Goal: Task Accomplishment & Management: Manage account settings

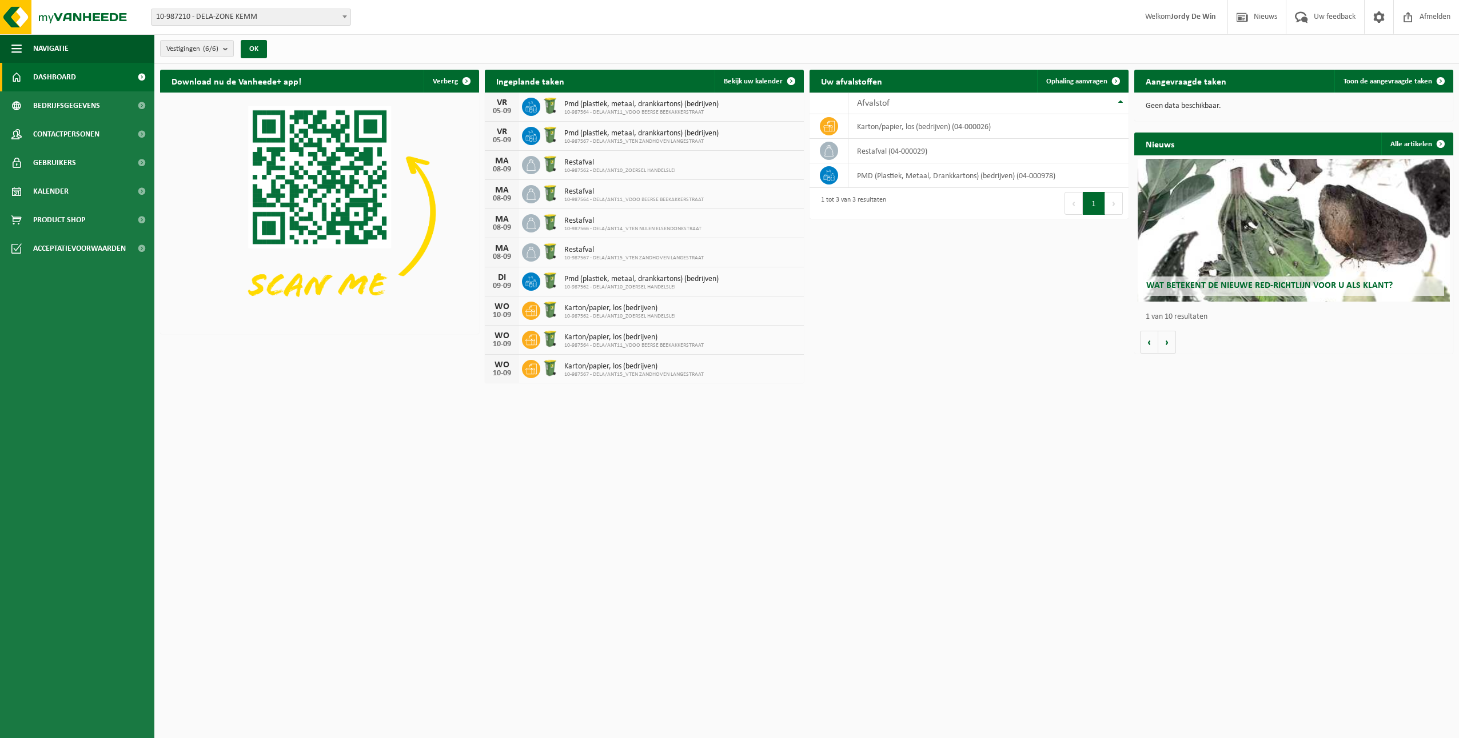
click at [85, 84] on link "Dashboard" at bounding box center [77, 77] width 154 height 29
click at [71, 190] on link "Kalender" at bounding box center [77, 191] width 154 height 29
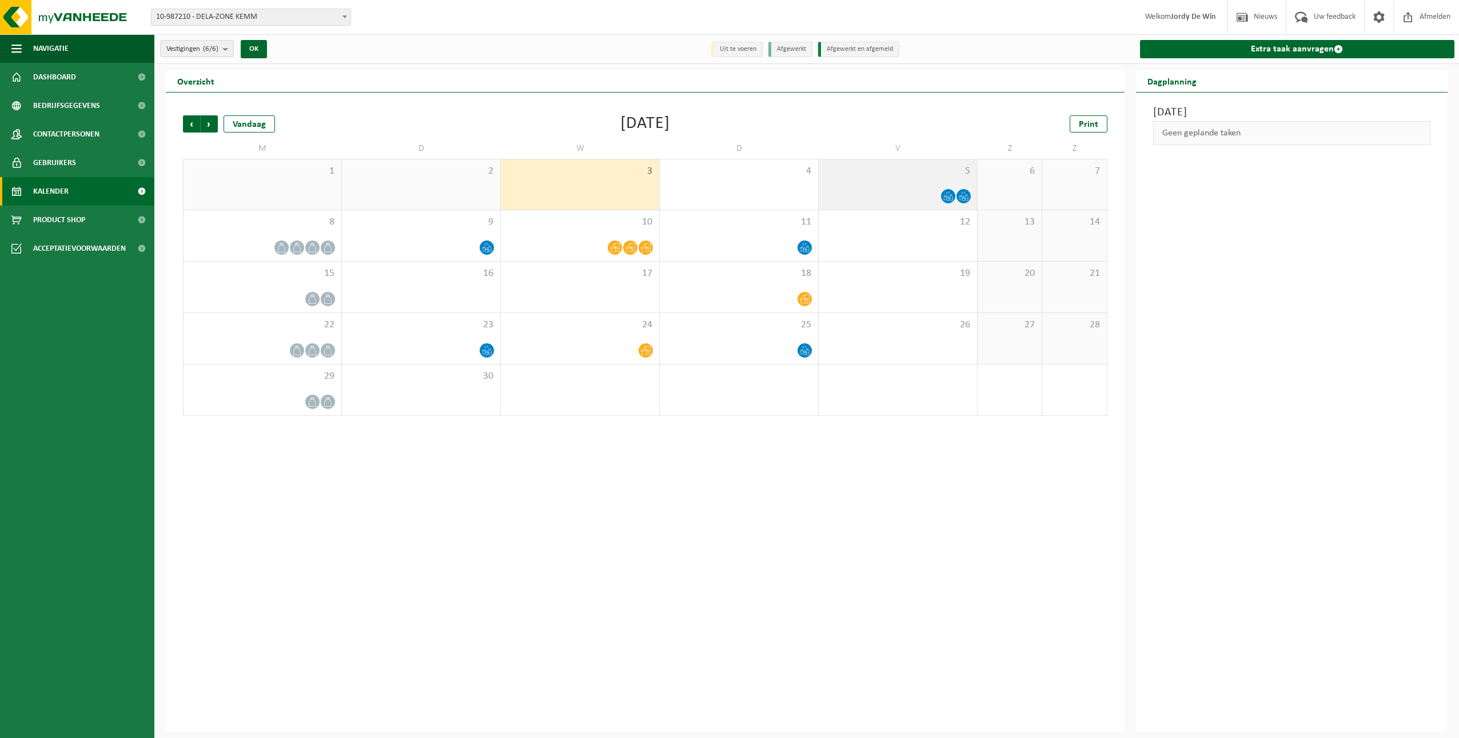
click at [915, 190] on div at bounding box center [897, 196] width 147 height 15
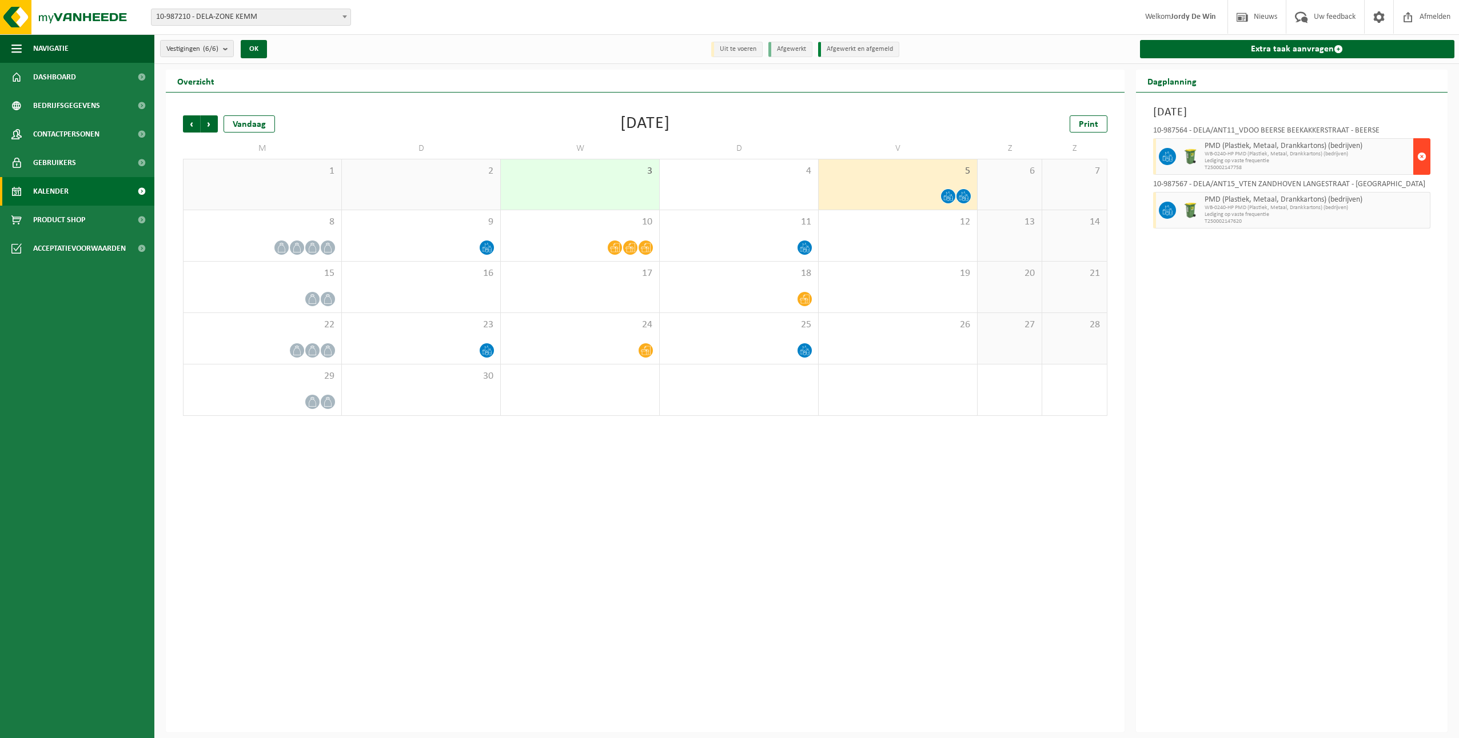
click at [1422, 151] on span "button" at bounding box center [1421, 156] width 9 height 23
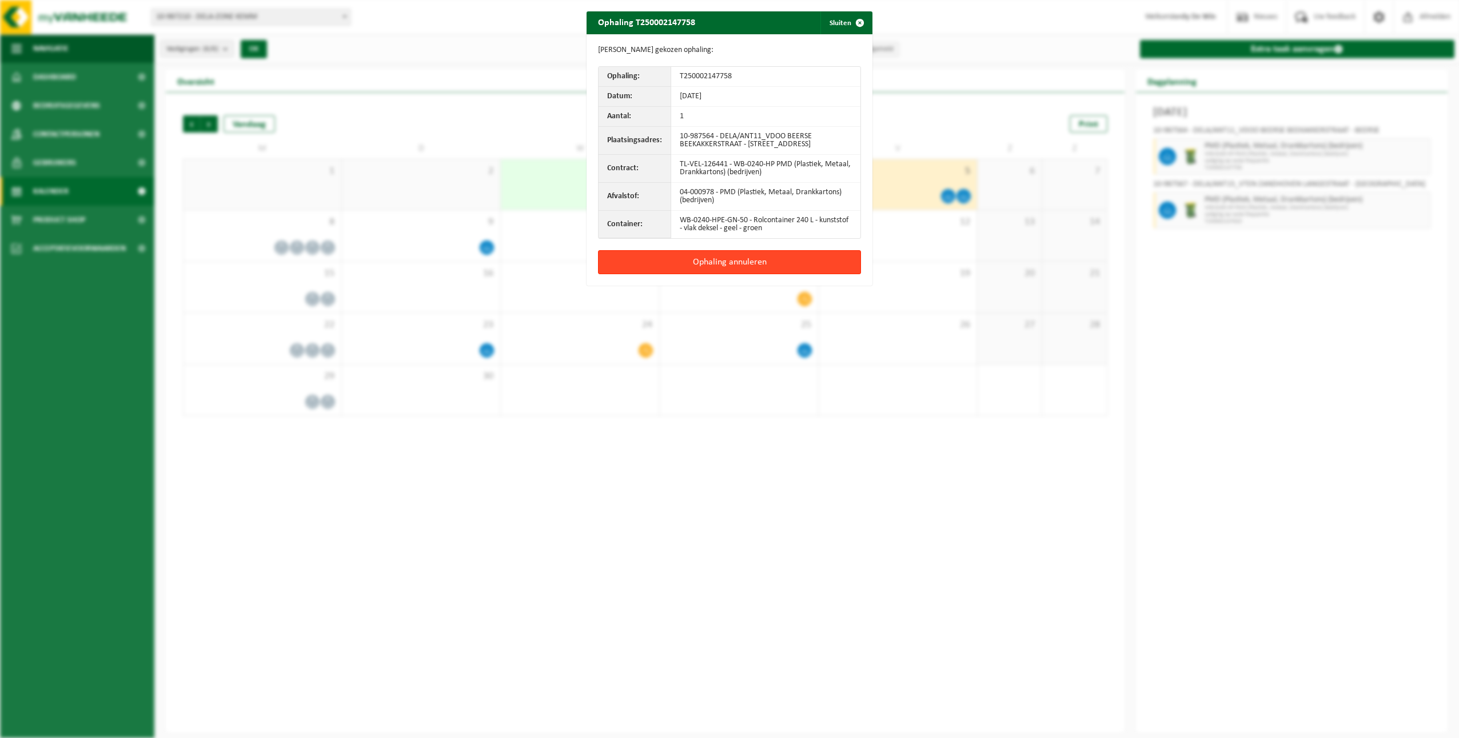
click at [705, 266] on button "Ophaling annuleren" at bounding box center [729, 262] width 263 height 24
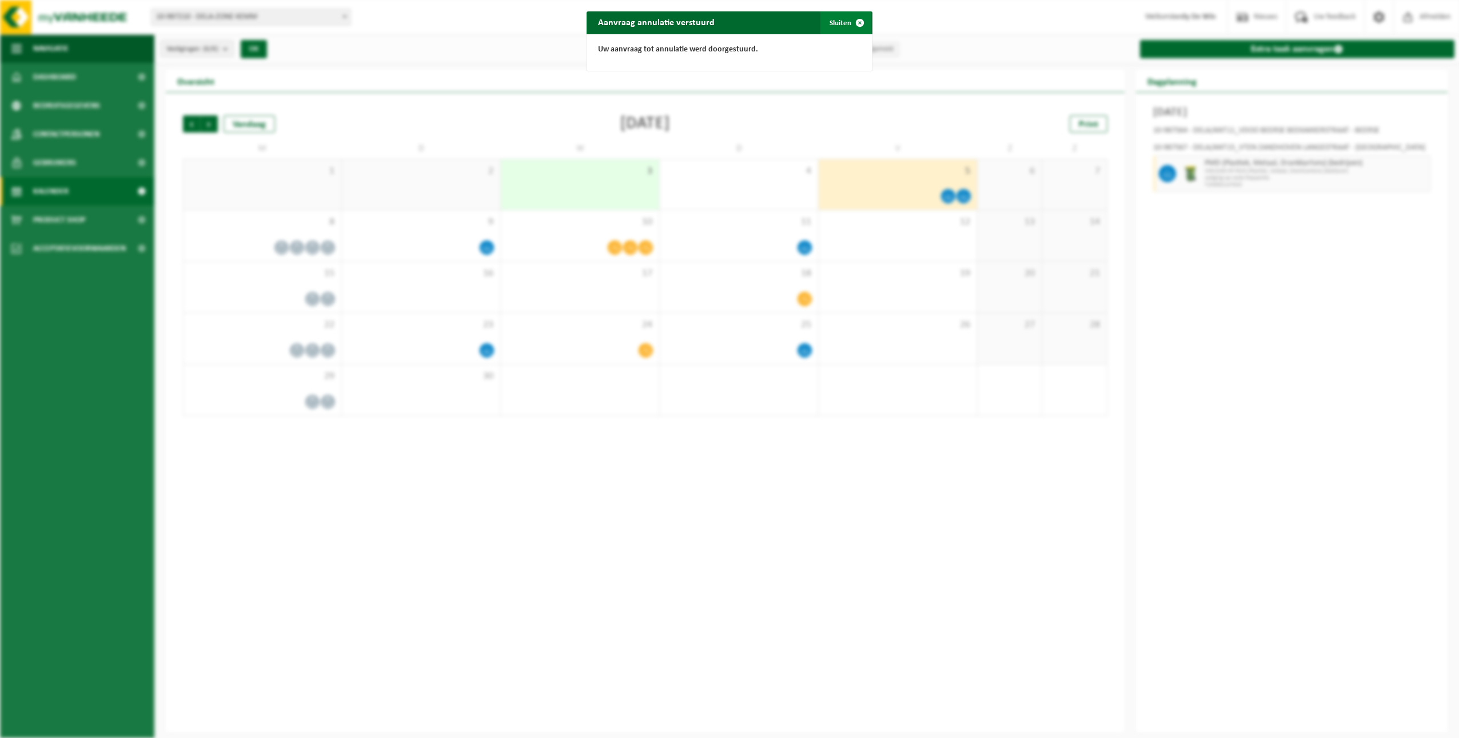
click at [848, 25] on span "button" at bounding box center [859, 22] width 23 height 23
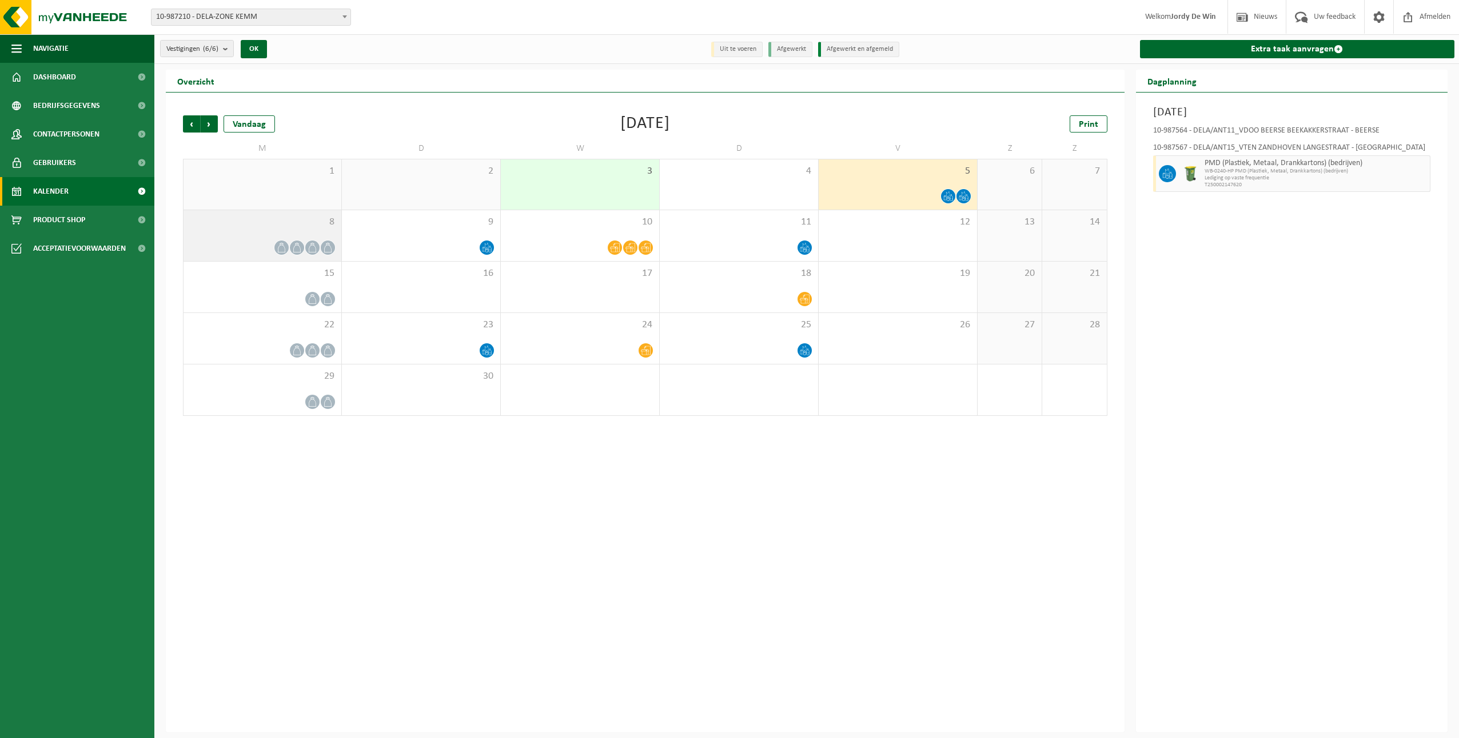
click at [263, 227] on span "8" at bounding box center [262, 222] width 146 height 13
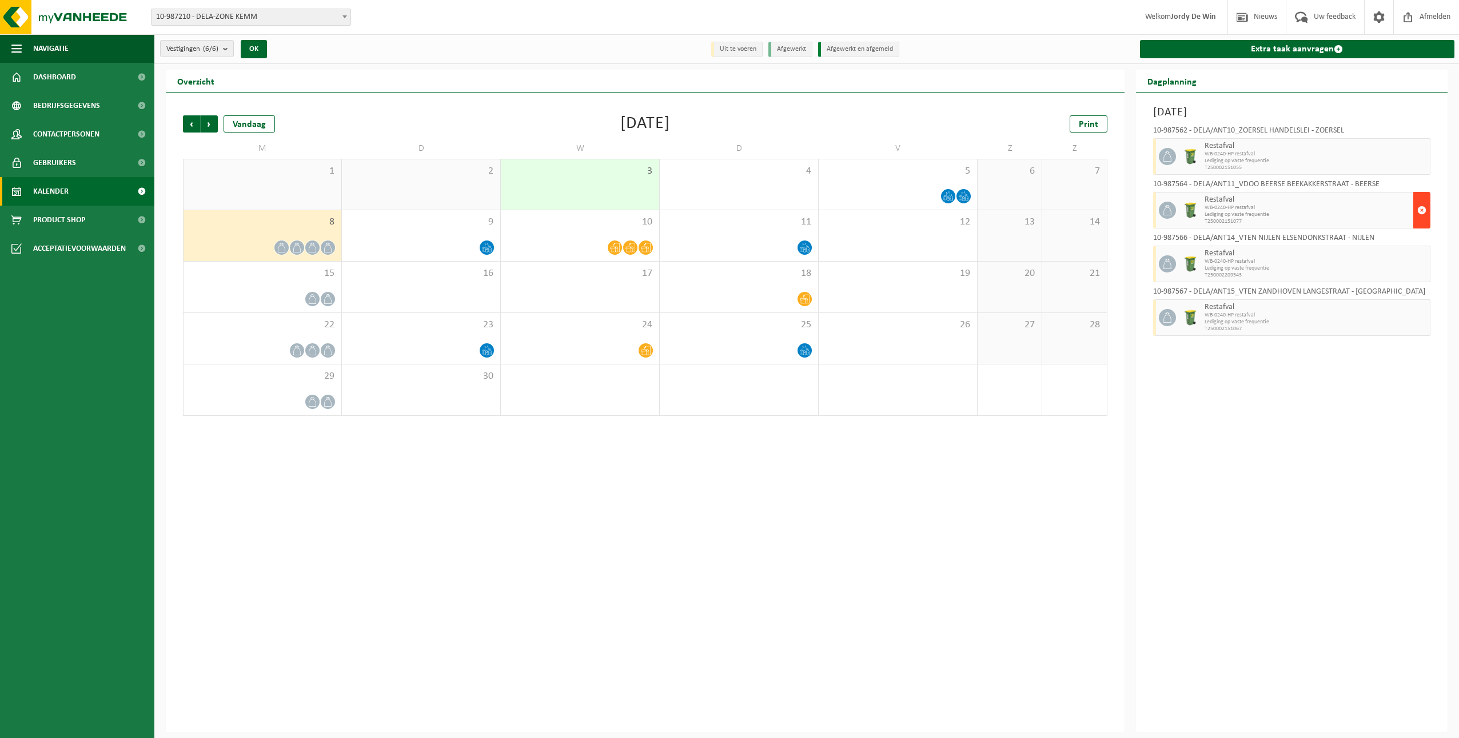
click at [1422, 212] on span "button" at bounding box center [1421, 210] width 9 height 23
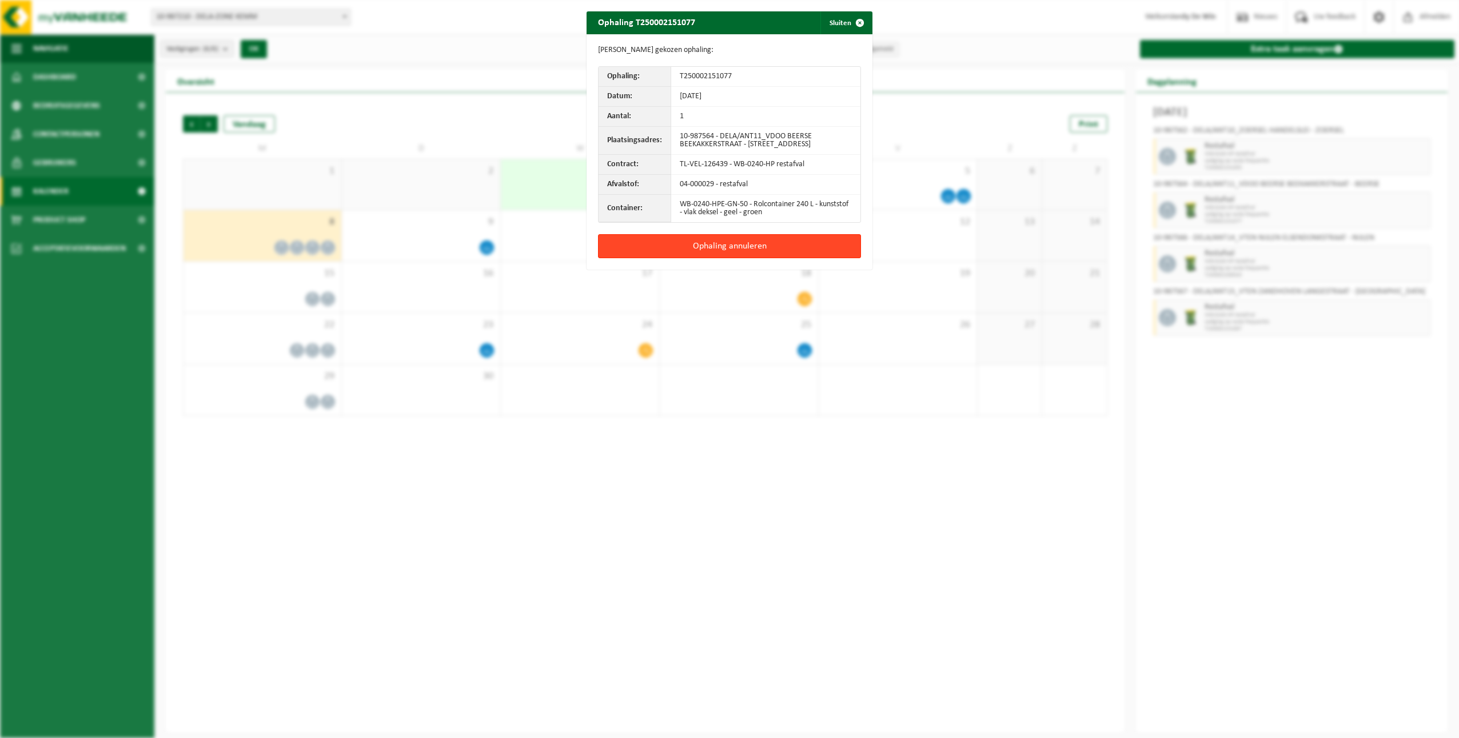
click at [766, 248] on button "Ophaling annuleren" at bounding box center [729, 246] width 263 height 24
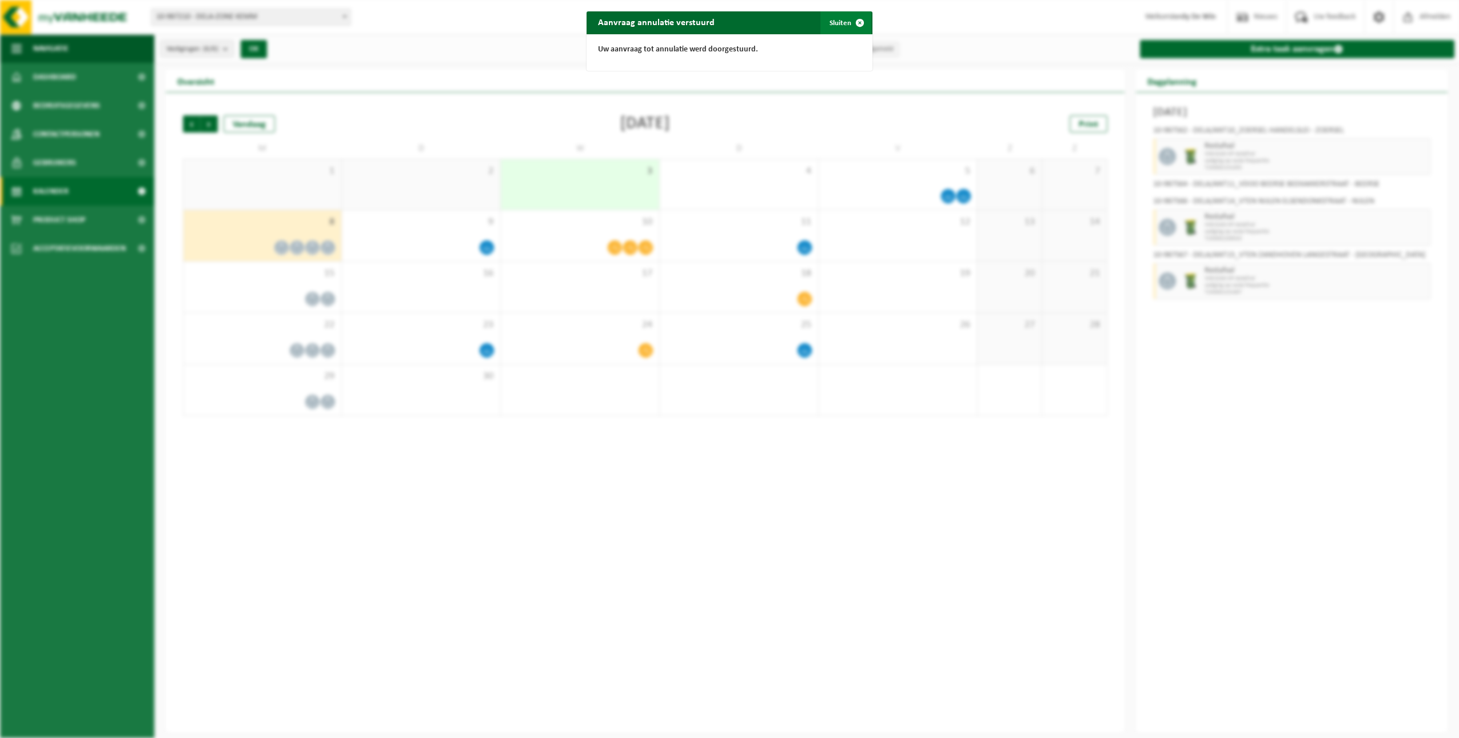
click at [848, 23] on span "button" at bounding box center [859, 22] width 23 height 23
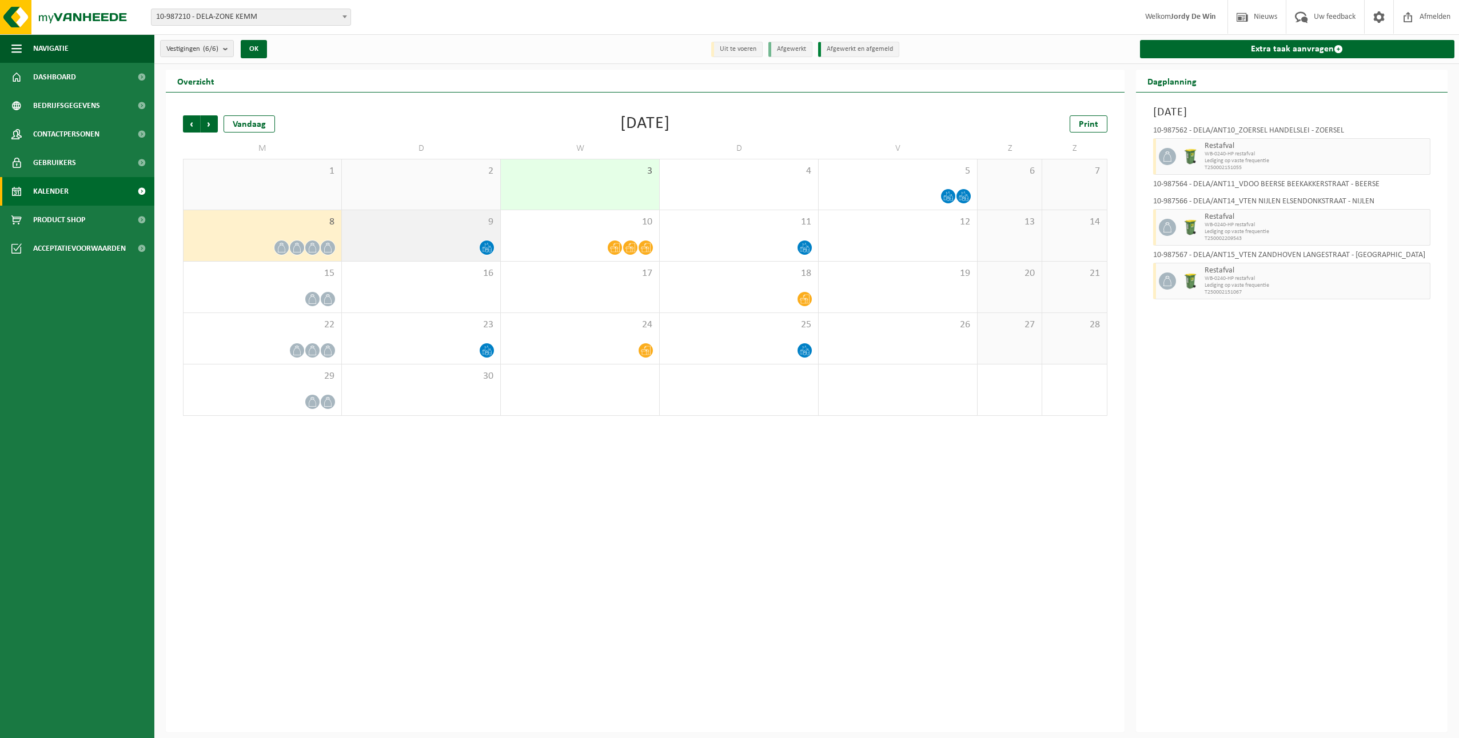
click at [454, 237] on div "9" at bounding box center [421, 235] width 158 height 51
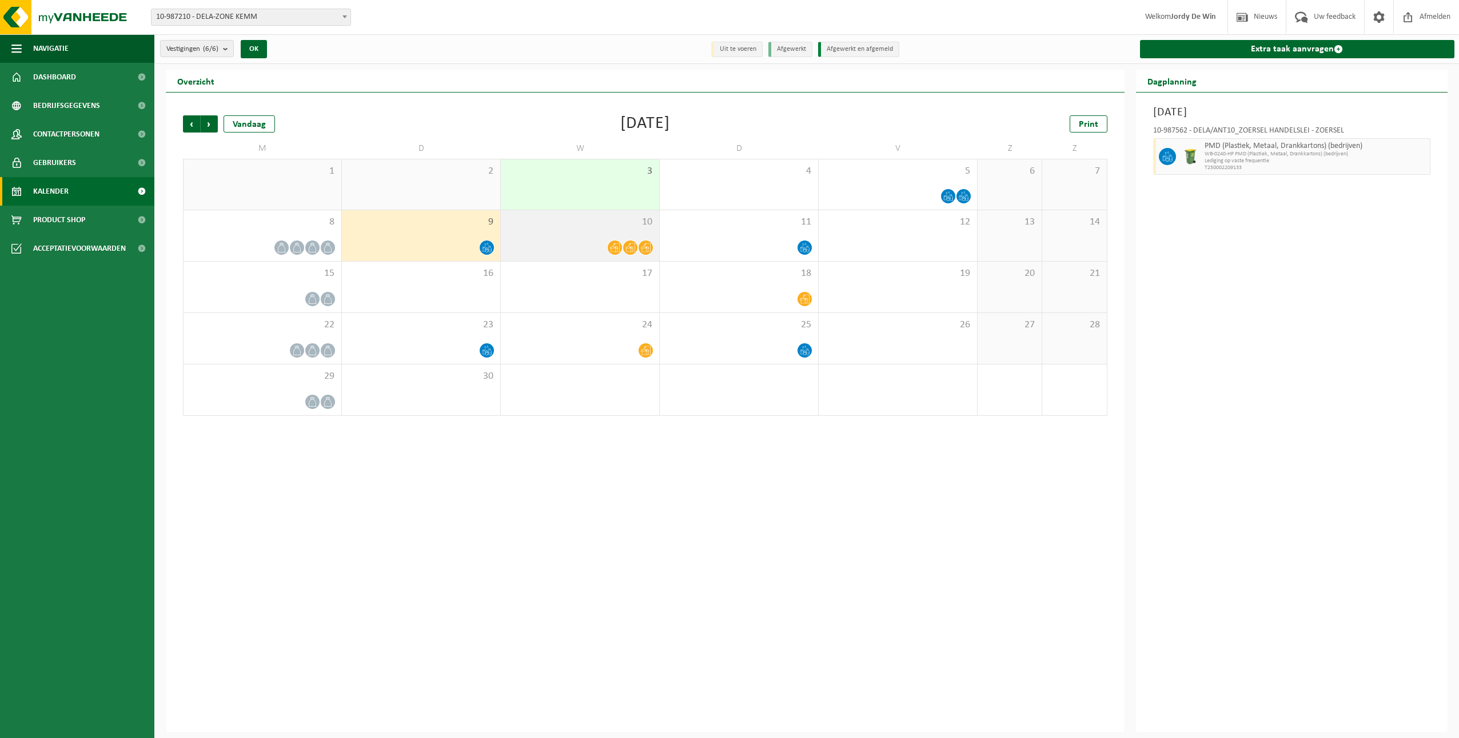
click at [602, 246] on div at bounding box center [579, 247] width 147 height 15
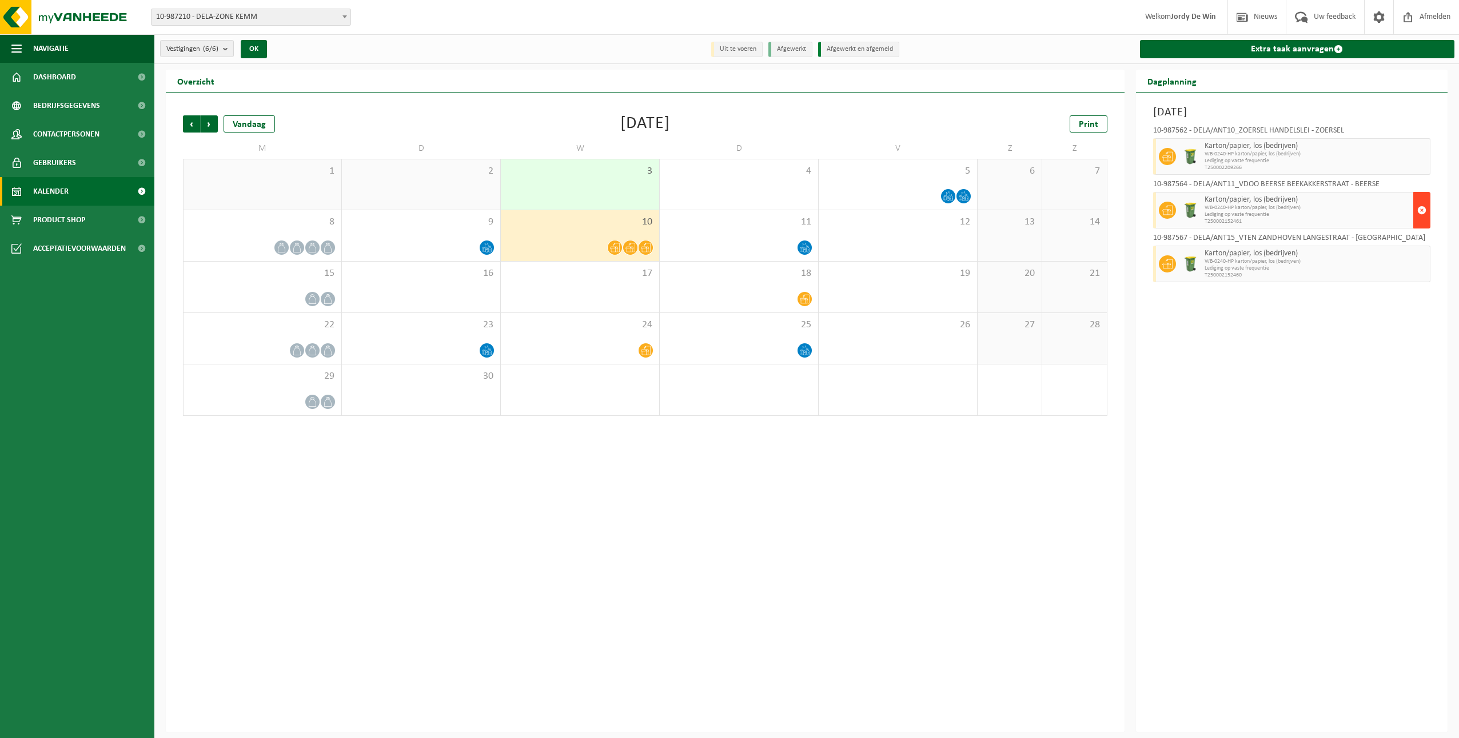
click at [1422, 210] on span "button" at bounding box center [1421, 210] width 9 height 23
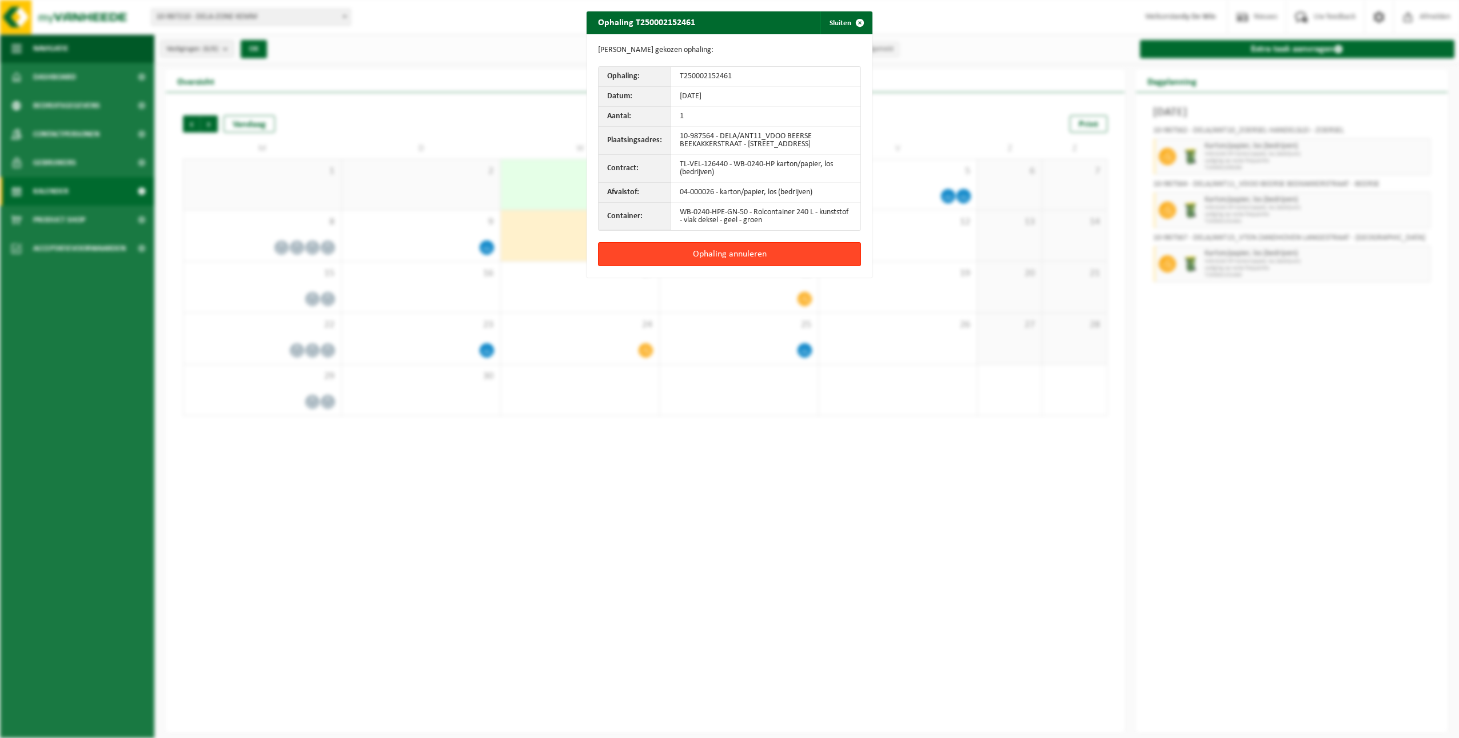
click at [816, 265] on button "Ophaling annuleren" at bounding box center [729, 254] width 263 height 24
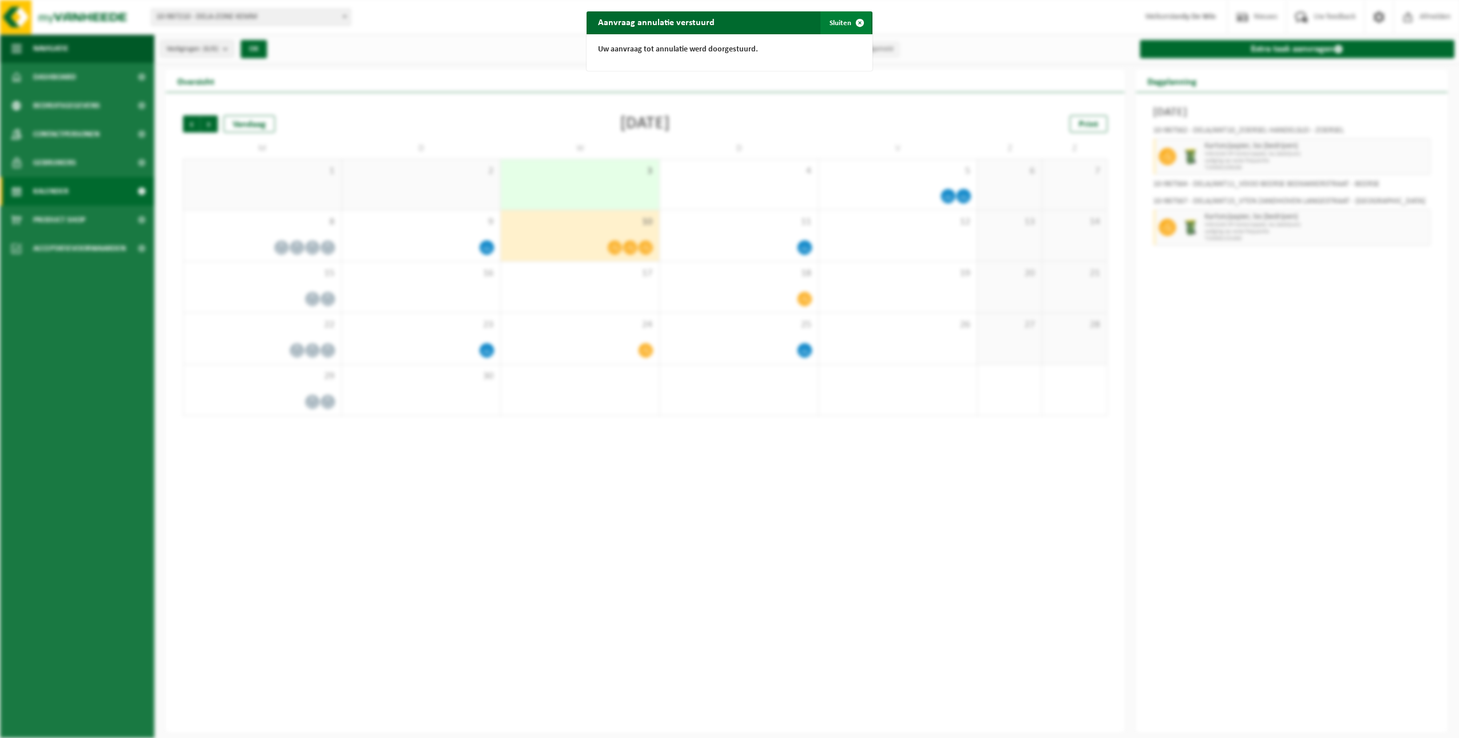
click at [855, 22] on span "button" at bounding box center [859, 22] width 23 height 23
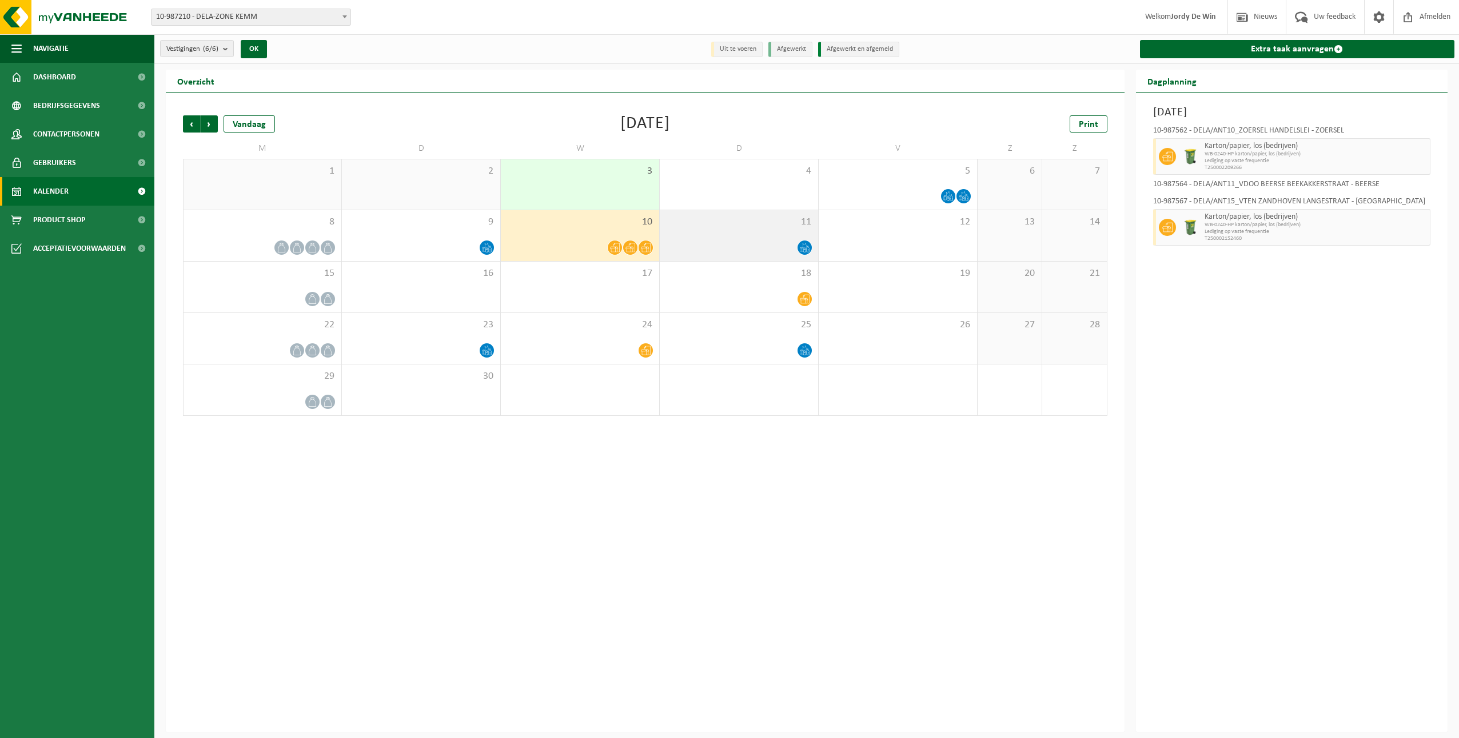
click at [778, 226] on span "11" at bounding box center [738, 222] width 147 height 13
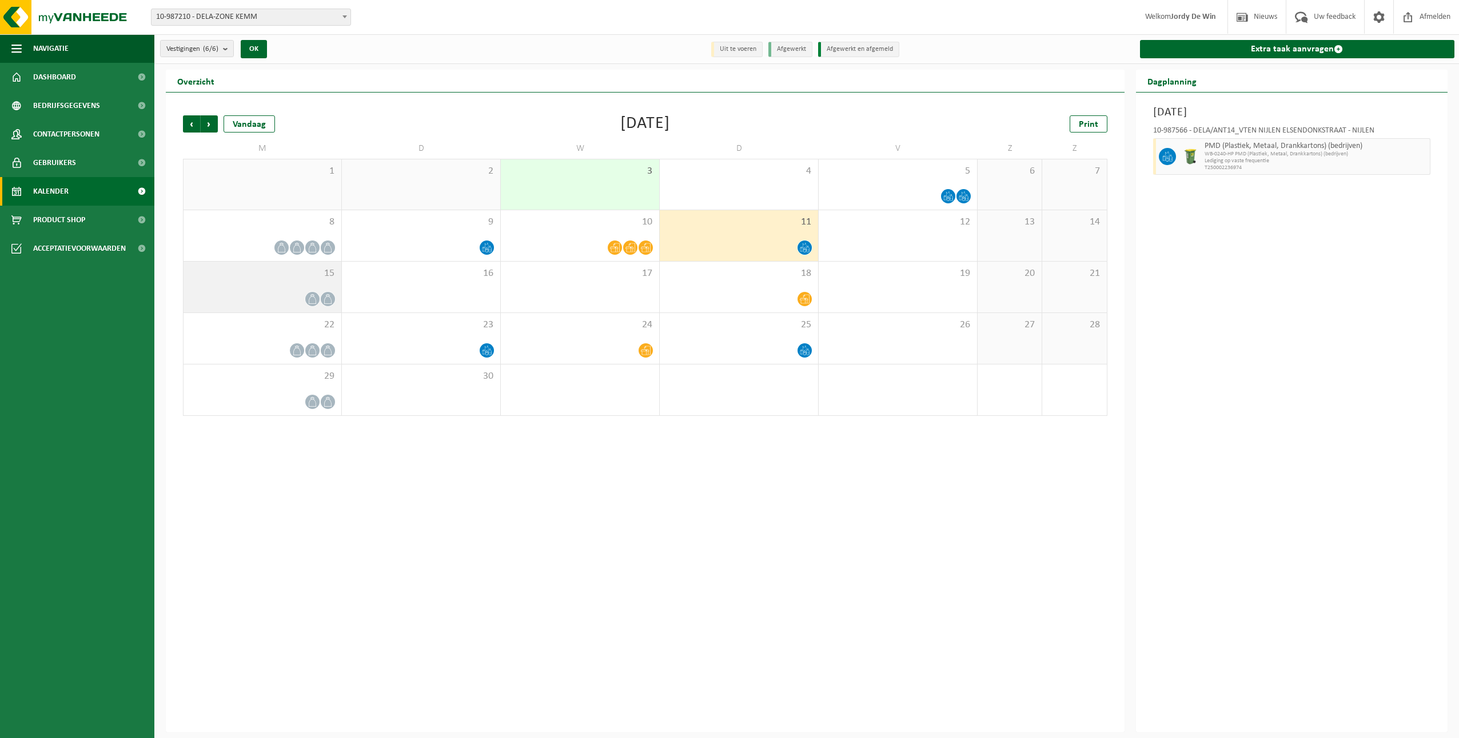
click at [298, 286] on div "15" at bounding box center [262, 287] width 158 height 51
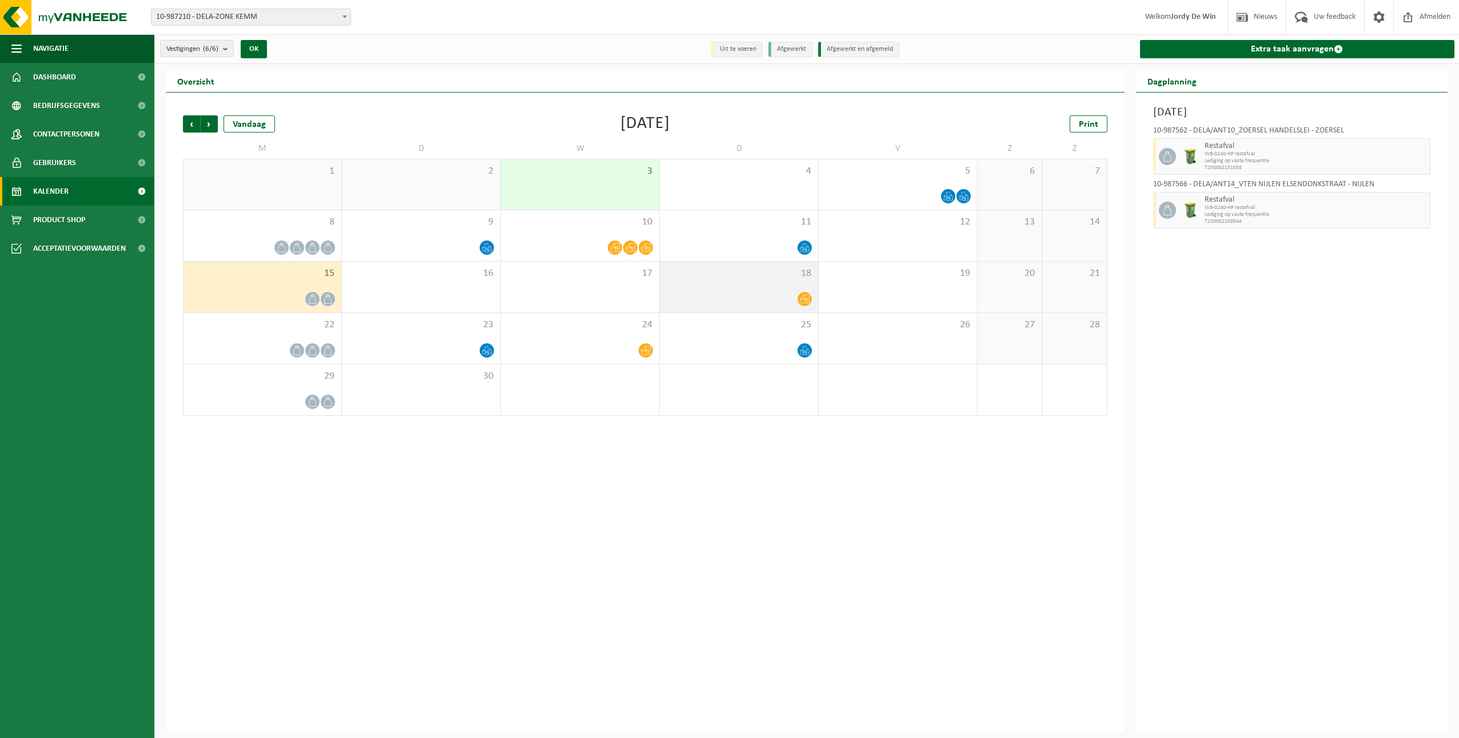
click at [785, 299] on div at bounding box center [738, 299] width 147 height 15
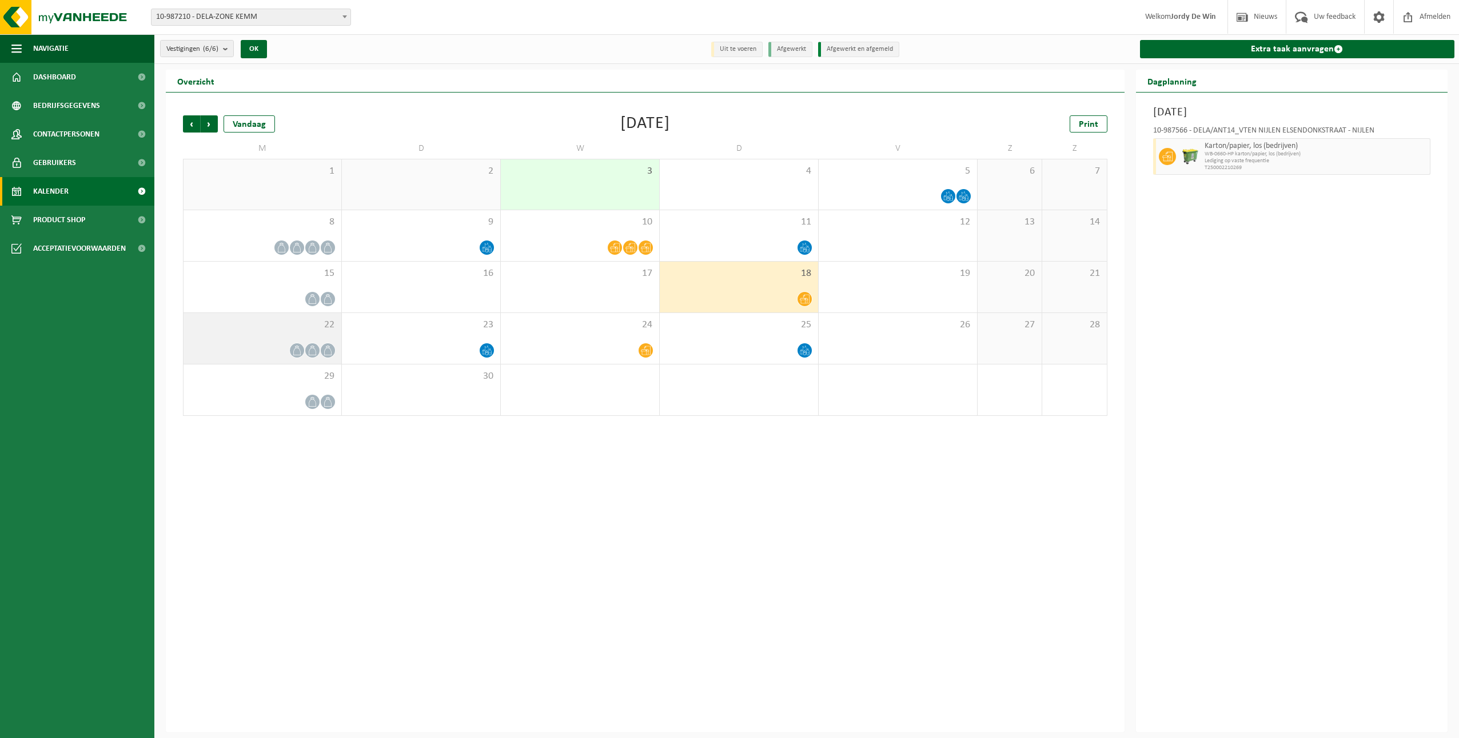
click at [312, 336] on div "22" at bounding box center [262, 338] width 158 height 51
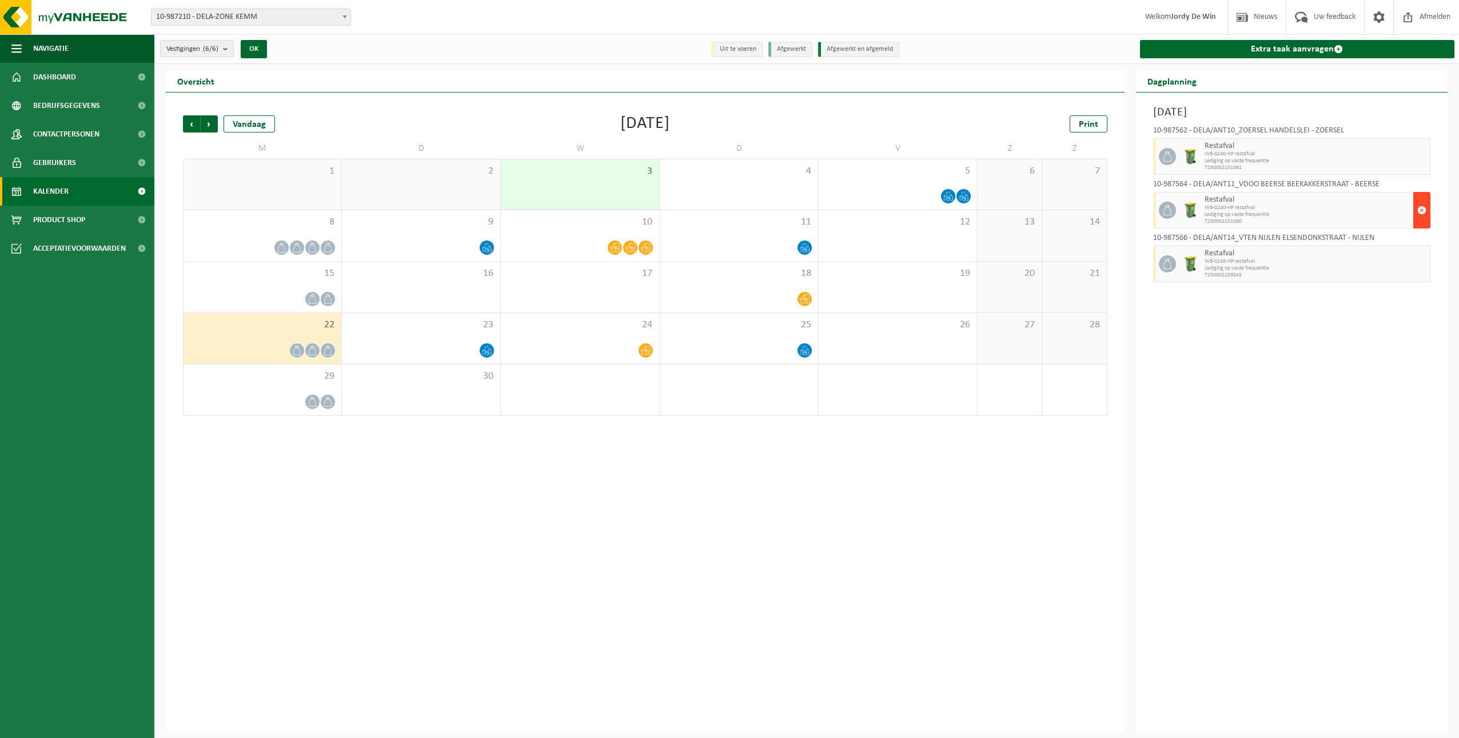
click at [1426, 212] on button "button" at bounding box center [1421, 210] width 17 height 37
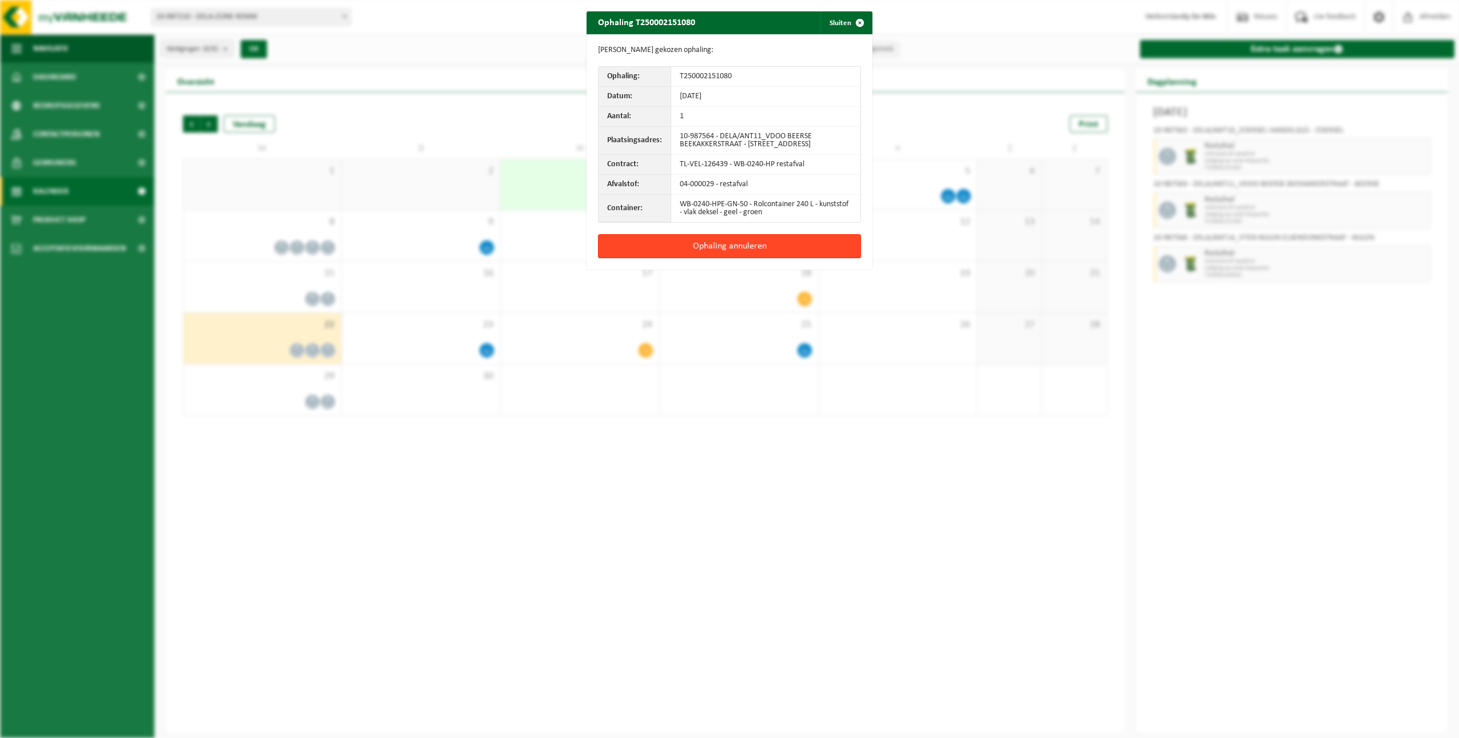
click at [821, 254] on button "Ophaling annuleren" at bounding box center [729, 246] width 263 height 24
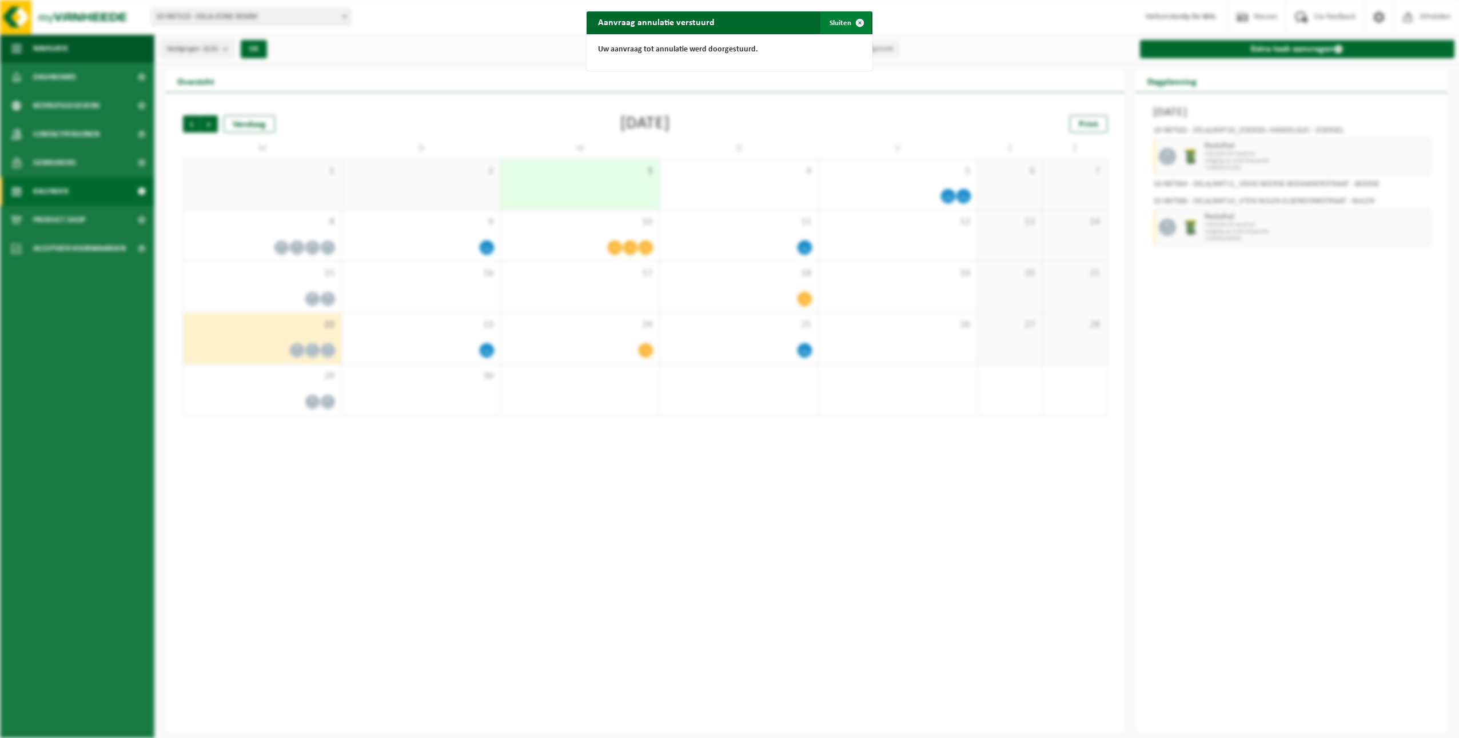
click at [848, 21] on span "button" at bounding box center [859, 22] width 23 height 23
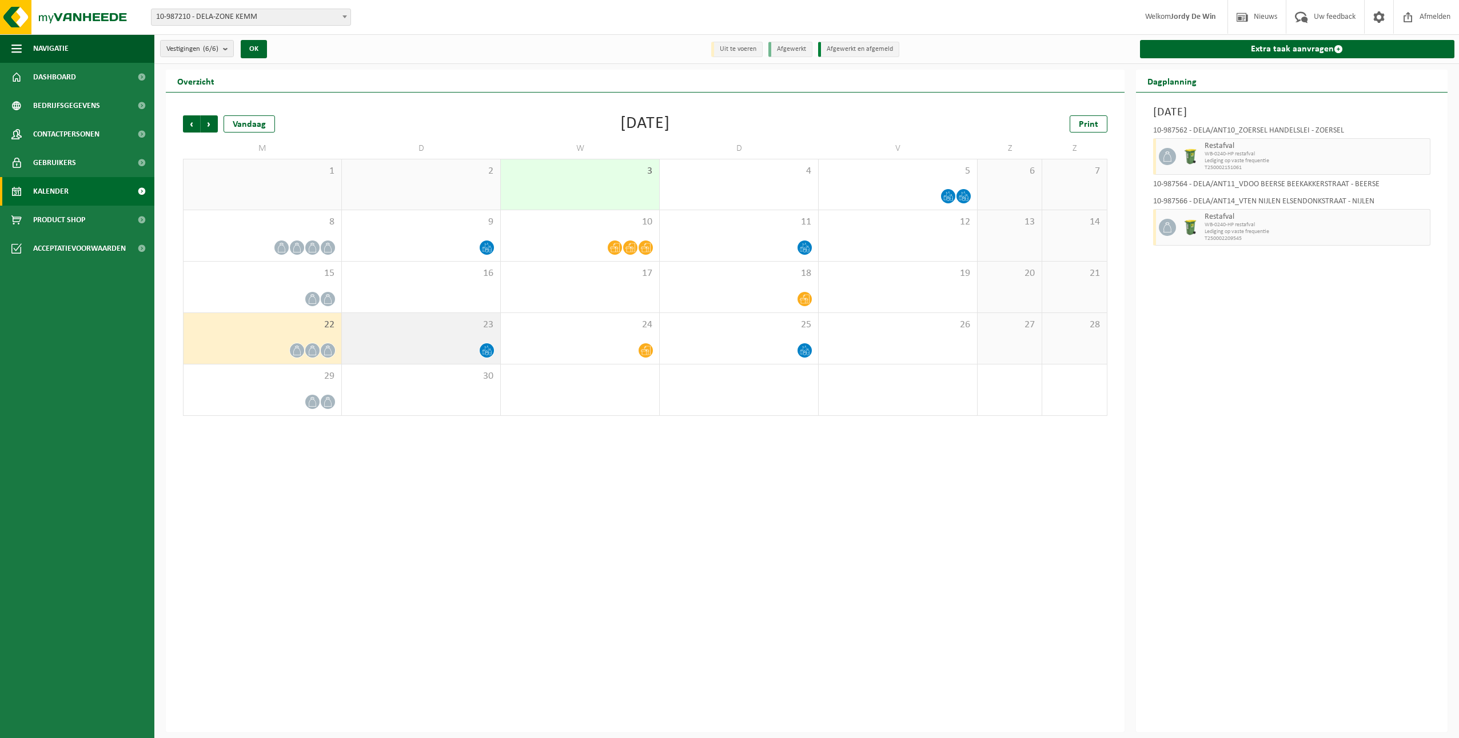
click at [488, 349] on icon at bounding box center [487, 351] width 10 height 10
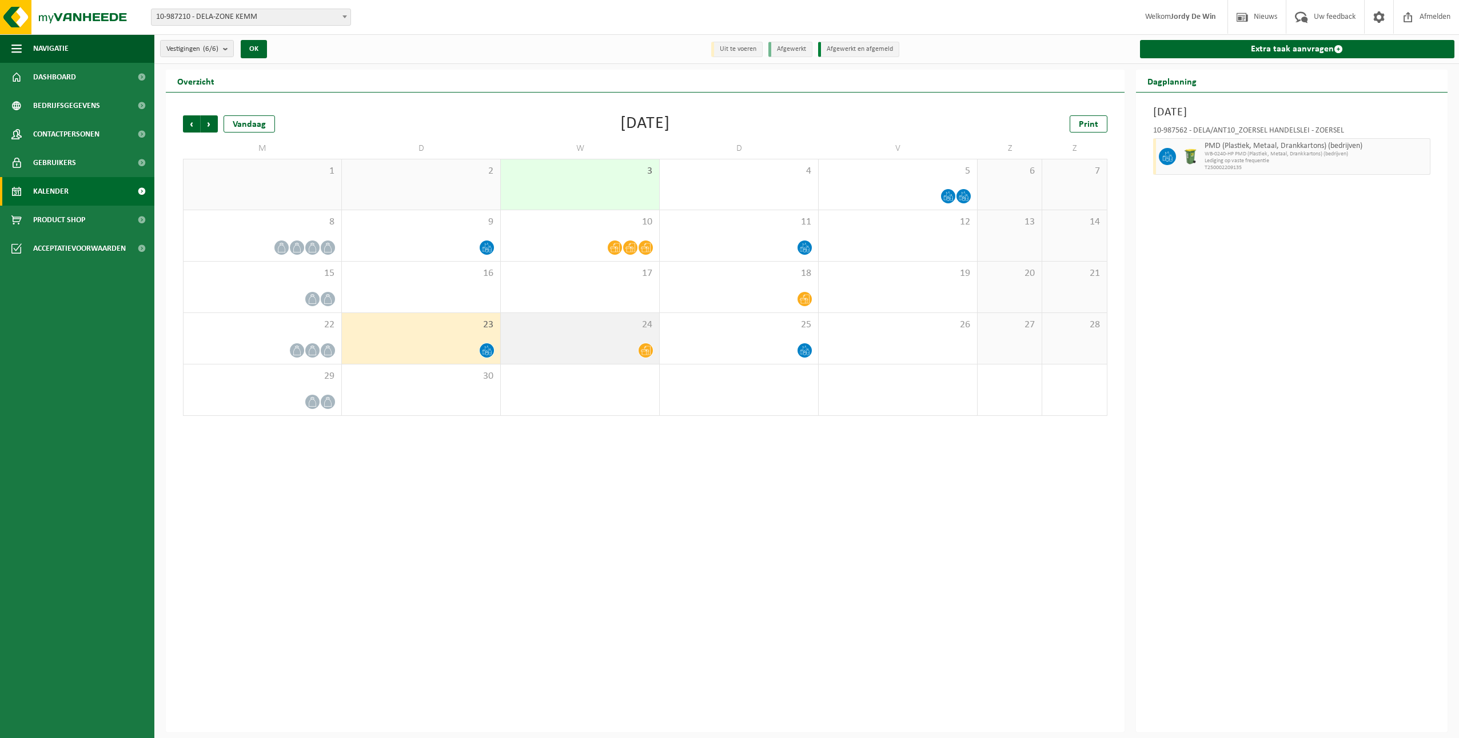
click at [561, 343] on div at bounding box center [579, 350] width 147 height 15
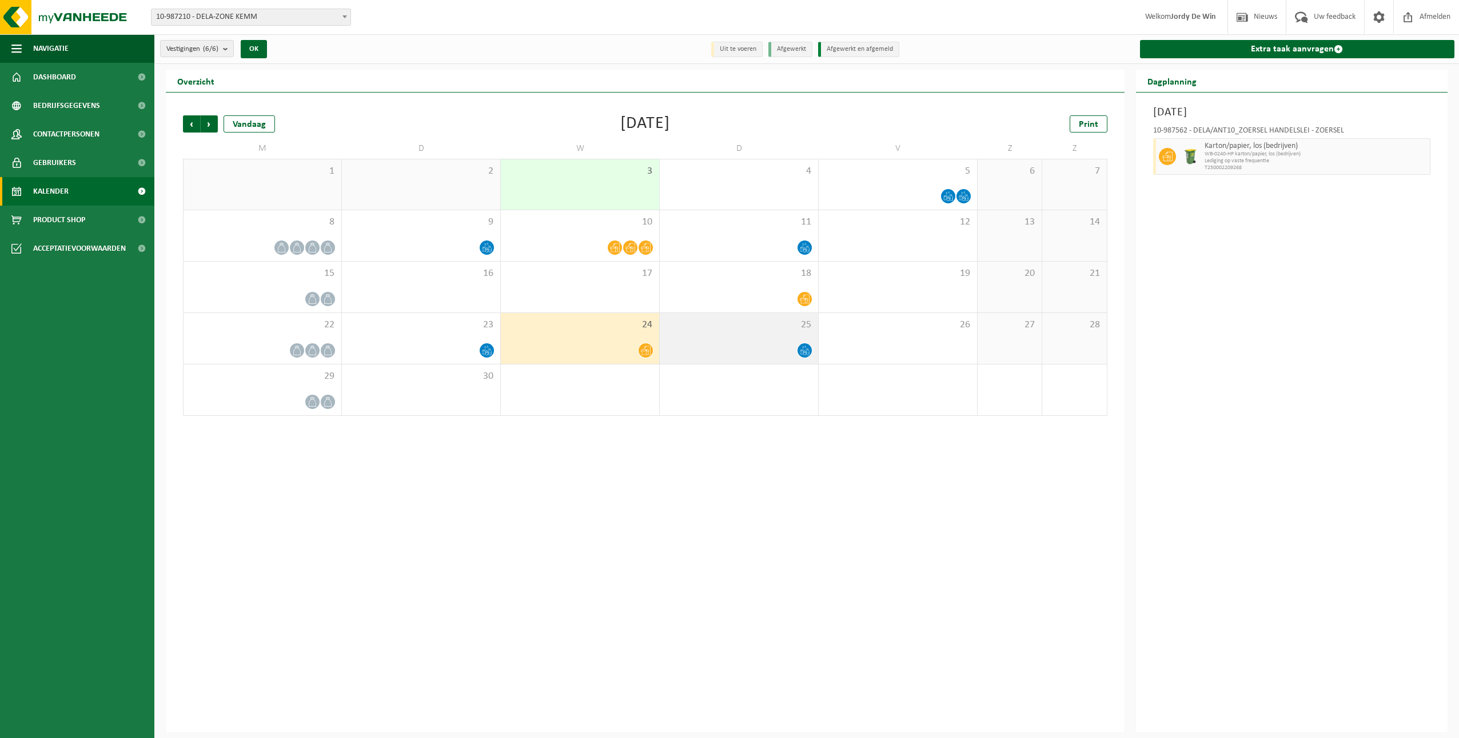
click at [721, 345] on div at bounding box center [738, 350] width 147 height 15
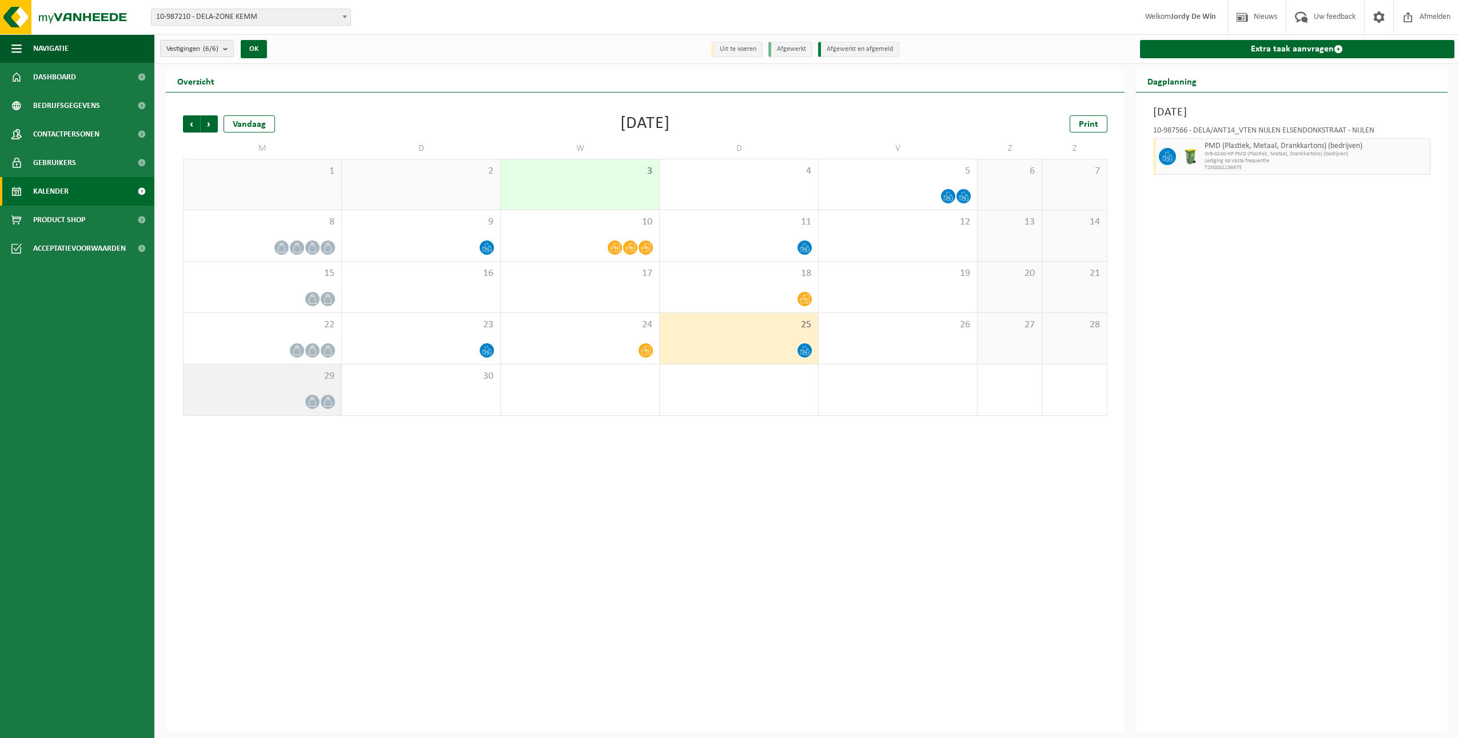
click at [318, 381] on span "29" at bounding box center [262, 376] width 146 height 13
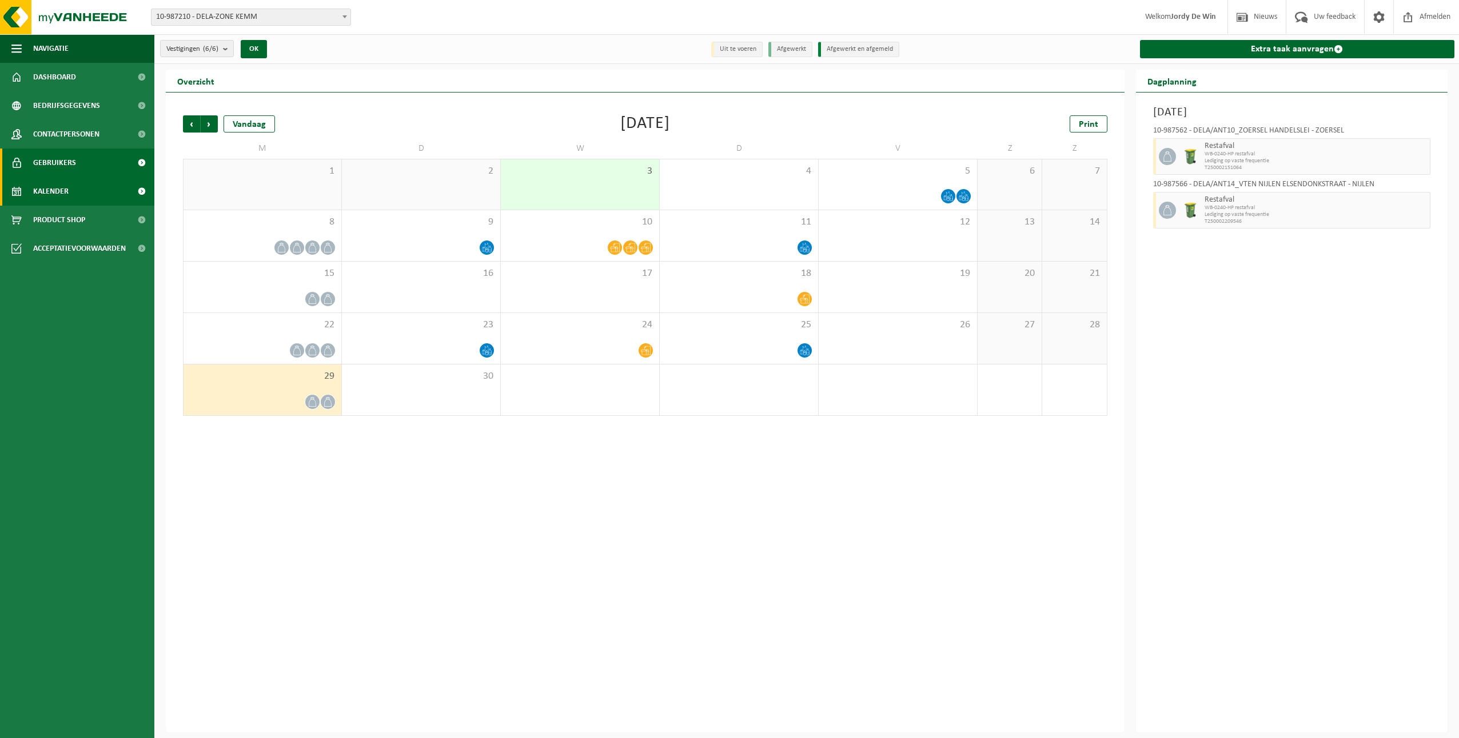
click at [51, 163] on span "Gebruikers" at bounding box center [54, 163] width 43 height 29
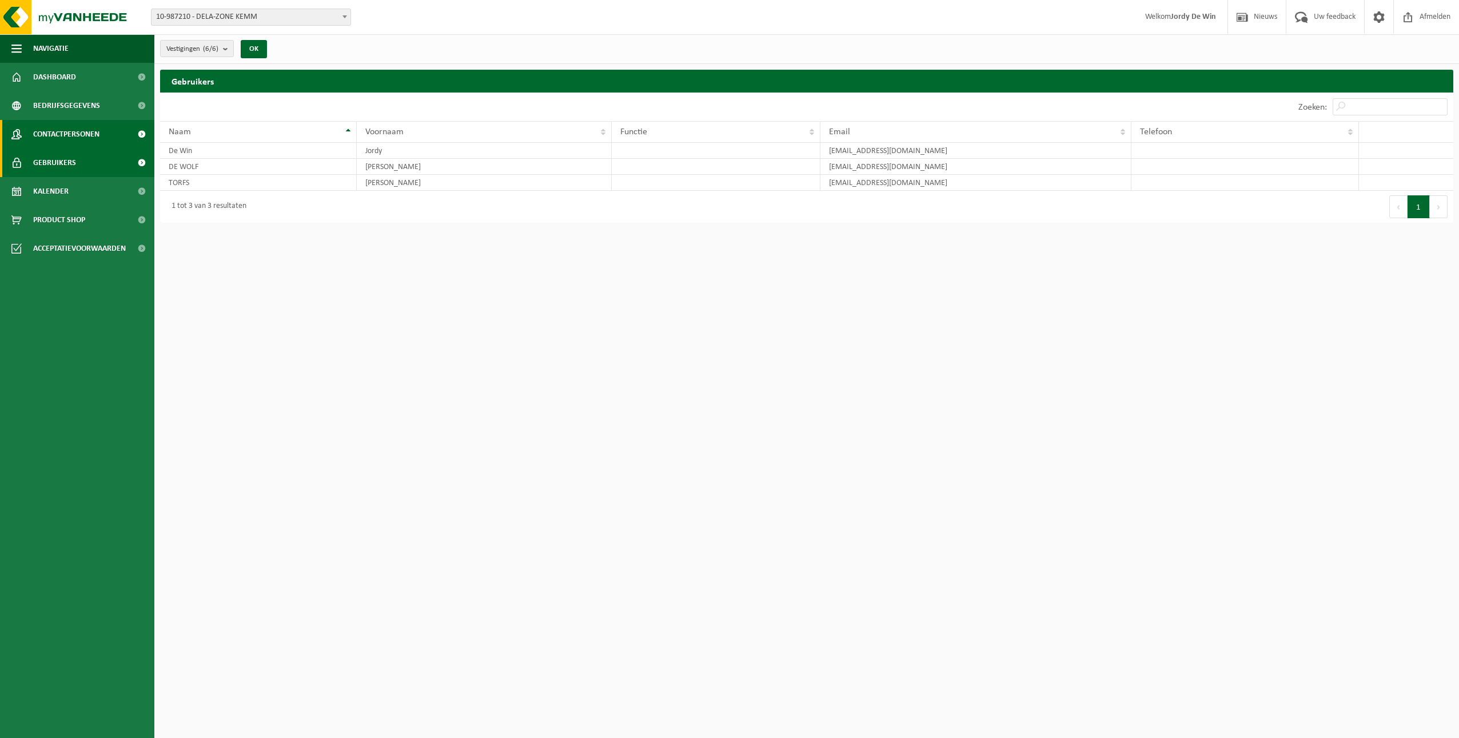
click at [65, 137] on span "Contactpersonen" at bounding box center [66, 134] width 66 height 29
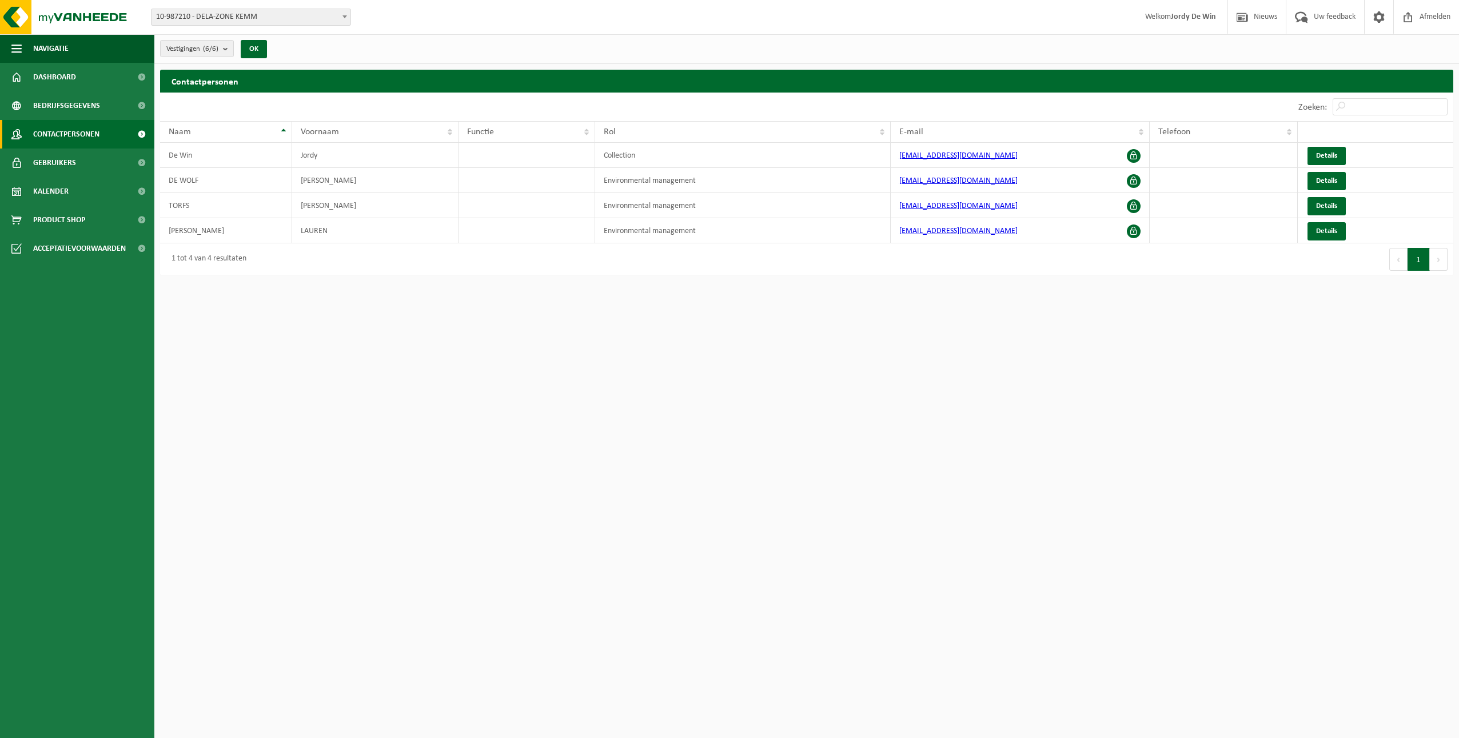
click at [65, 137] on span "Contactpersonen" at bounding box center [66, 134] width 66 height 29
click at [55, 111] on span "Bedrijfsgegevens" at bounding box center [66, 105] width 67 height 29
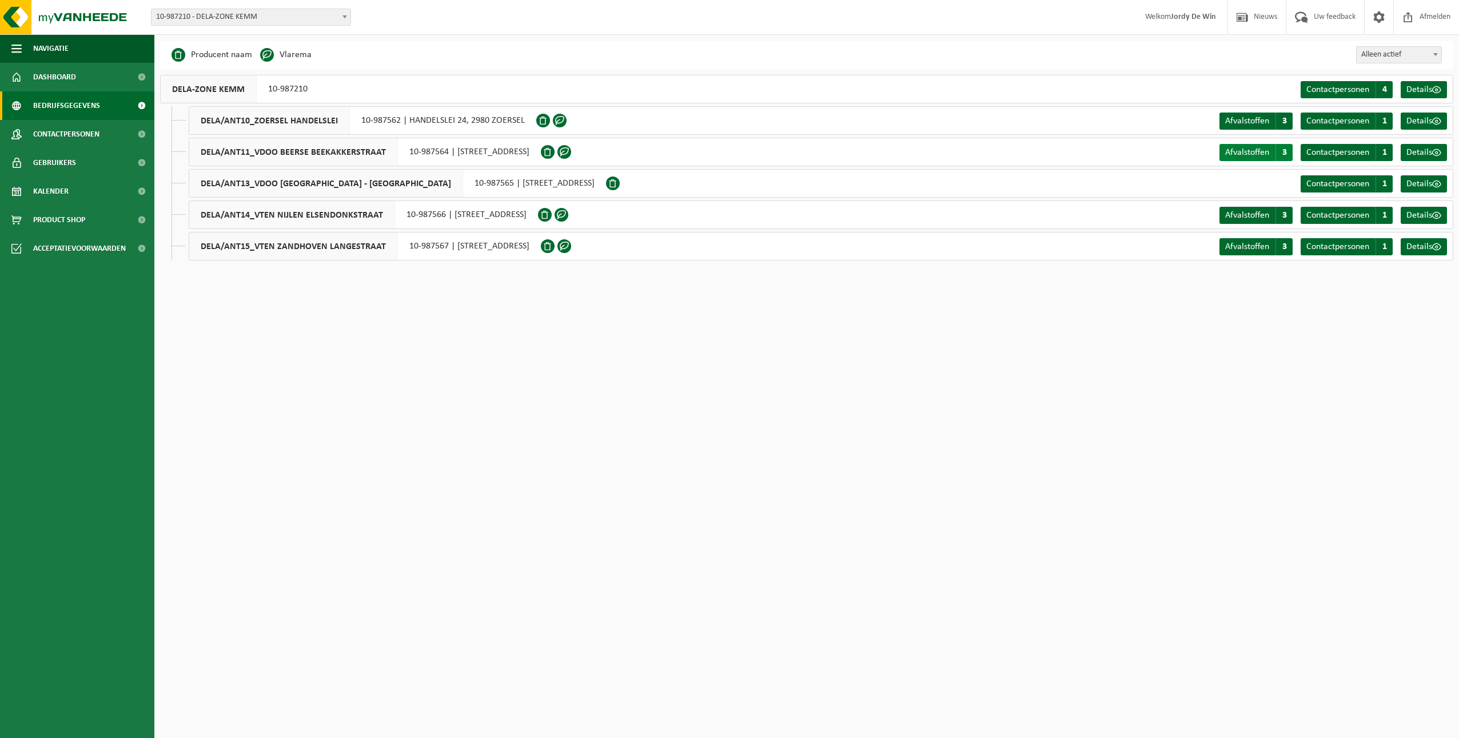
click at [1260, 155] on span "Afvalstoffen" at bounding box center [1247, 152] width 44 height 9
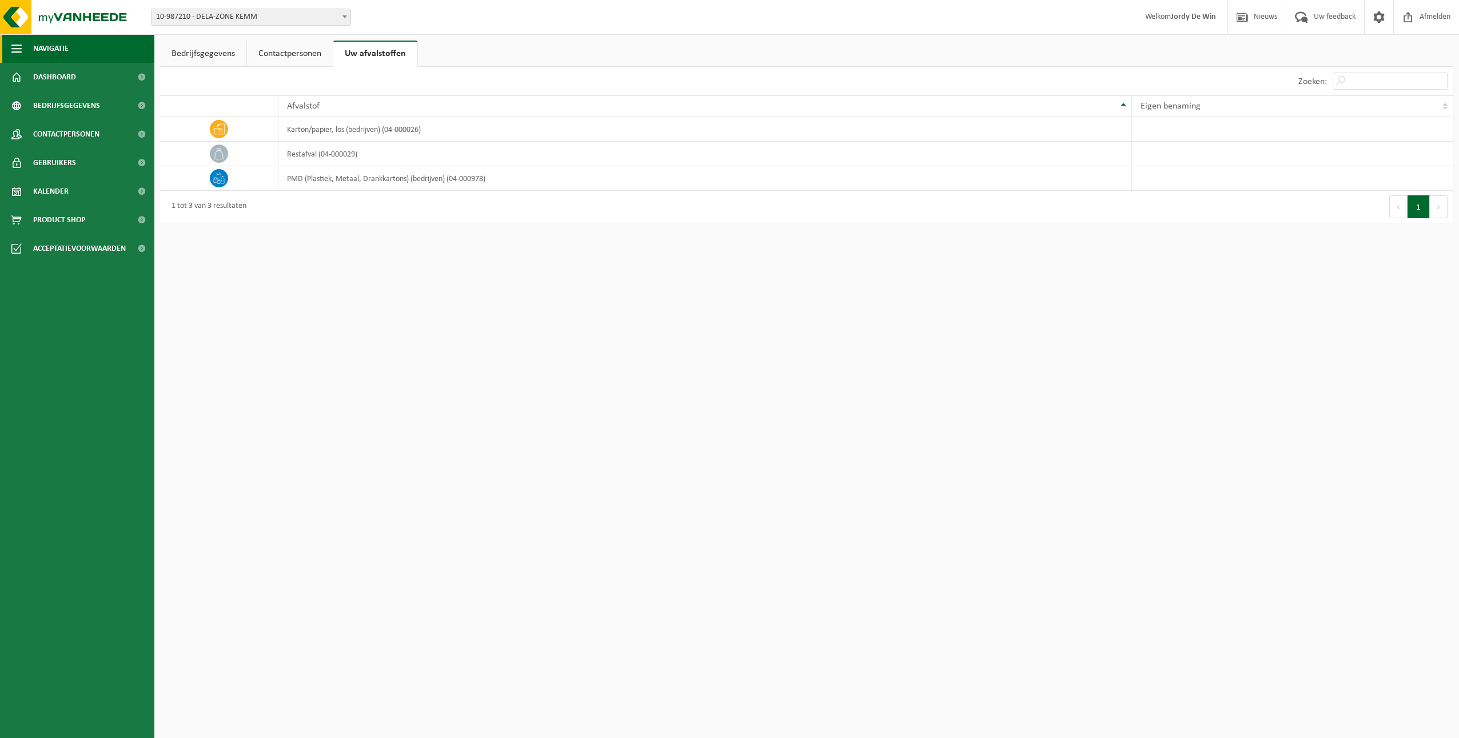
click at [49, 55] on span "Navigatie" at bounding box center [50, 48] width 35 height 29
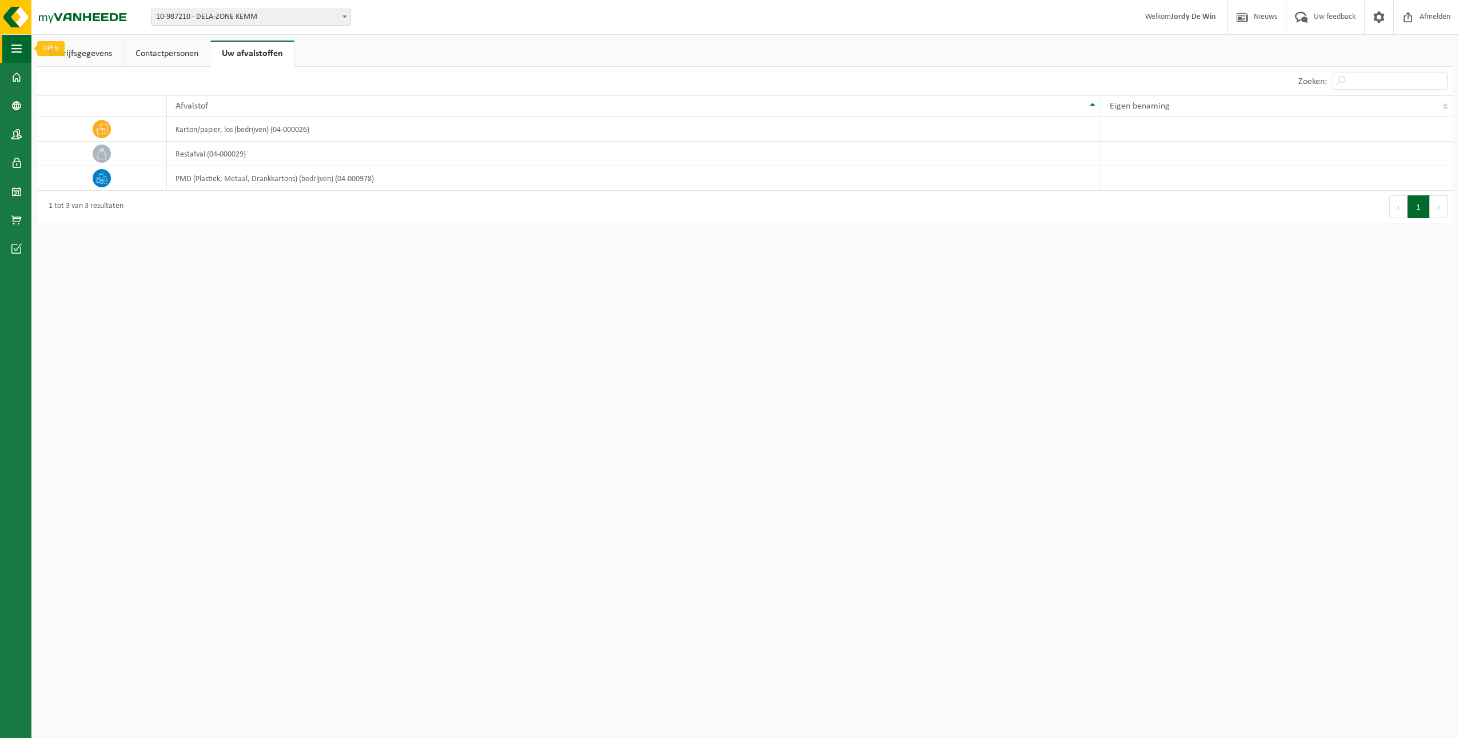
click at [28, 47] on button "Navigatie" at bounding box center [15, 48] width 31 height 29
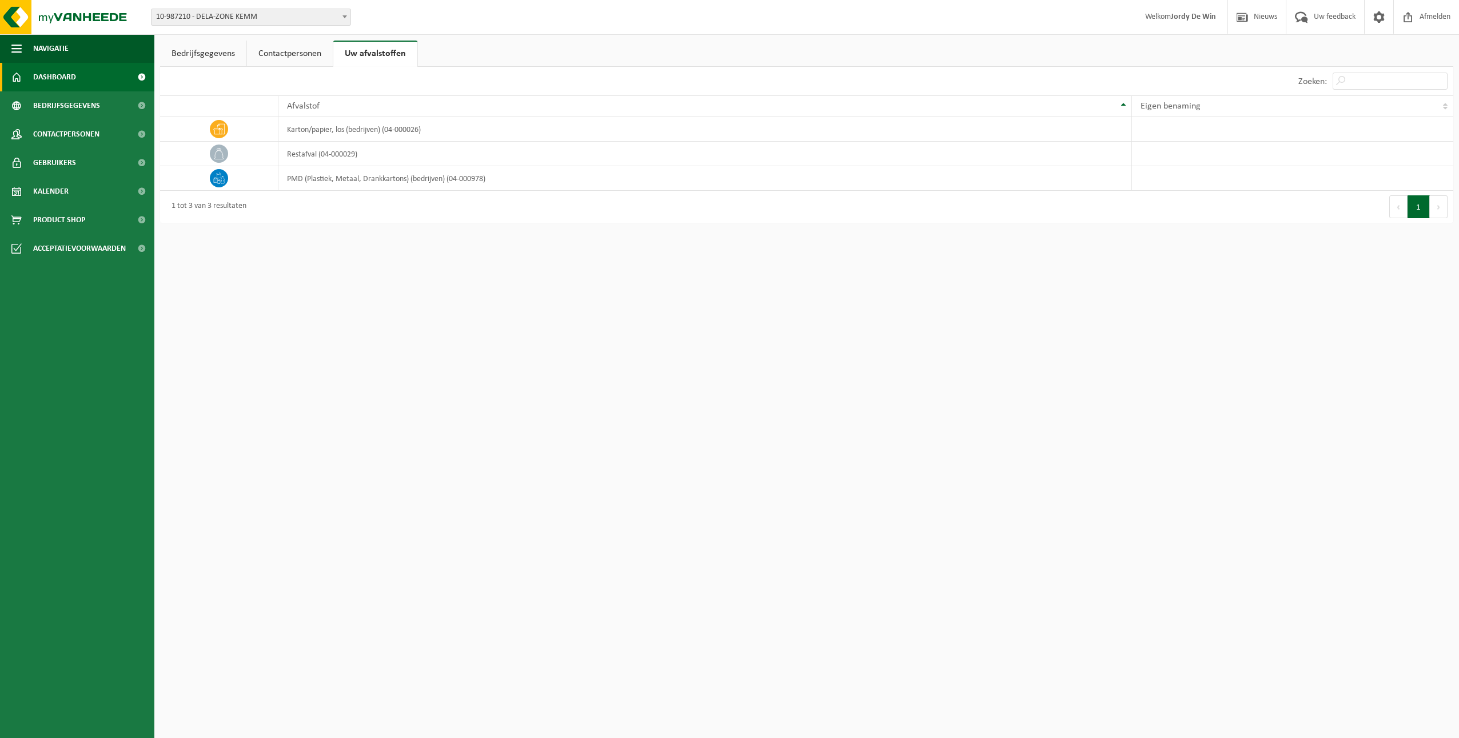
click at [66, 75] on span "Dashboard" at bounding box center [54, 77] width 43 height 29
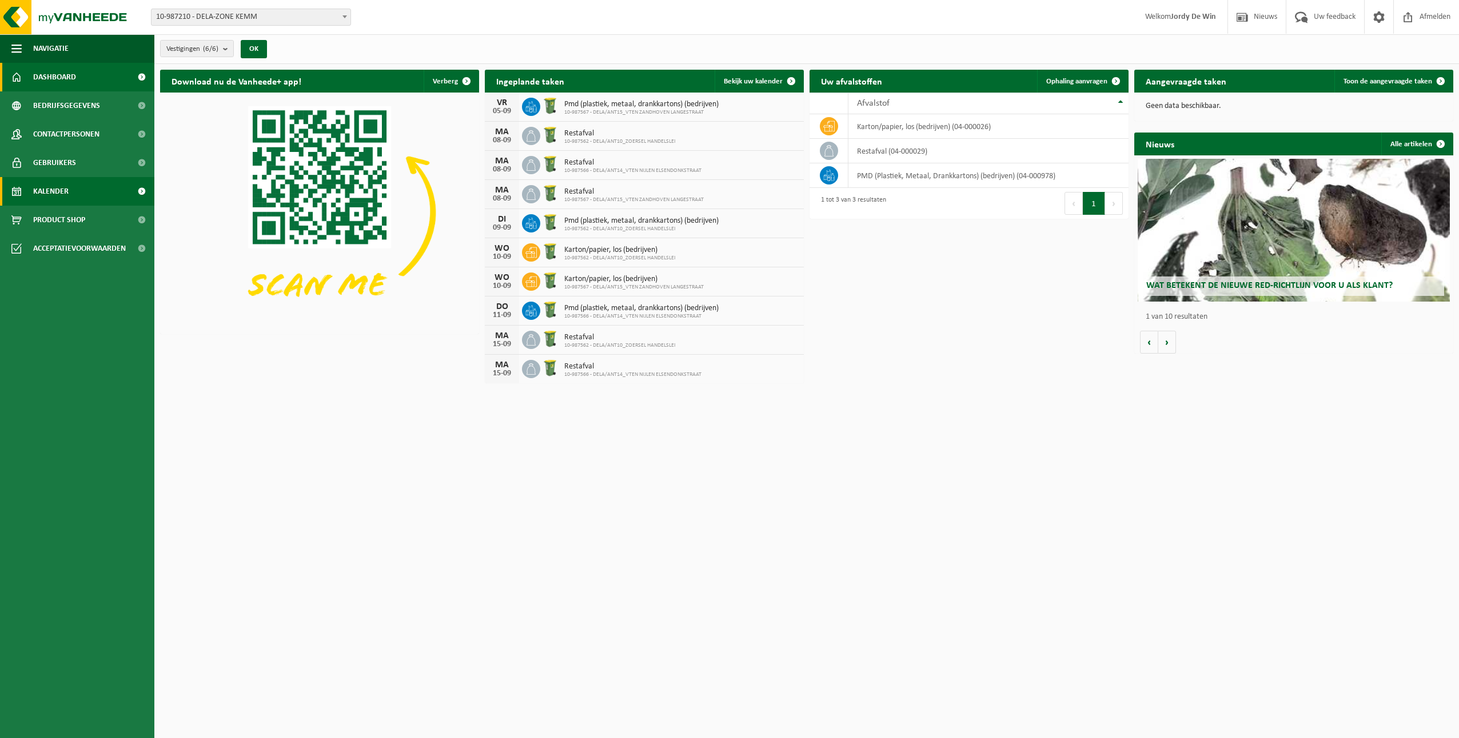
click at [66, 201] on span "Kalender" at bounding box center [50, 191] width 35 height 29
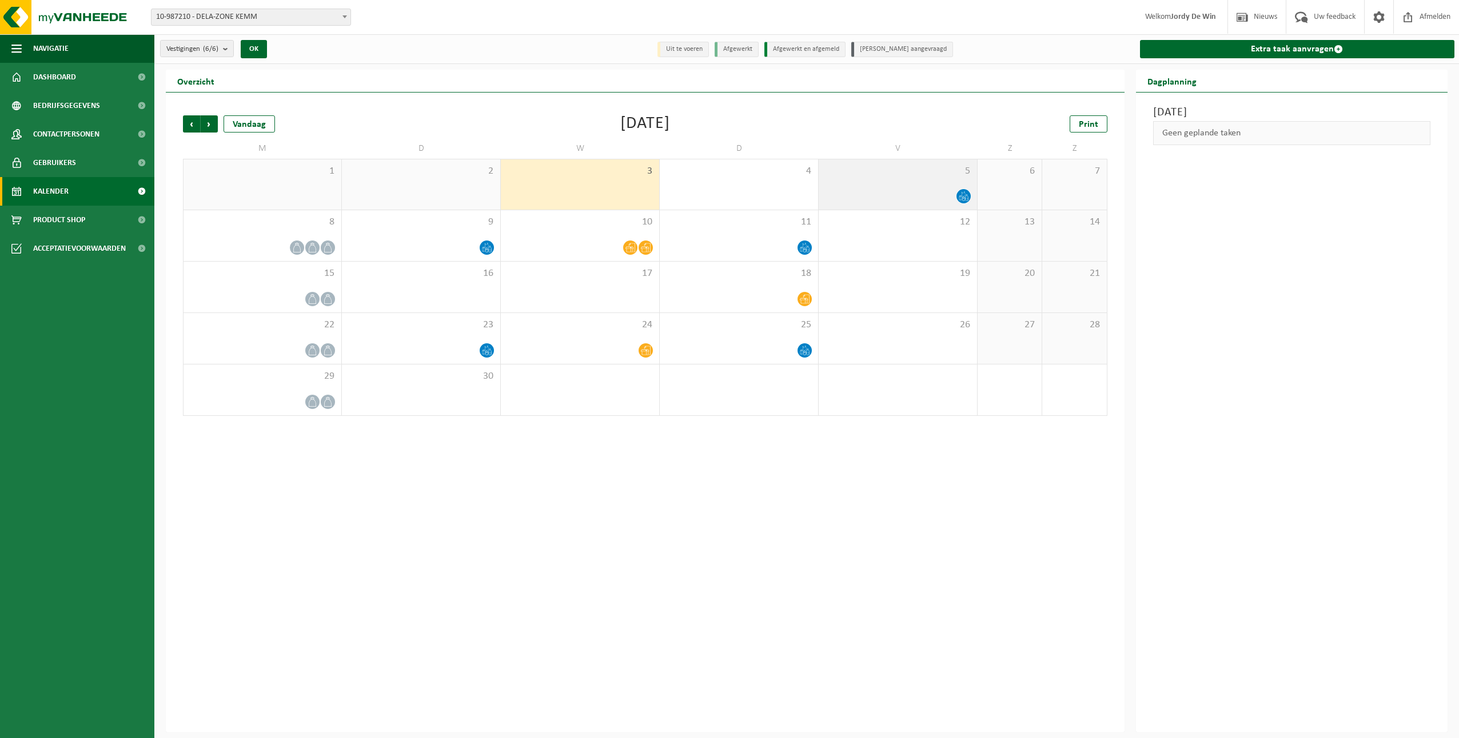
click at [941, 197] on div at bounding box center [897, 196] width 147 height 15
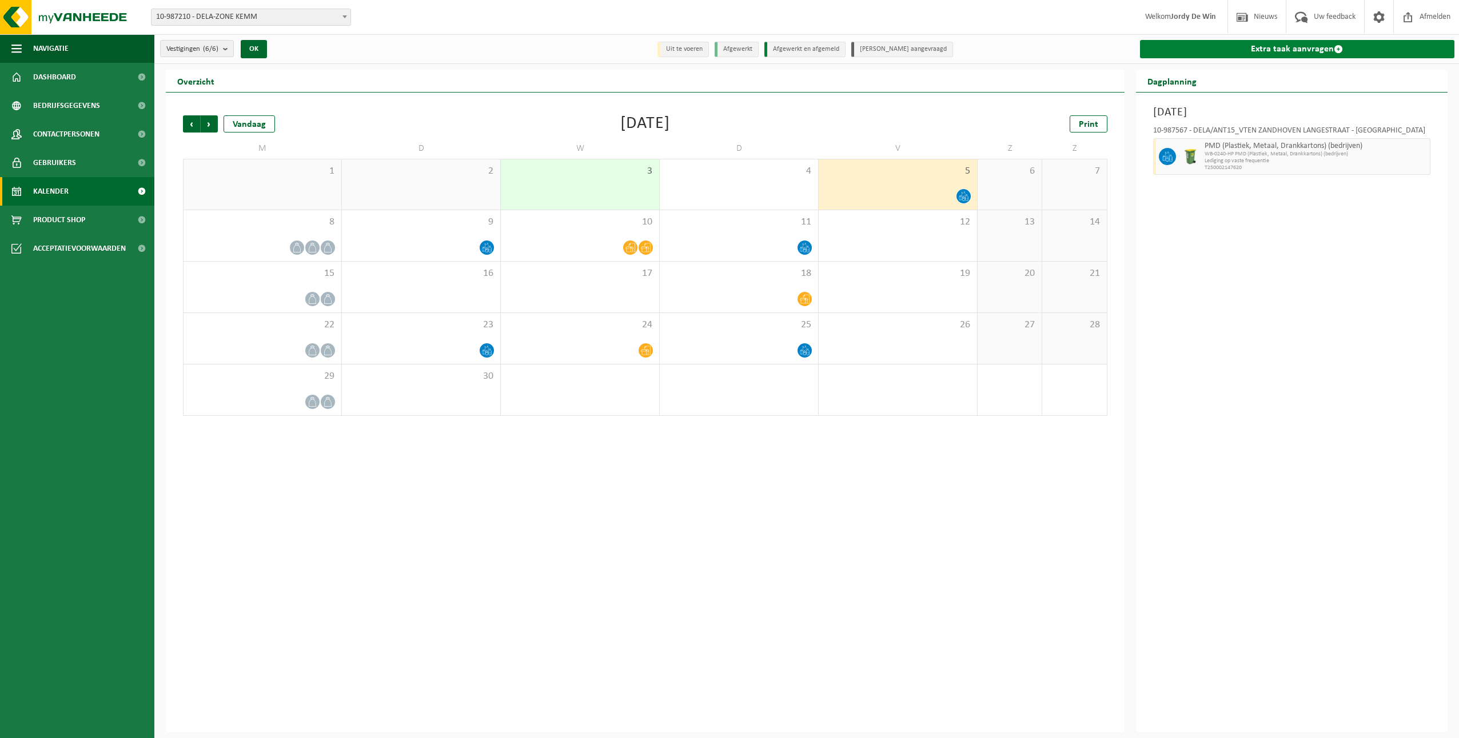
click at [1295, 47] on link "Extra taak aanvragen" at bounding box center [1297, 49] width 315 height 18
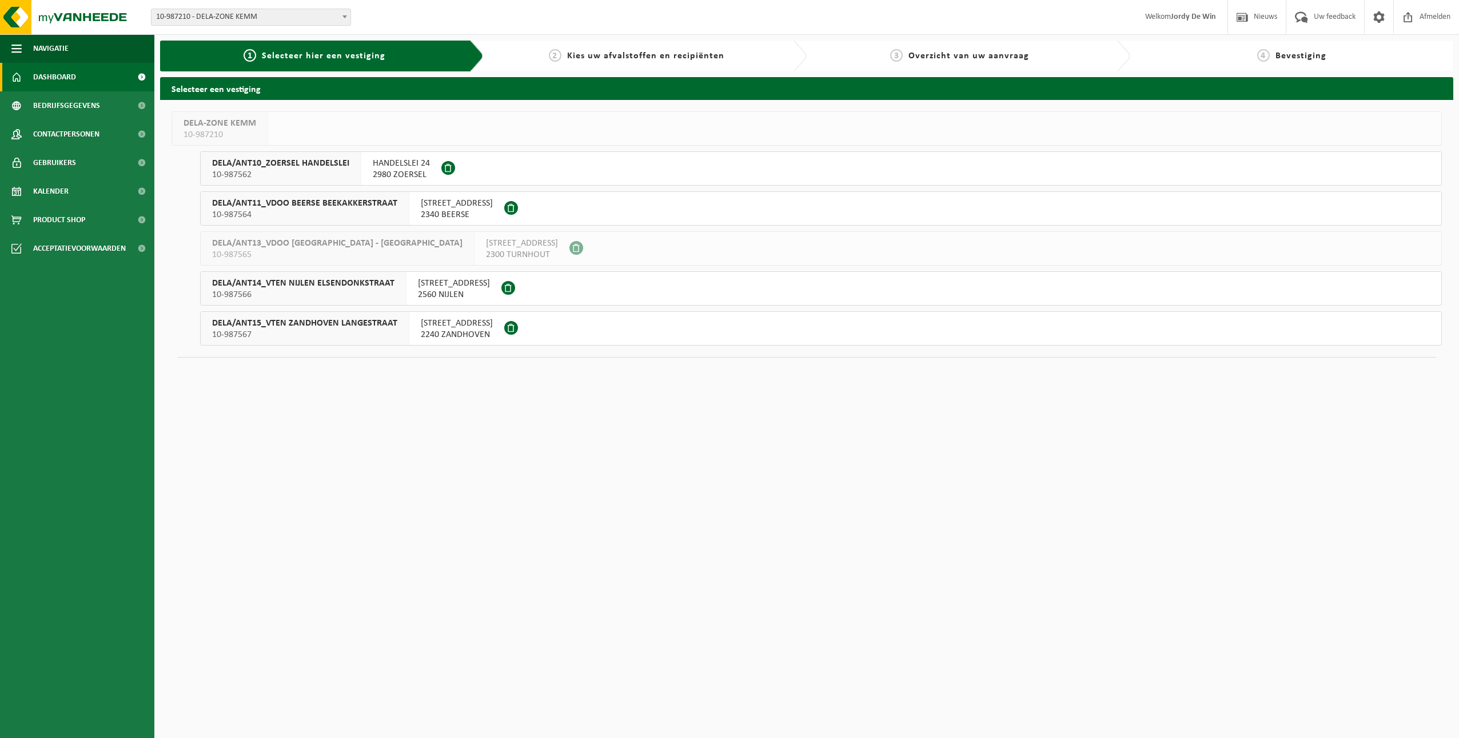
click at [28, 69] on link "Dashboard" at bounding box center [77, 77] width 154 height 29
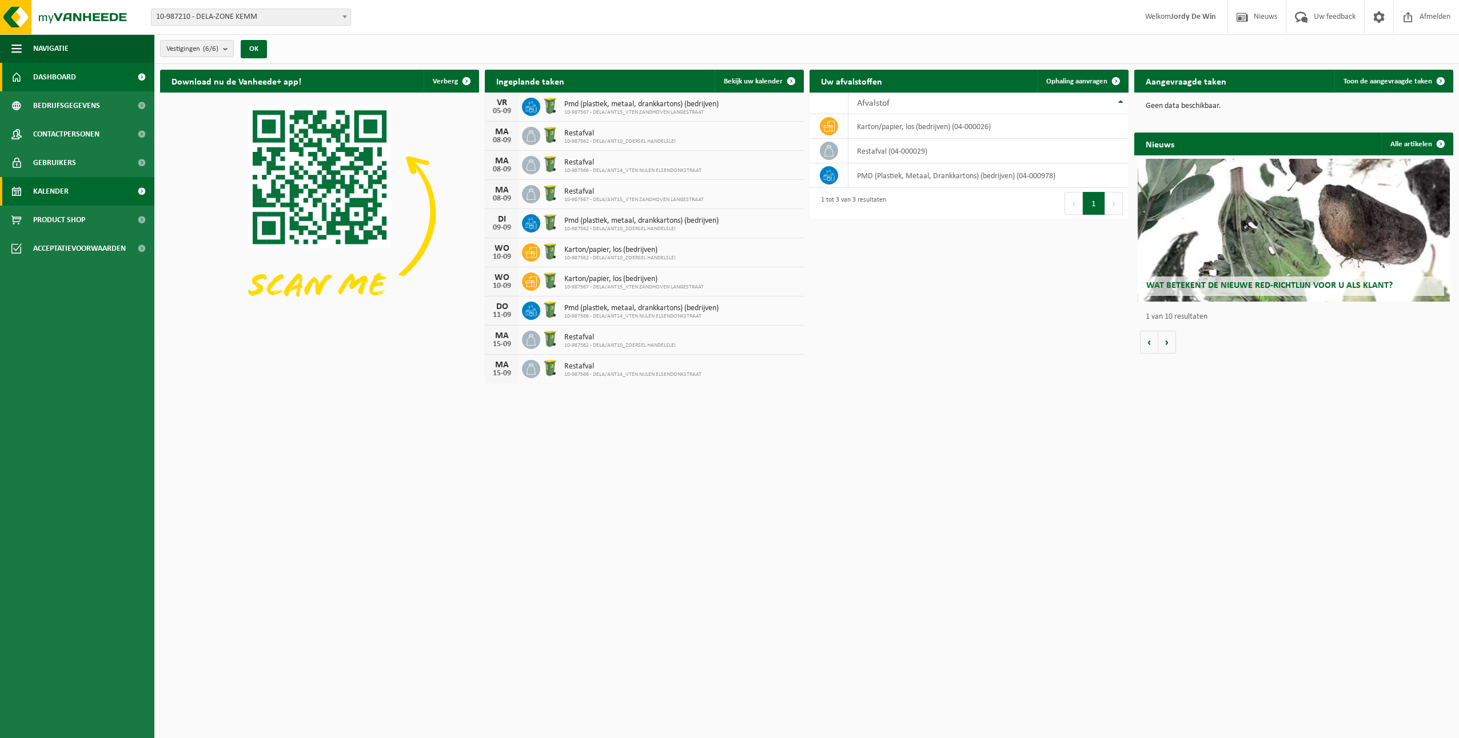
click at [55, 194] on span "Kalender" at bounding box center [50, 191] width 35 height 29
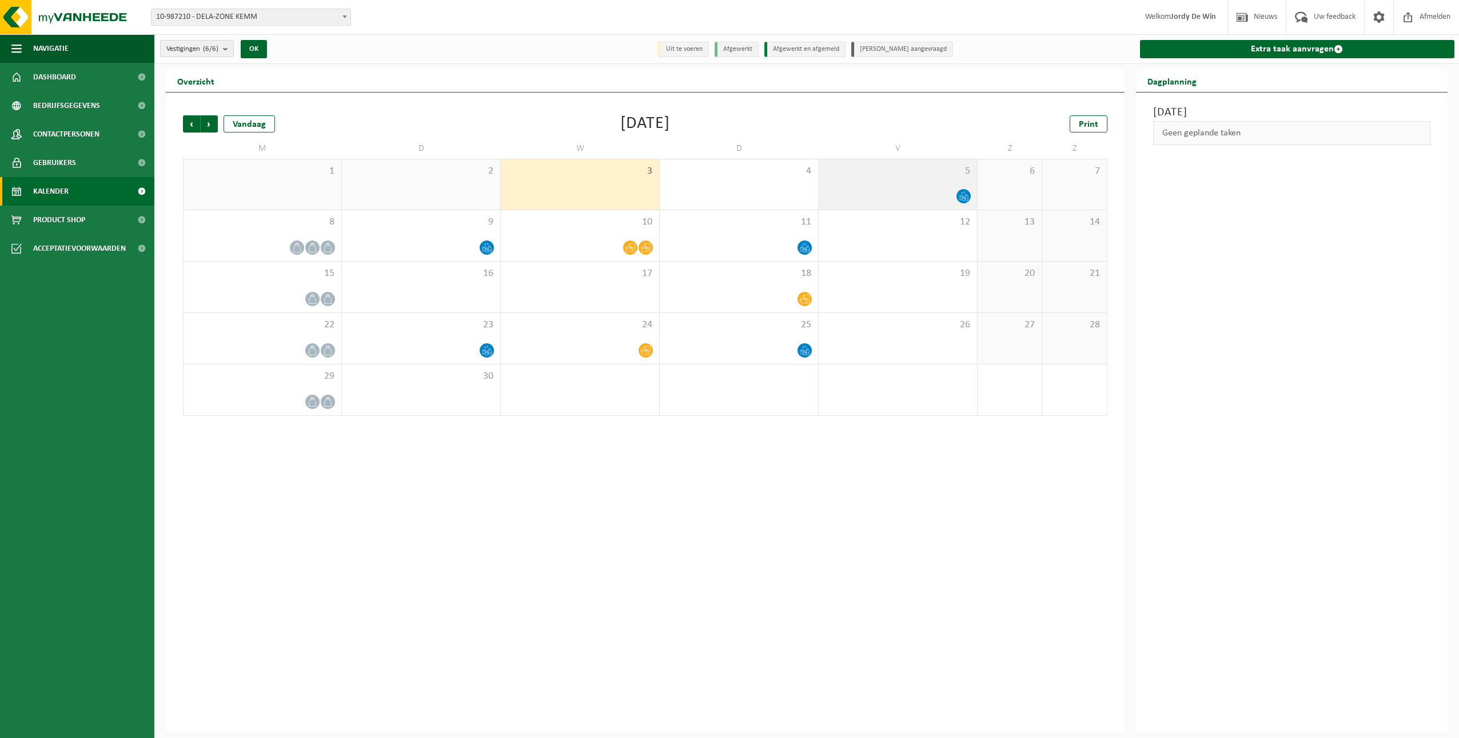
click at [956, 182] on div "5" at bounding box center [898, 184] width 158 height 50
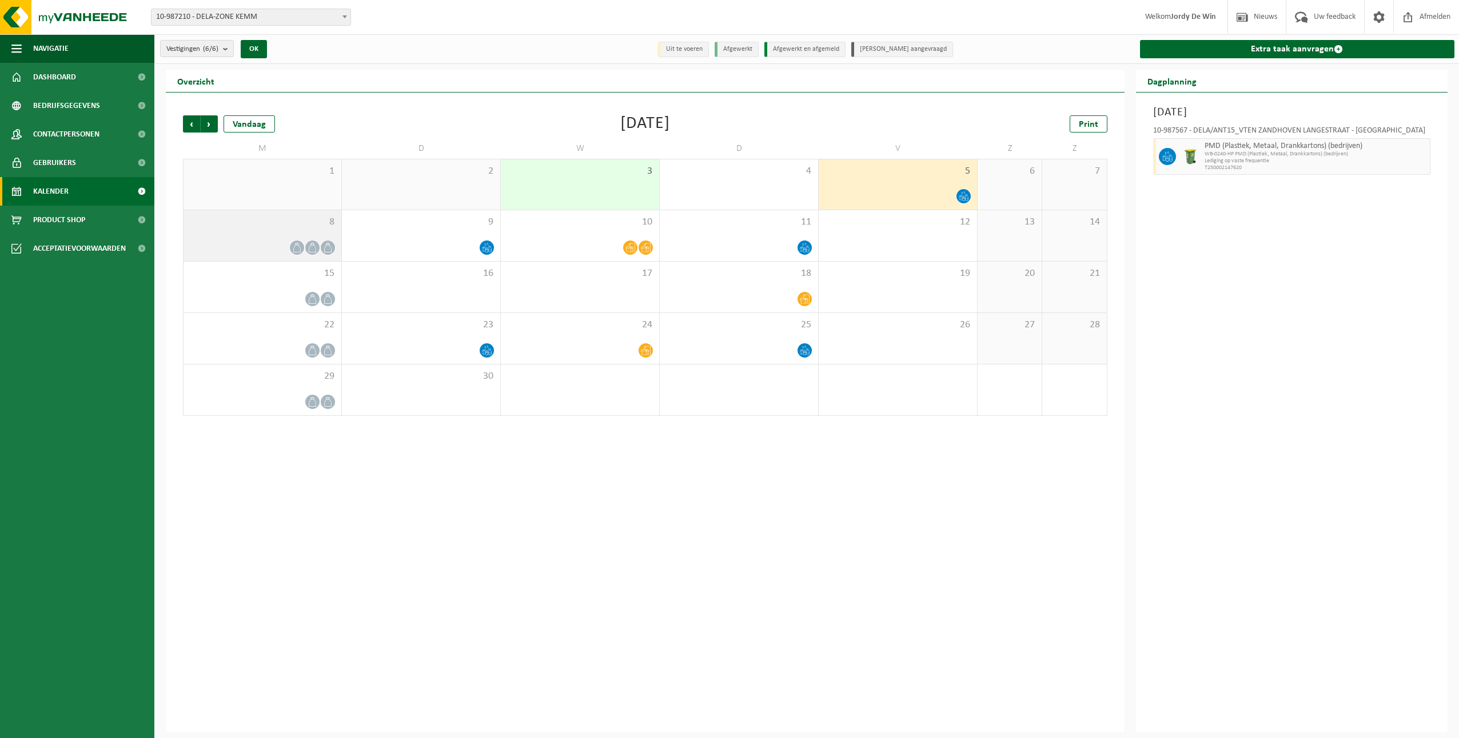
click at [263, 233] on div "8" at bounding box center [262, 235] width 158 height 51
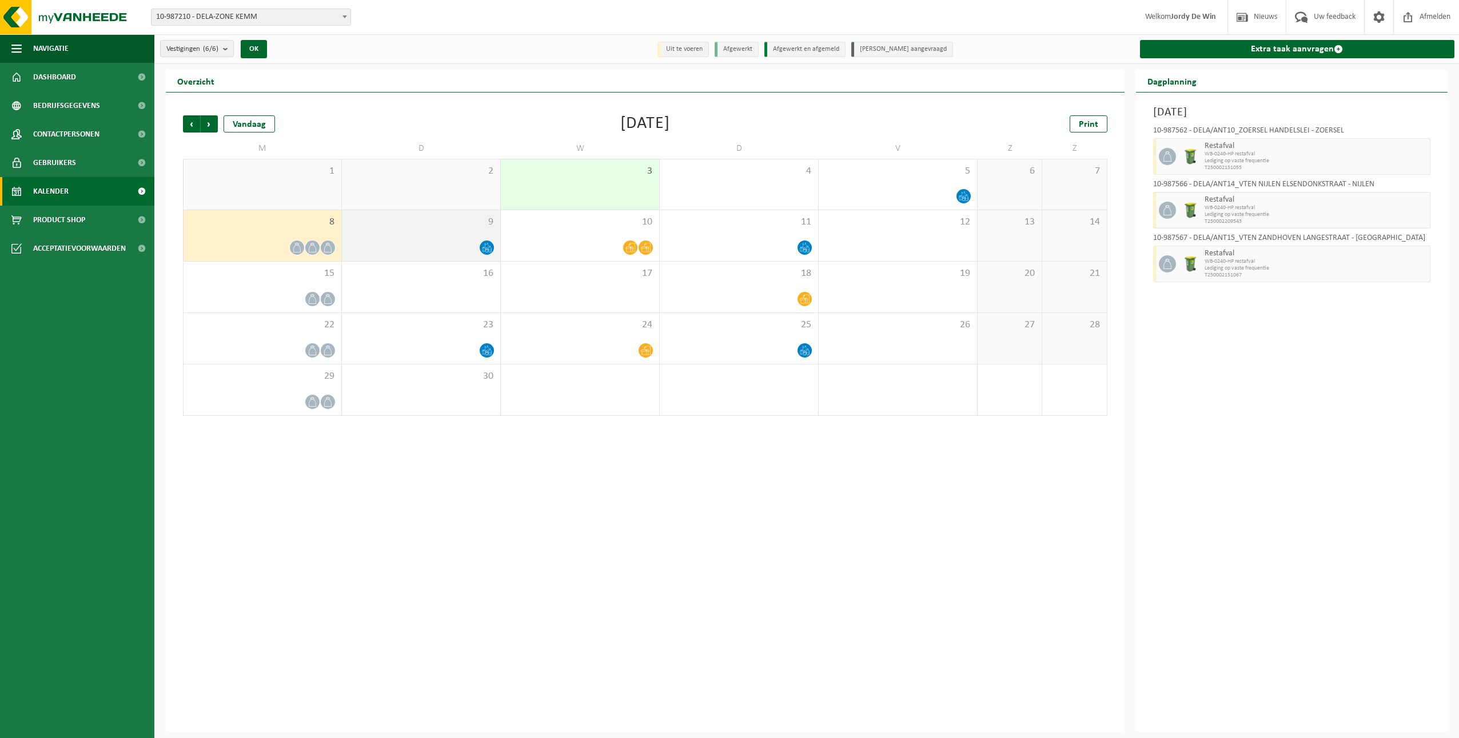
click at [424, 236] on div "9" at bounding box center [421, 235] width 158 height 51
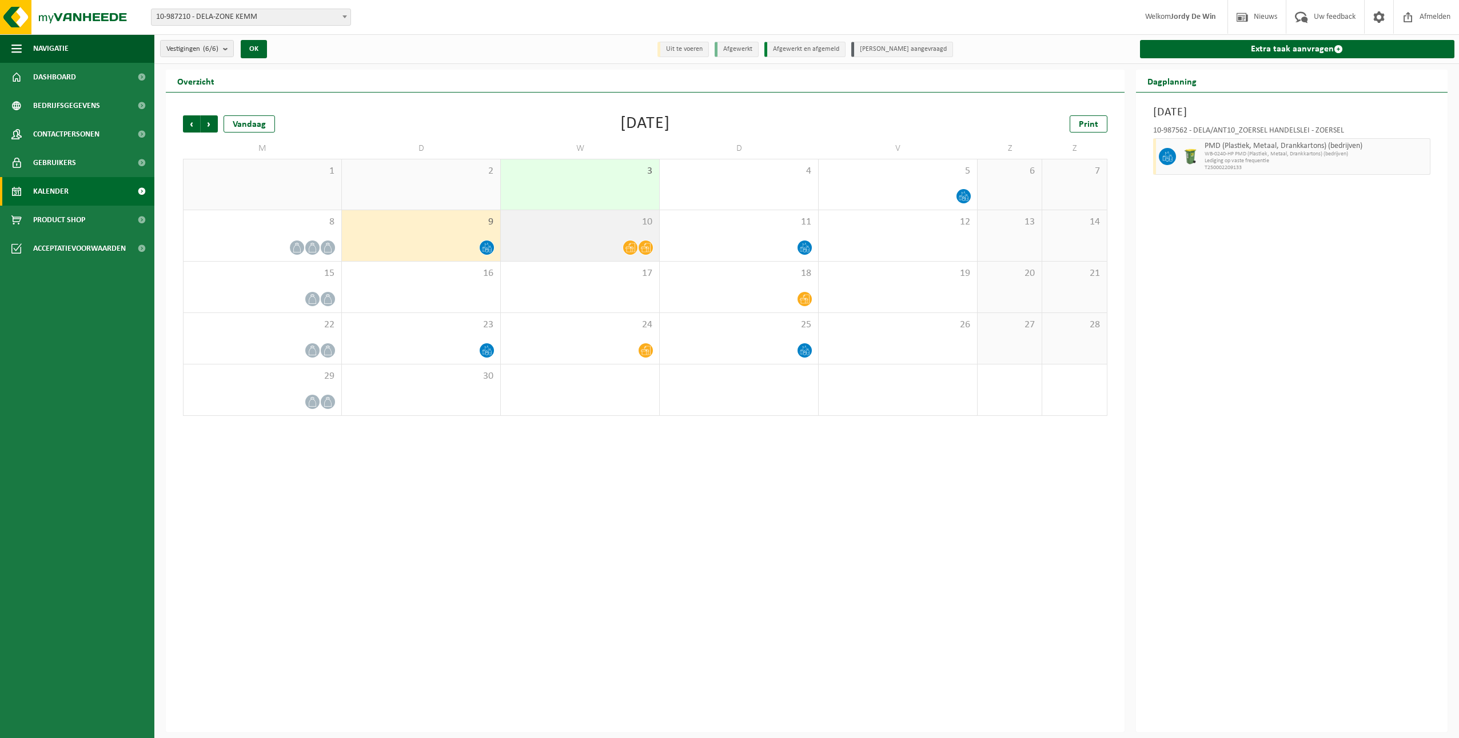
click at [580, 232] on div "10" at bounding box center [580, 235] width 158 height 51
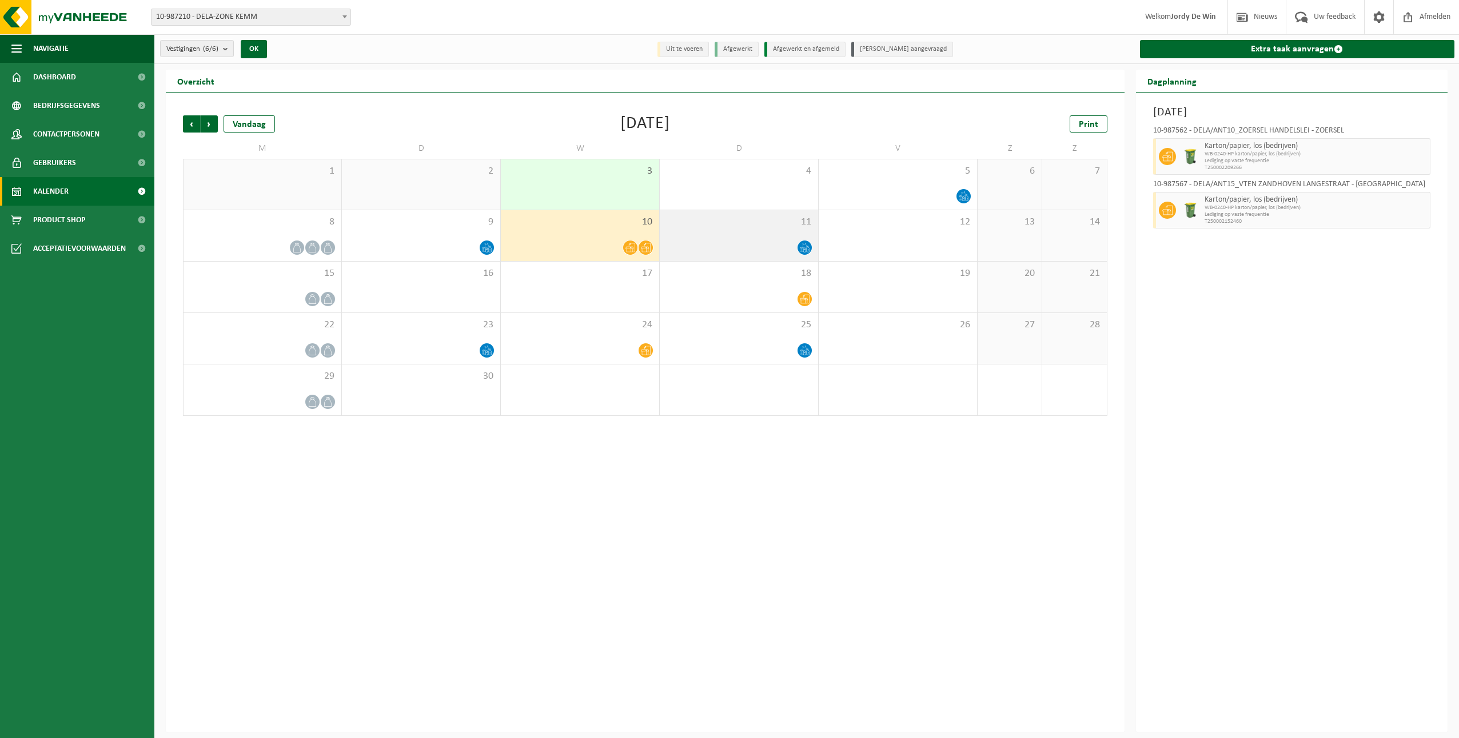
click at [760, 245] on div at bounding box center [738, 247] width 147 height 15
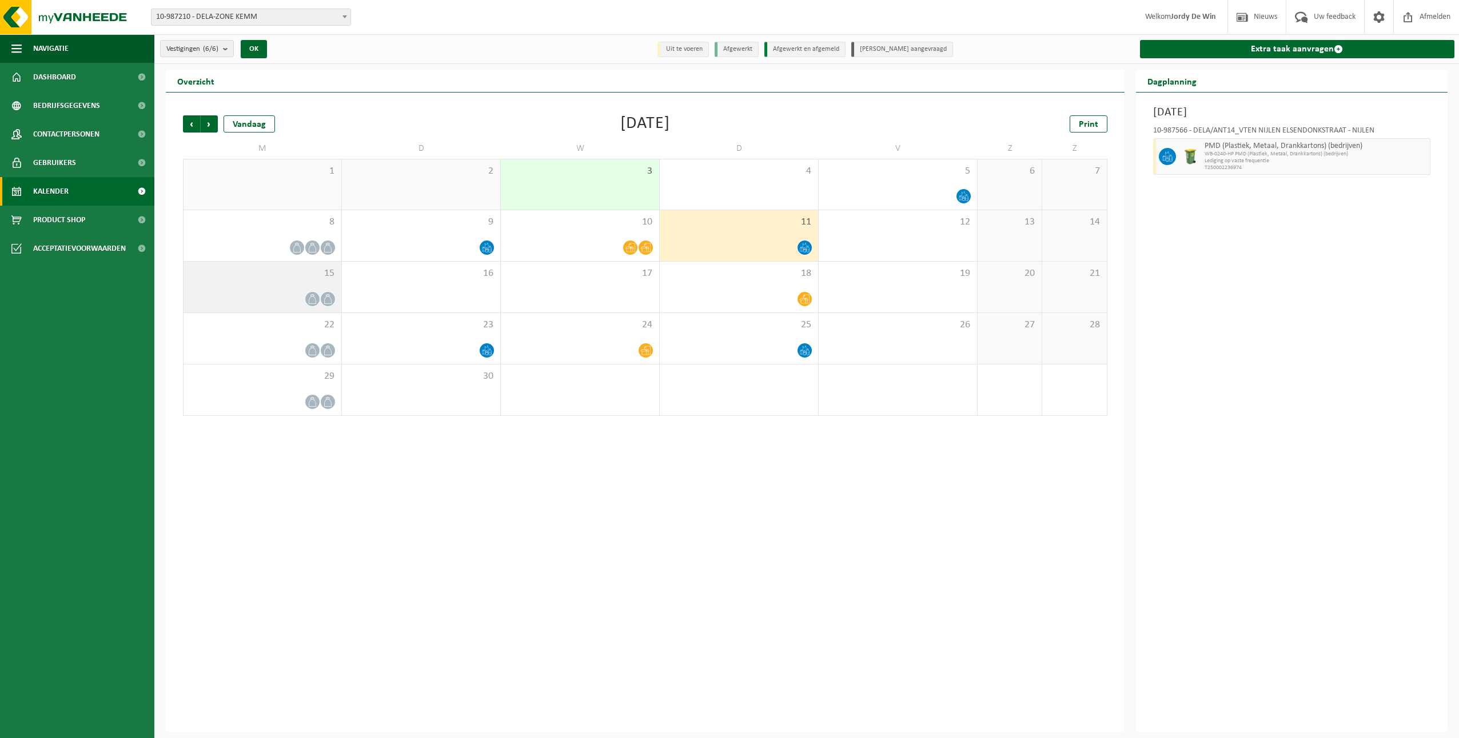
click at [307, 284] on div "15" at bounding box center [262, 287] width 158 height 51
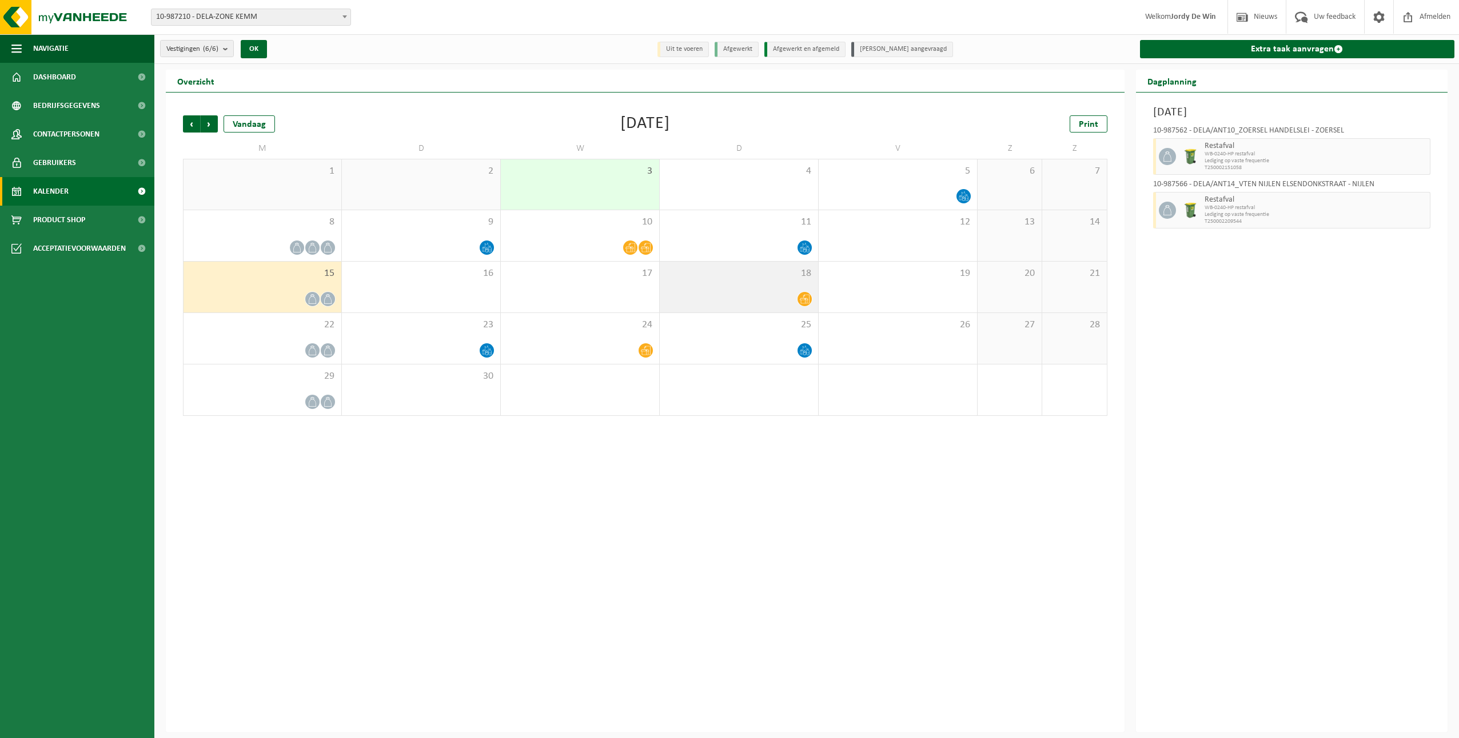
click at [732, 292] on div at bounding box center [738, 299] width 147 height 15
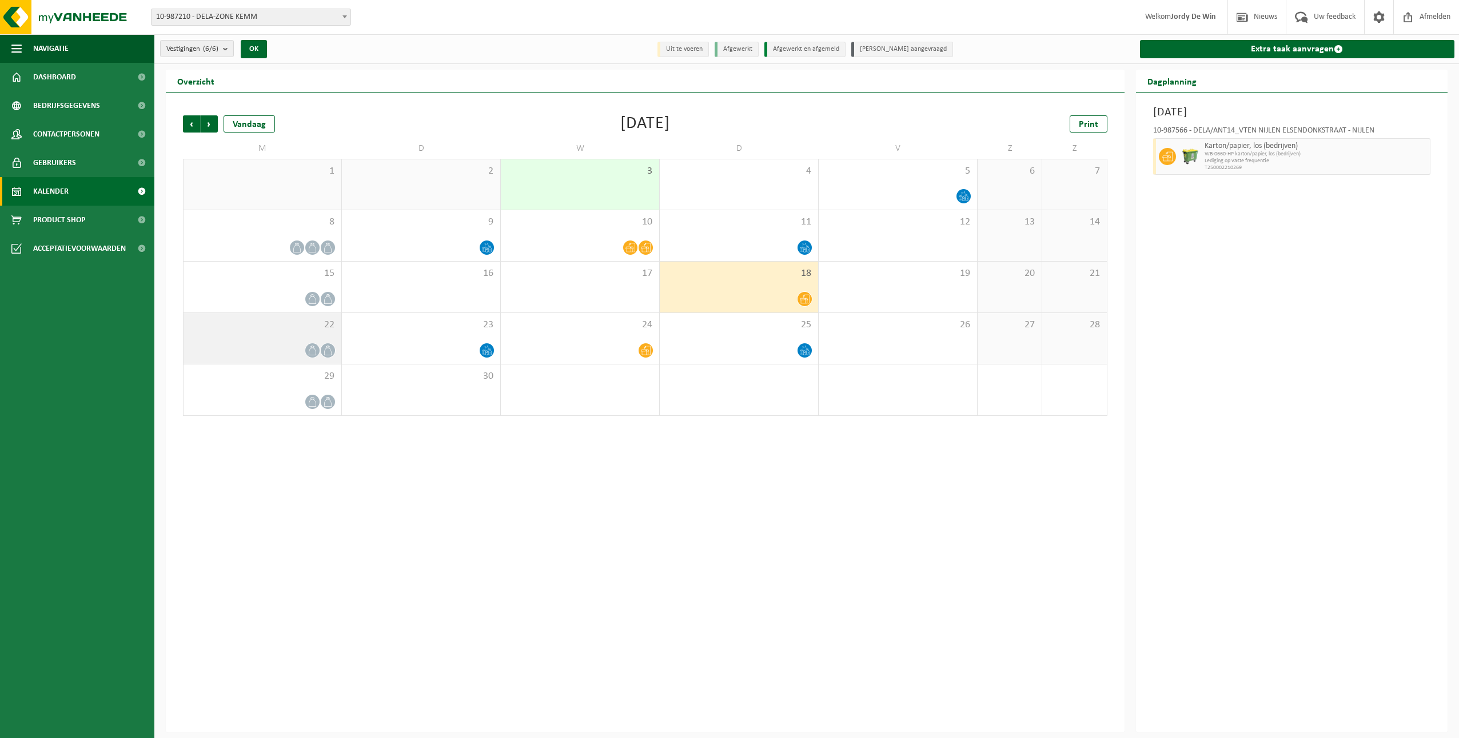
click at [310, 346] on icon at bounding box center [313, 351] width 10 height 10
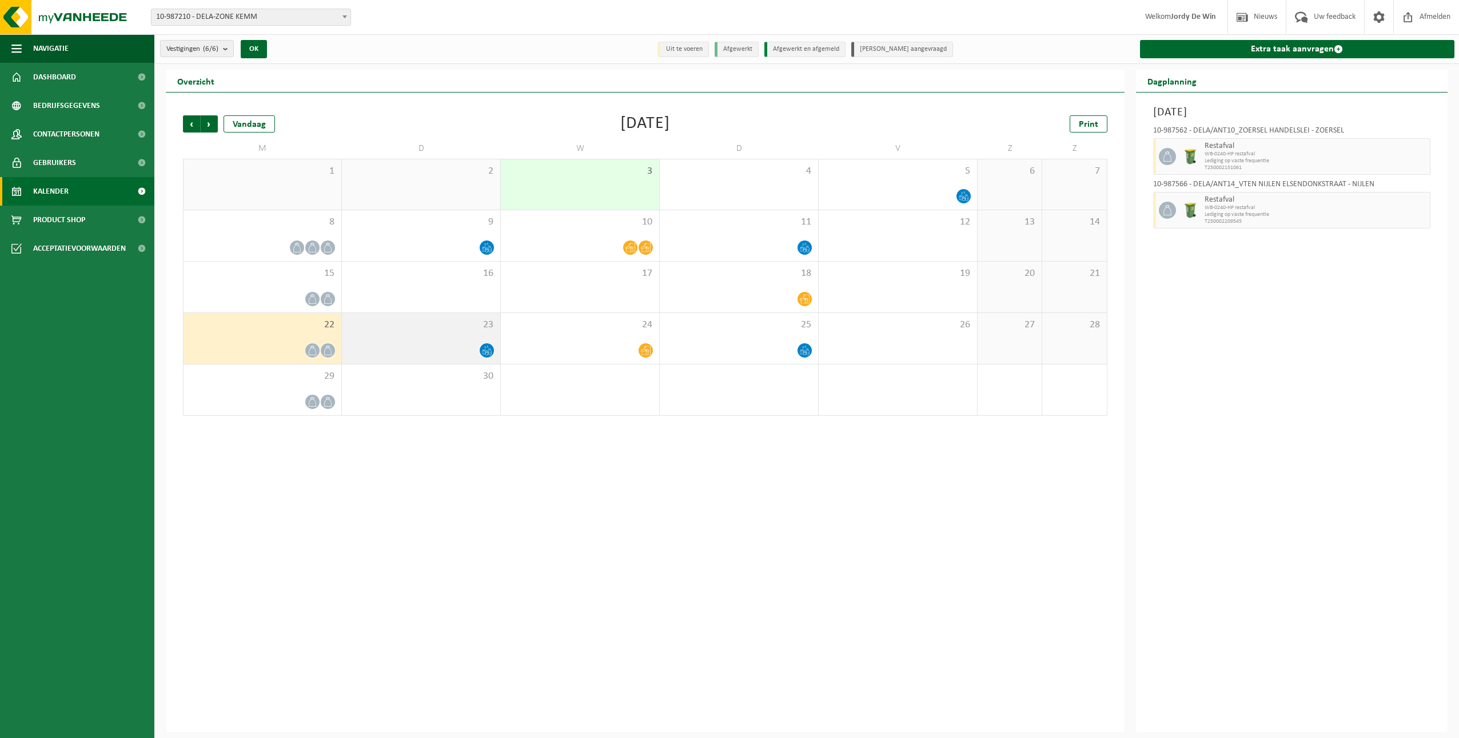
click at [456, 341] on div "23" at bounding box center [421, 338] width 158 height 51
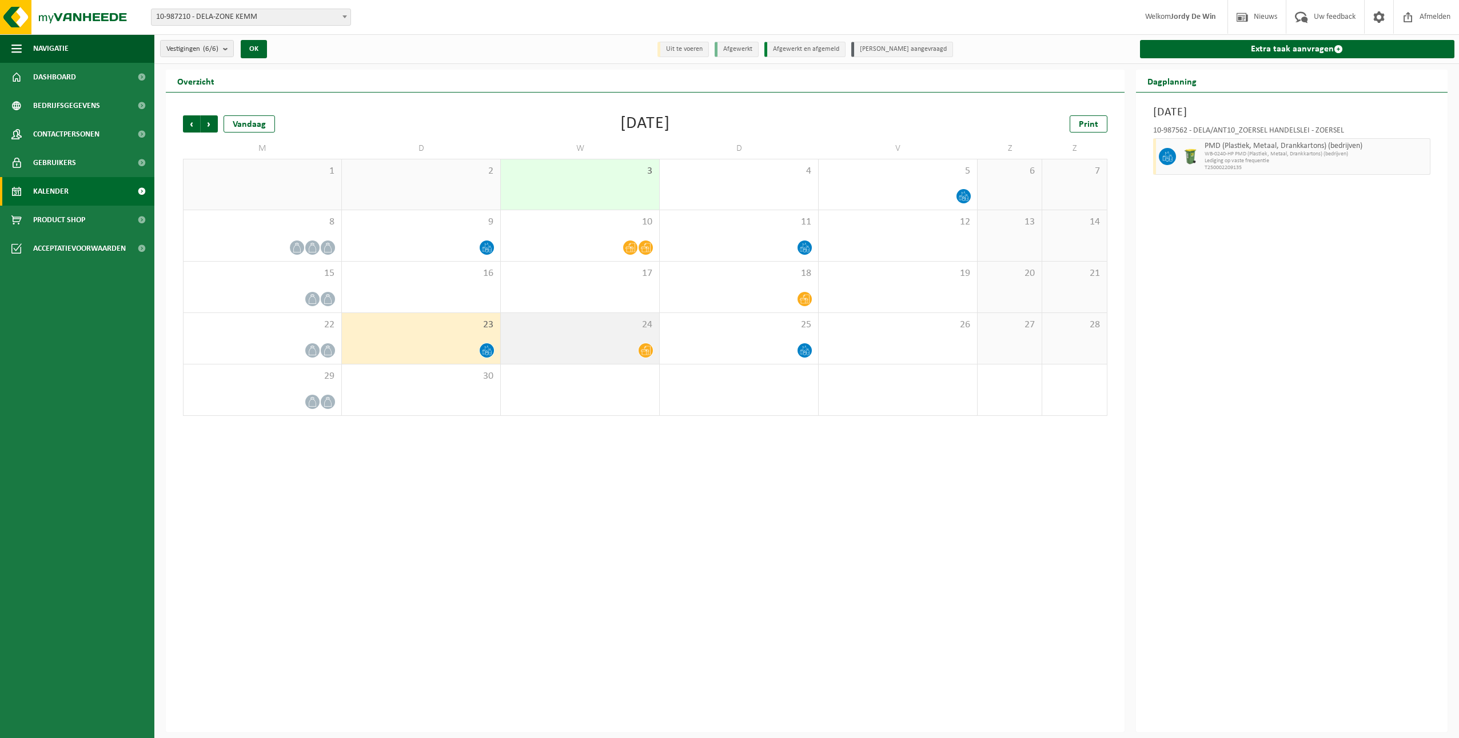
click at [606, 339] on div "24" at bounding box center [580, 338] width 158 height 51
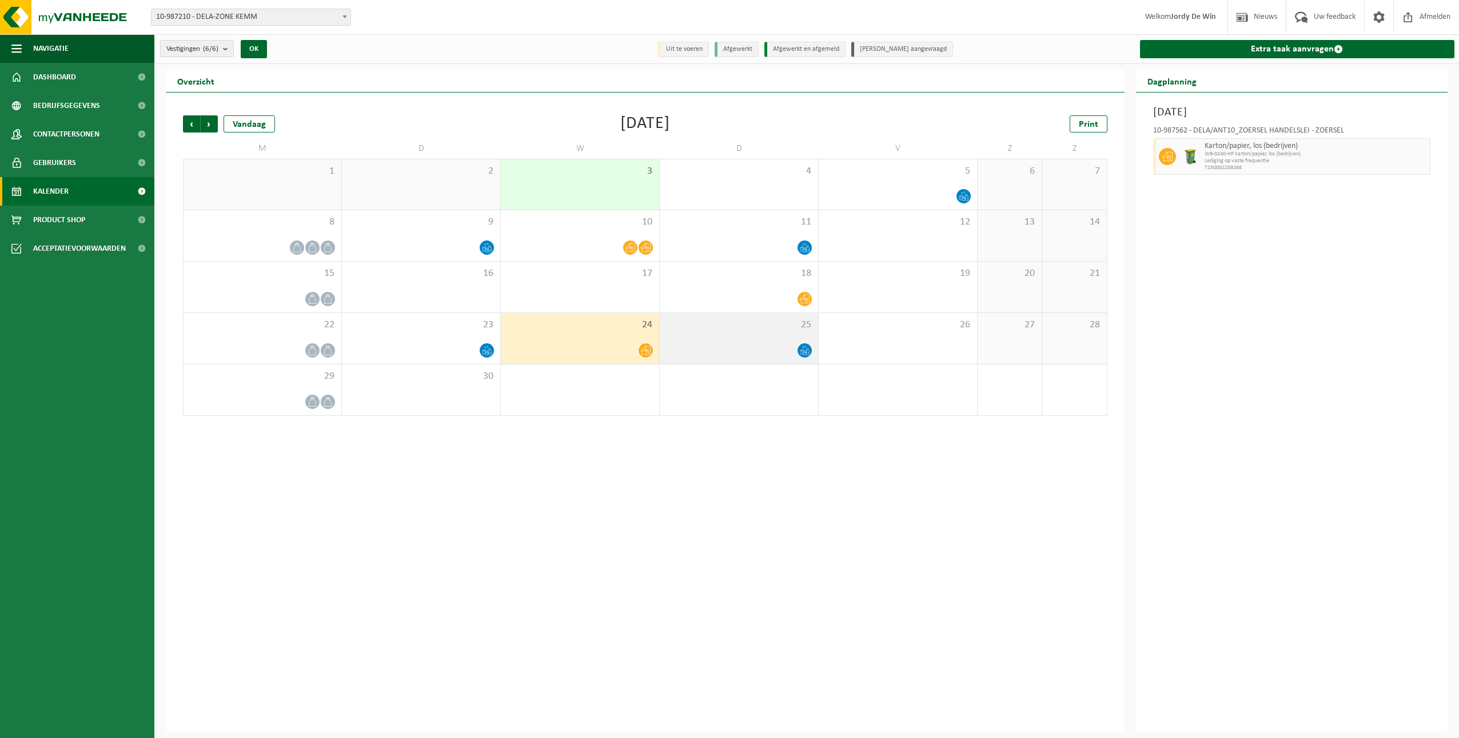
click at [793, 336] on div "25" at bounding box center [739, 338] width 158 height 51
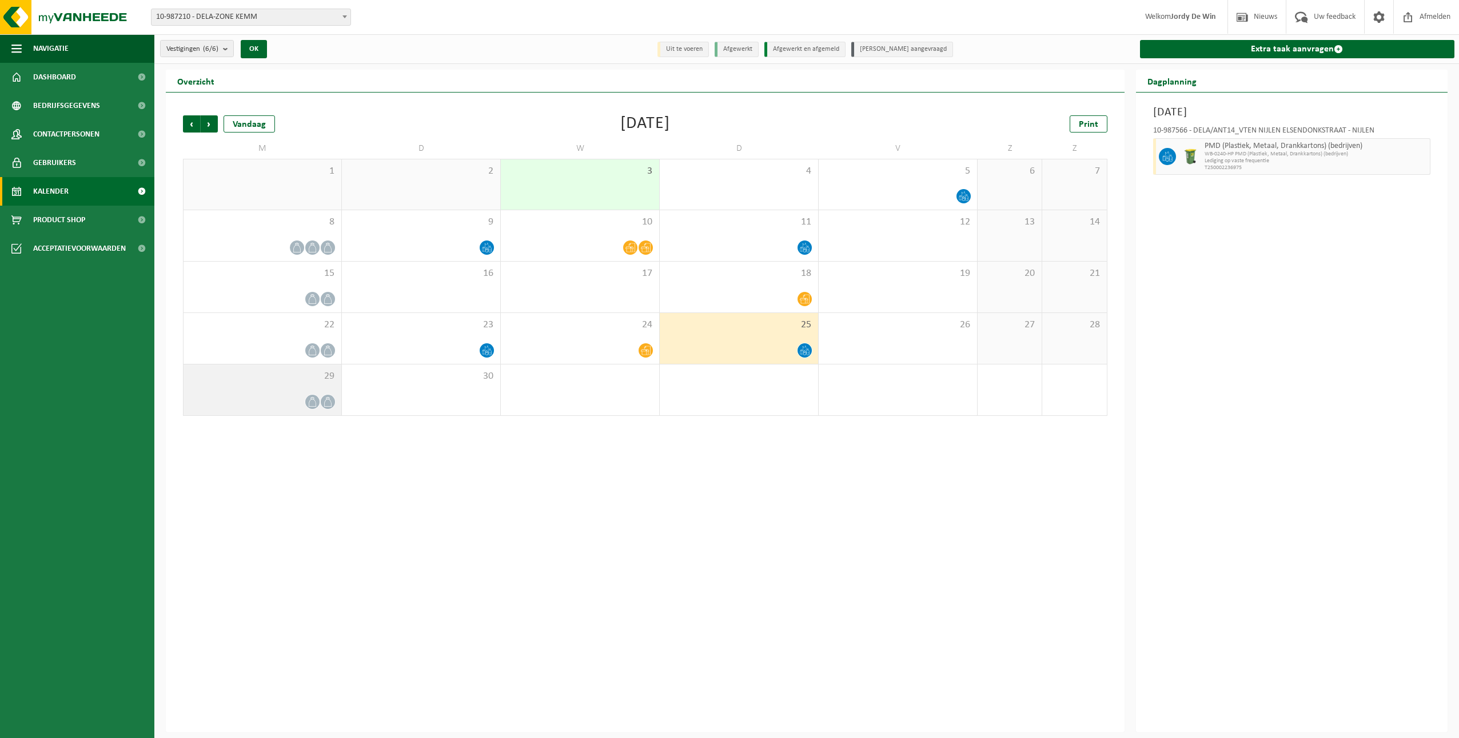
click at [241, 408] on div at bounding box center [262, 401] width 146 height 15
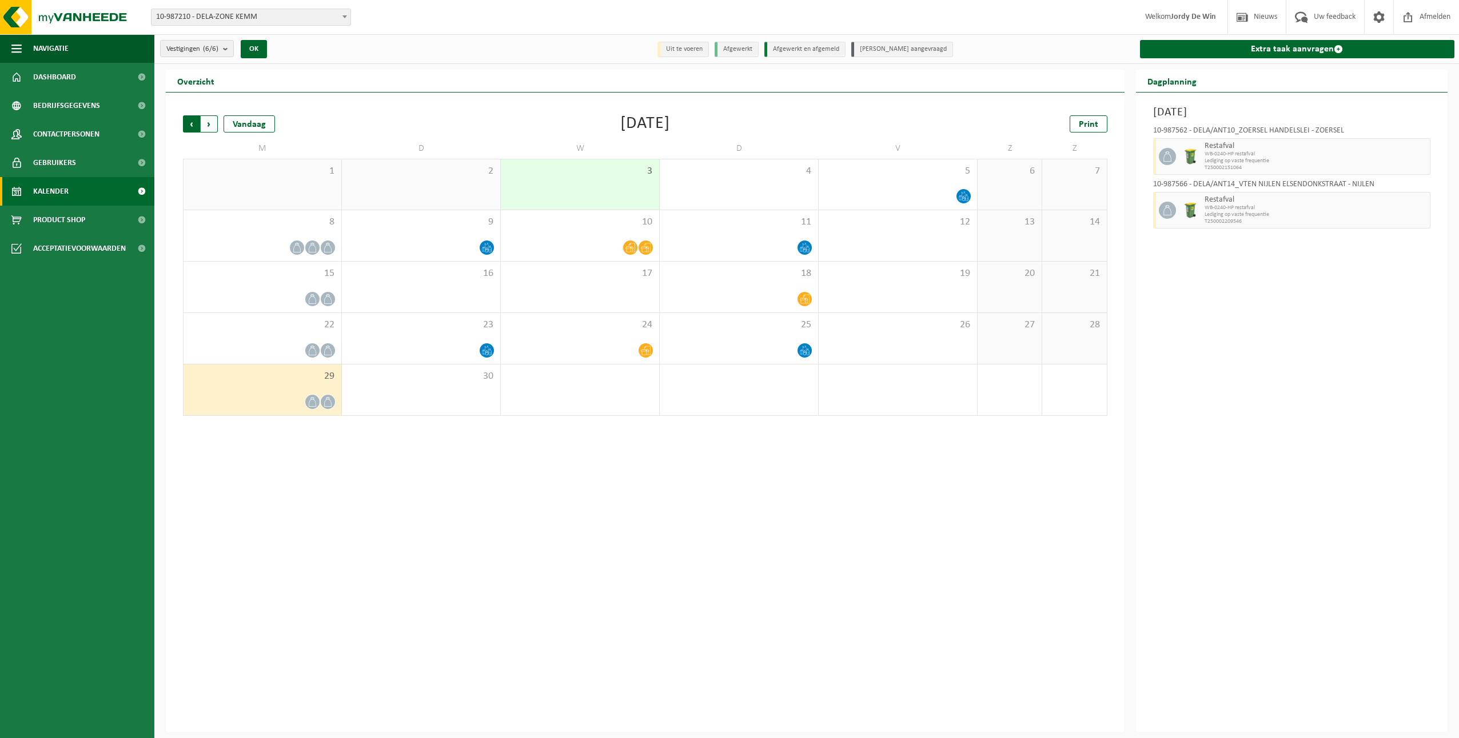
click at [210, 129] on span "Volgende" at bounding box center [209, 123] width 17 height 17
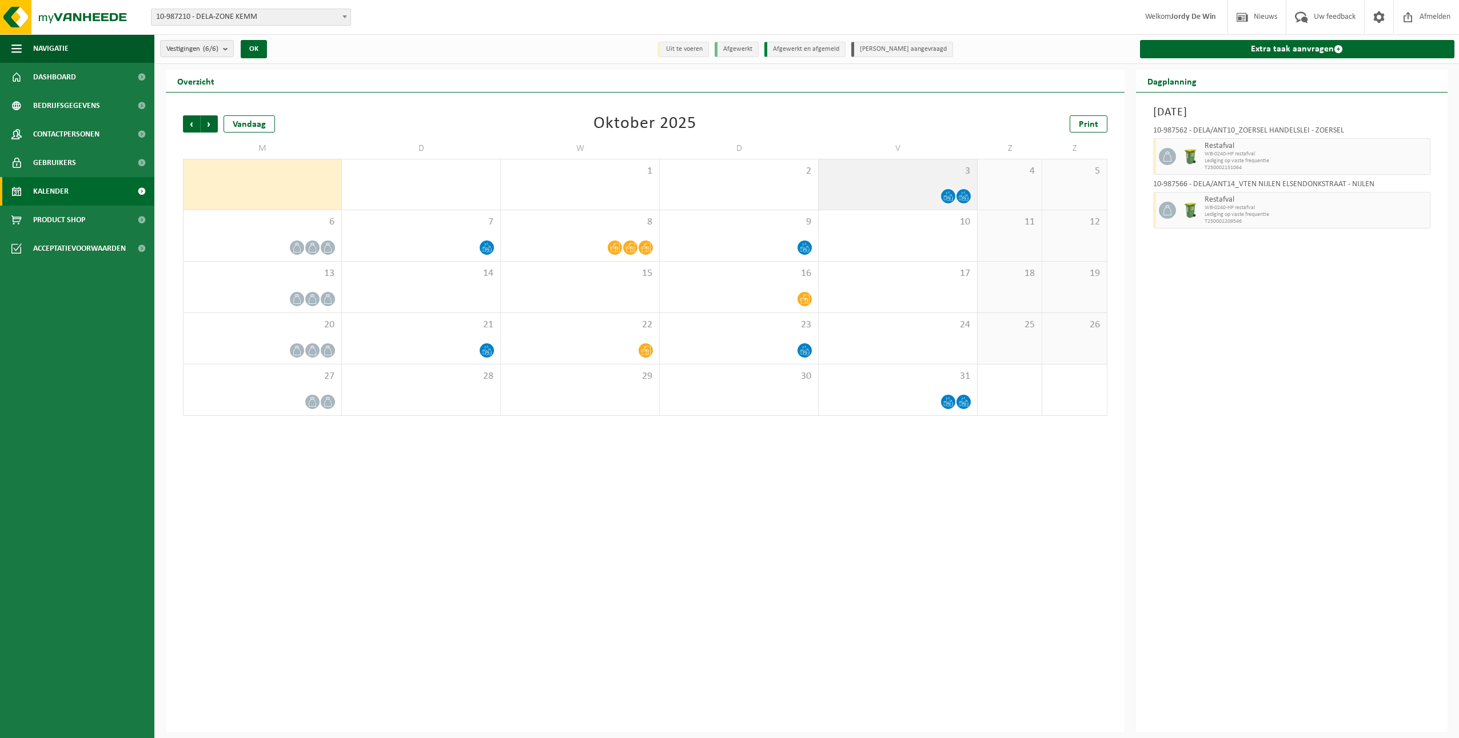
click at [927, 174] on span "3" at bounding box center [897, 171] width 147 height 13
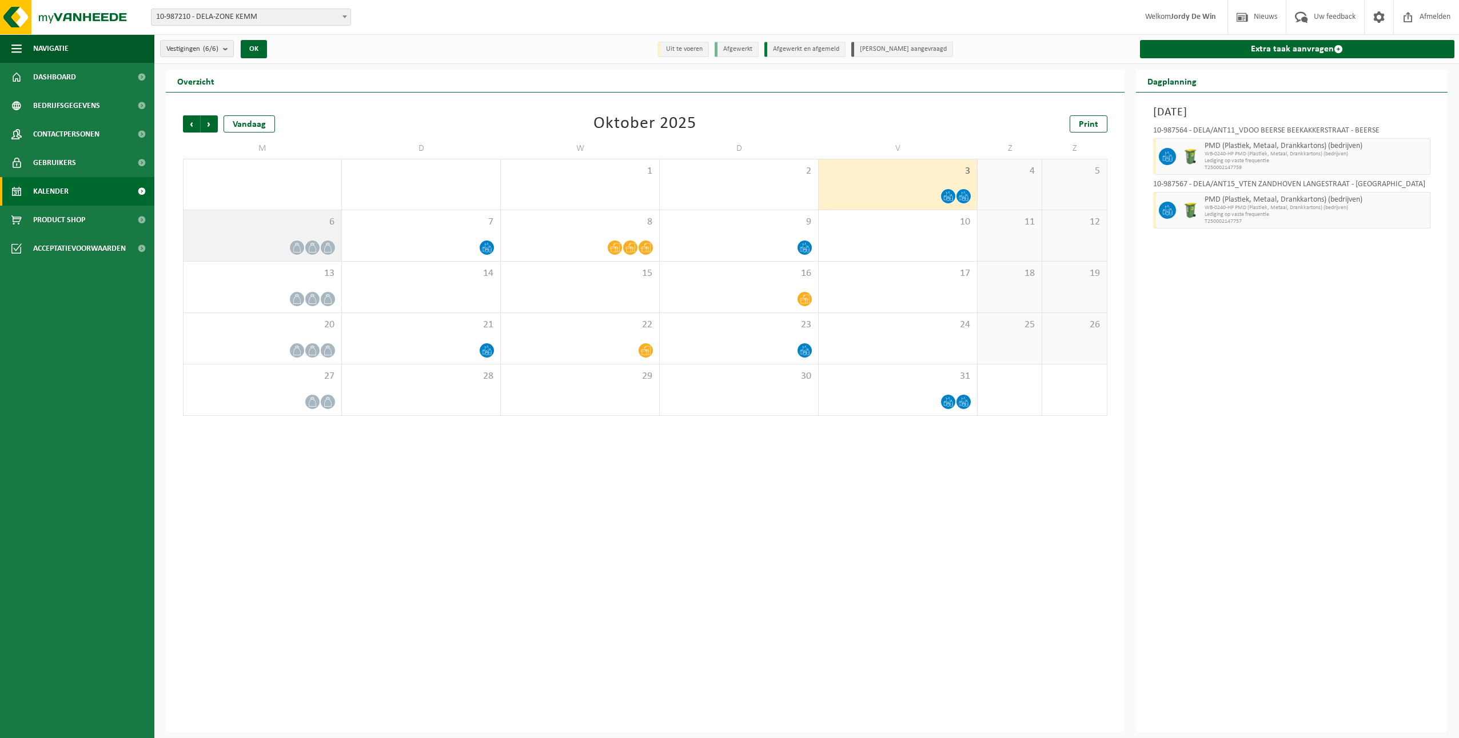
click at [310, 250] on icon at bounding box center [313, 248] width 10 height 10
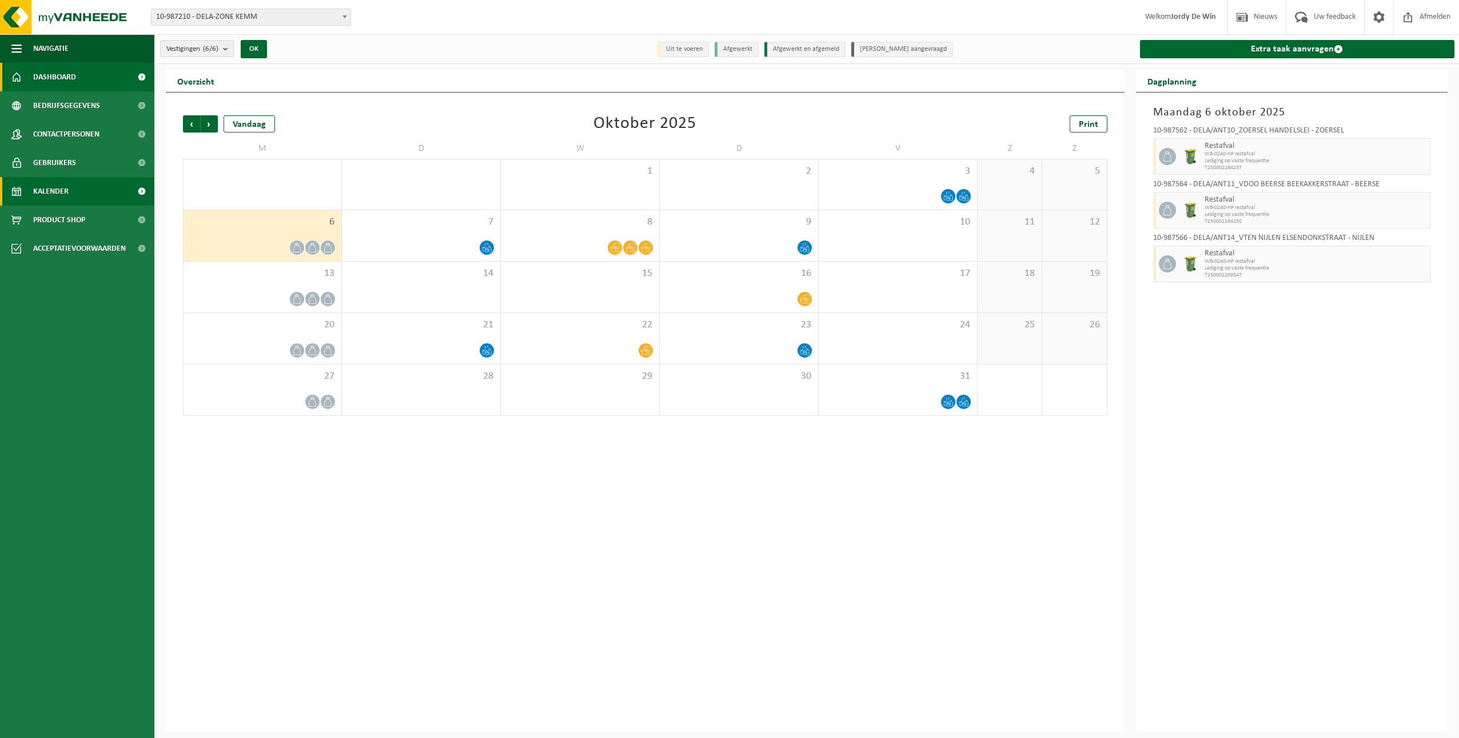
click at [54, 67] on span "Dashboard" at bounding box center [54, 77] width 43 height 29
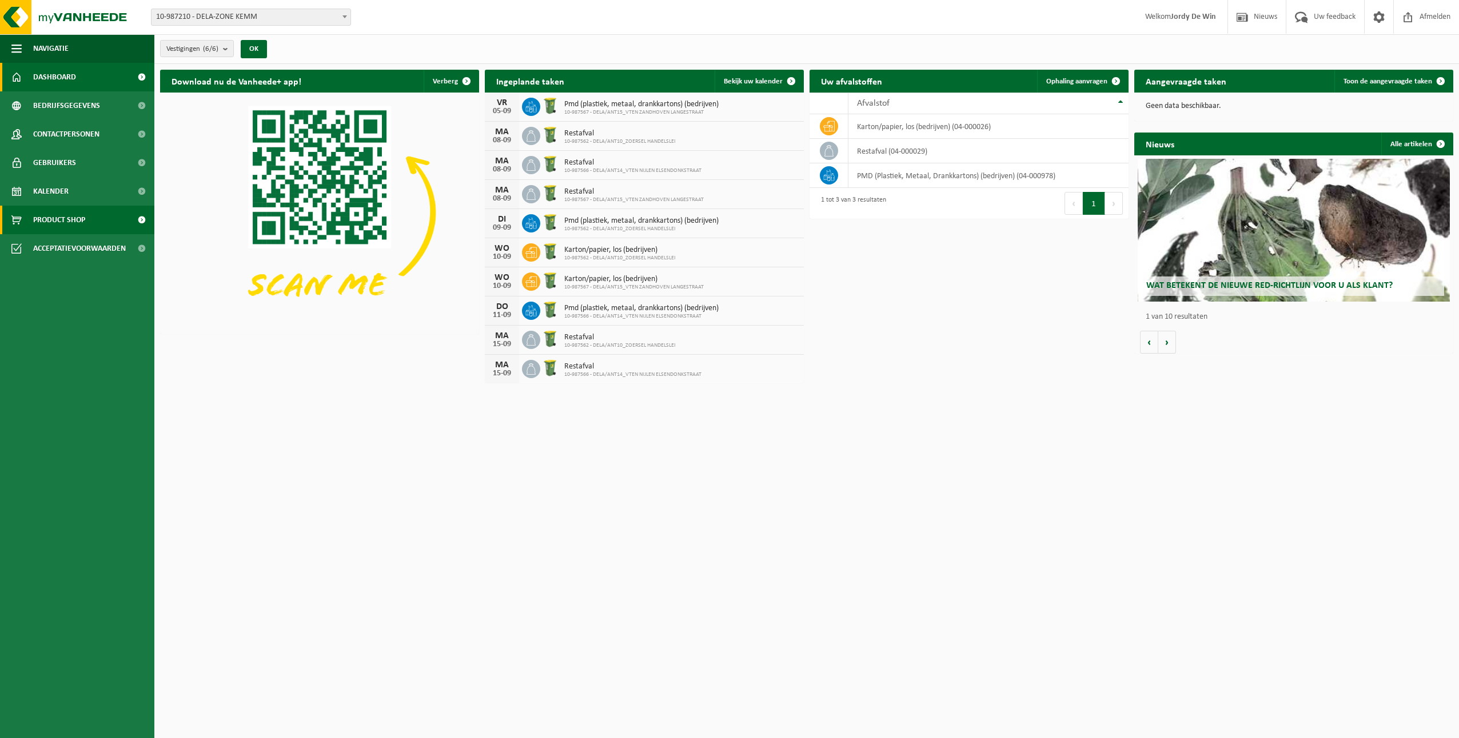
click at [60, 226] on span "Product Shop" at bounding box center [59, 220] width 52 height 29
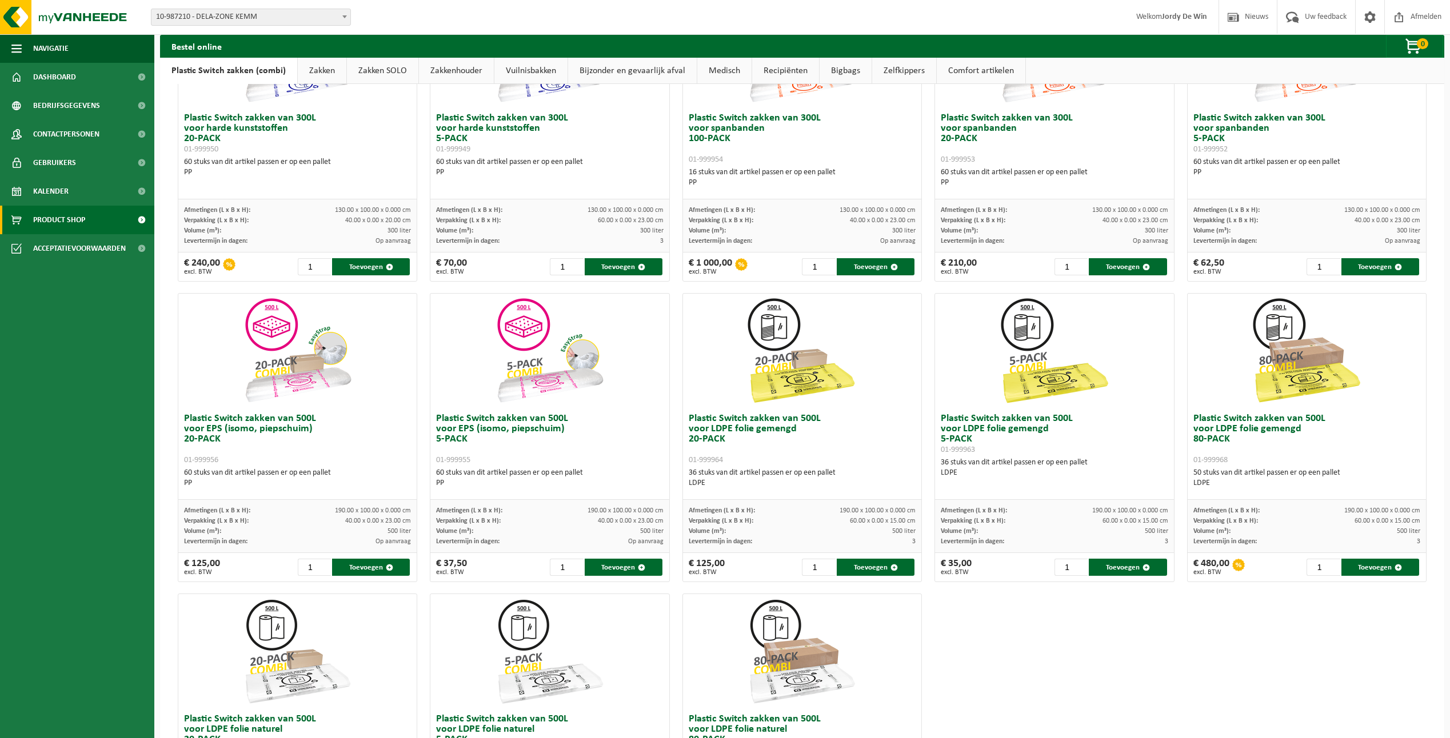
scroll to position [171, 0]
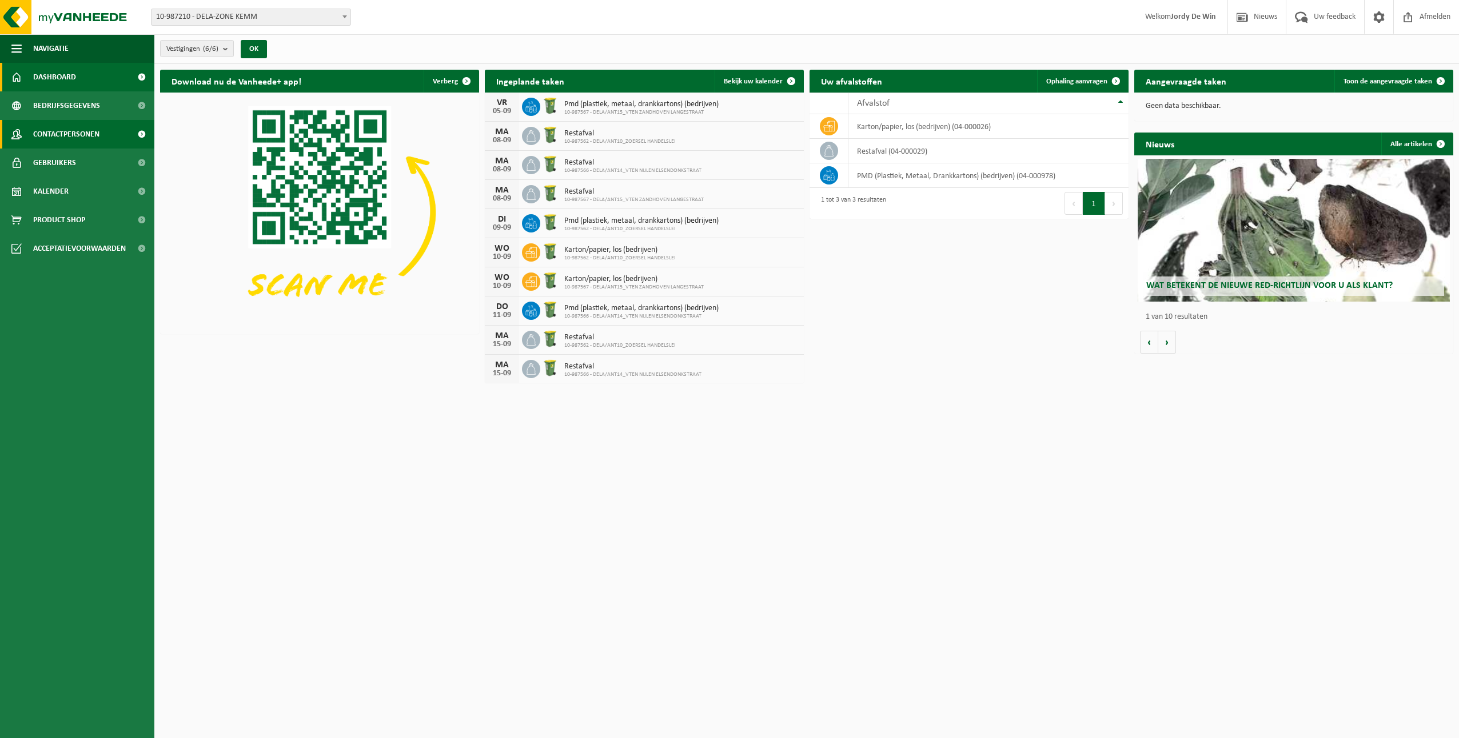
click at [81, 130] on span "Contactpersonen" at bounding box center [66, 134] width 66 height 29
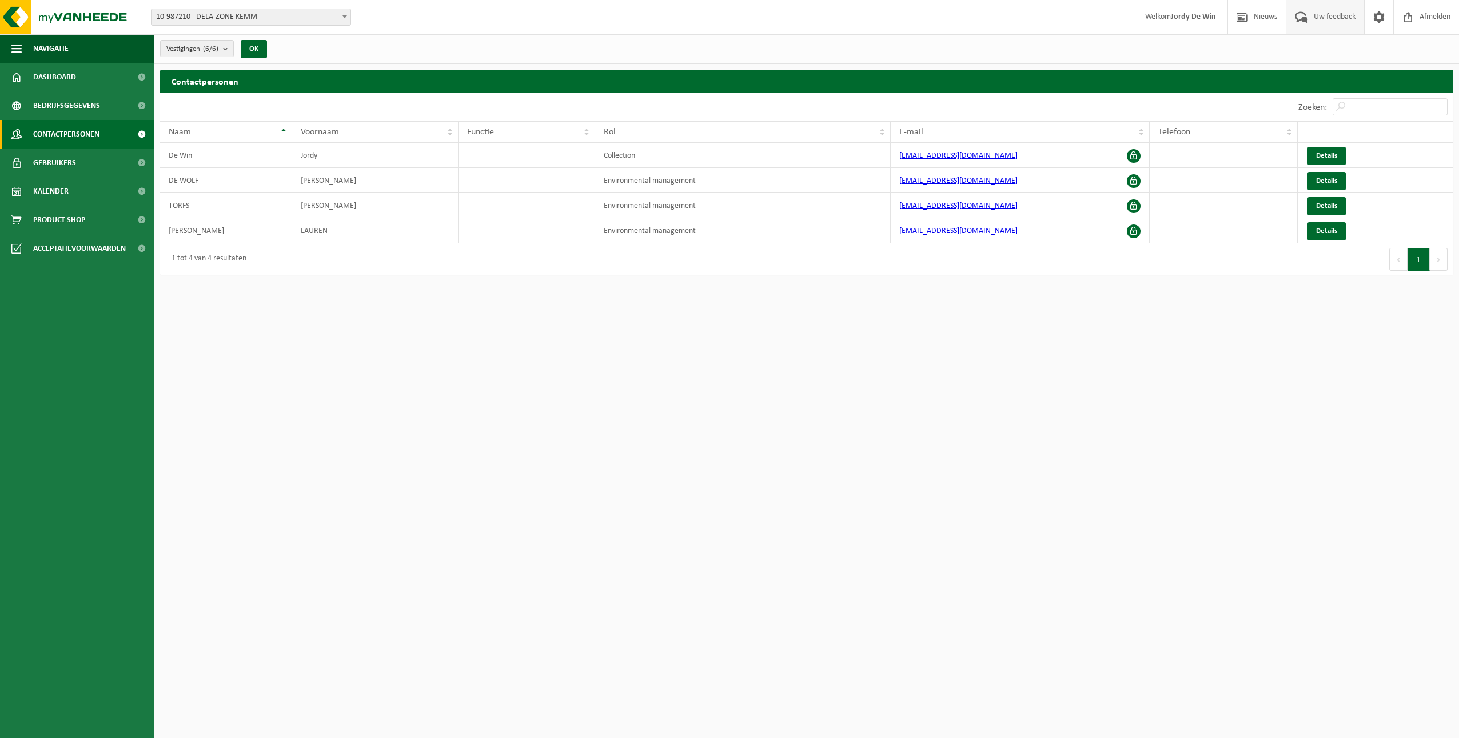
click at [1325, 28] on span "Uw feedback" at bounding box center [1334, 17] width 47 height 34
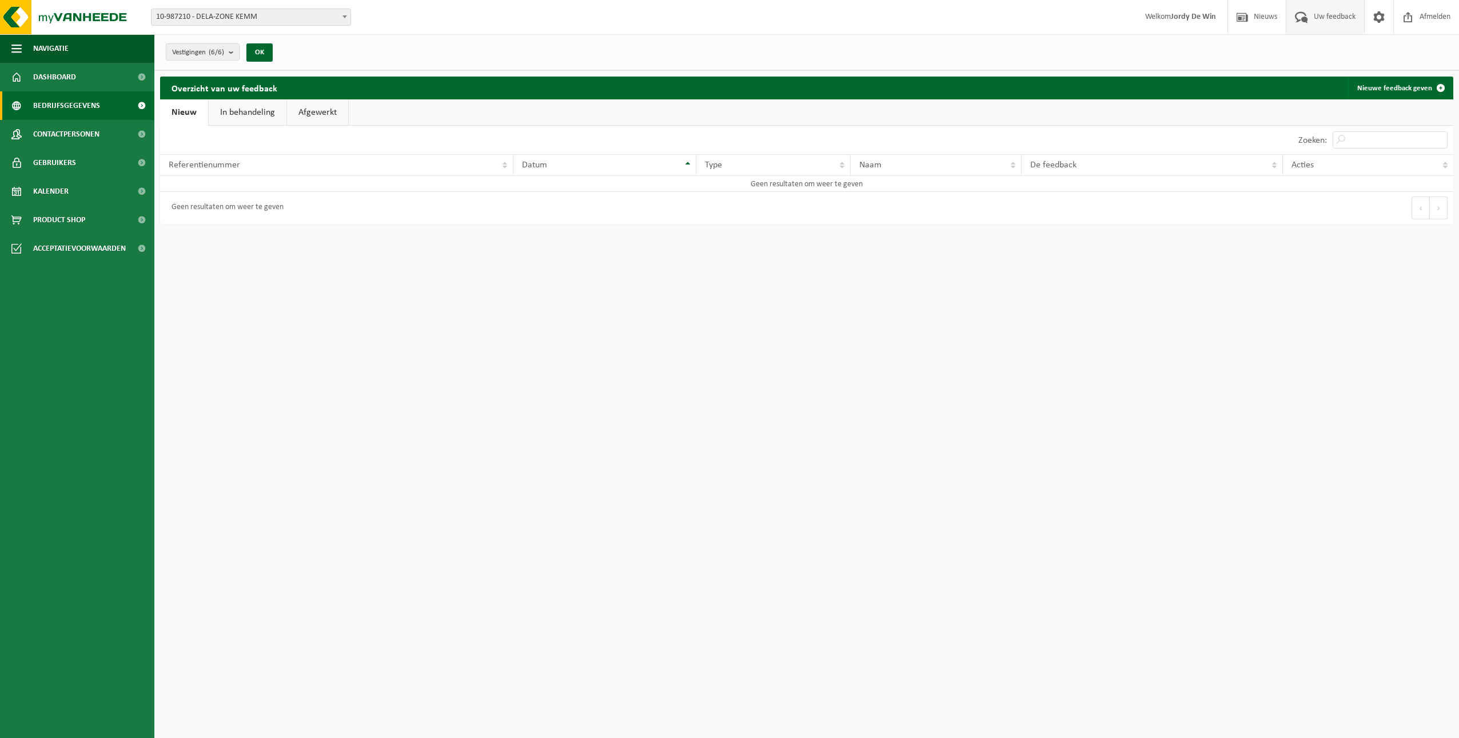
click at [65, 107] on span "Bedrijfsgegevens" at bounding box center [66, 105] width 67 height 29
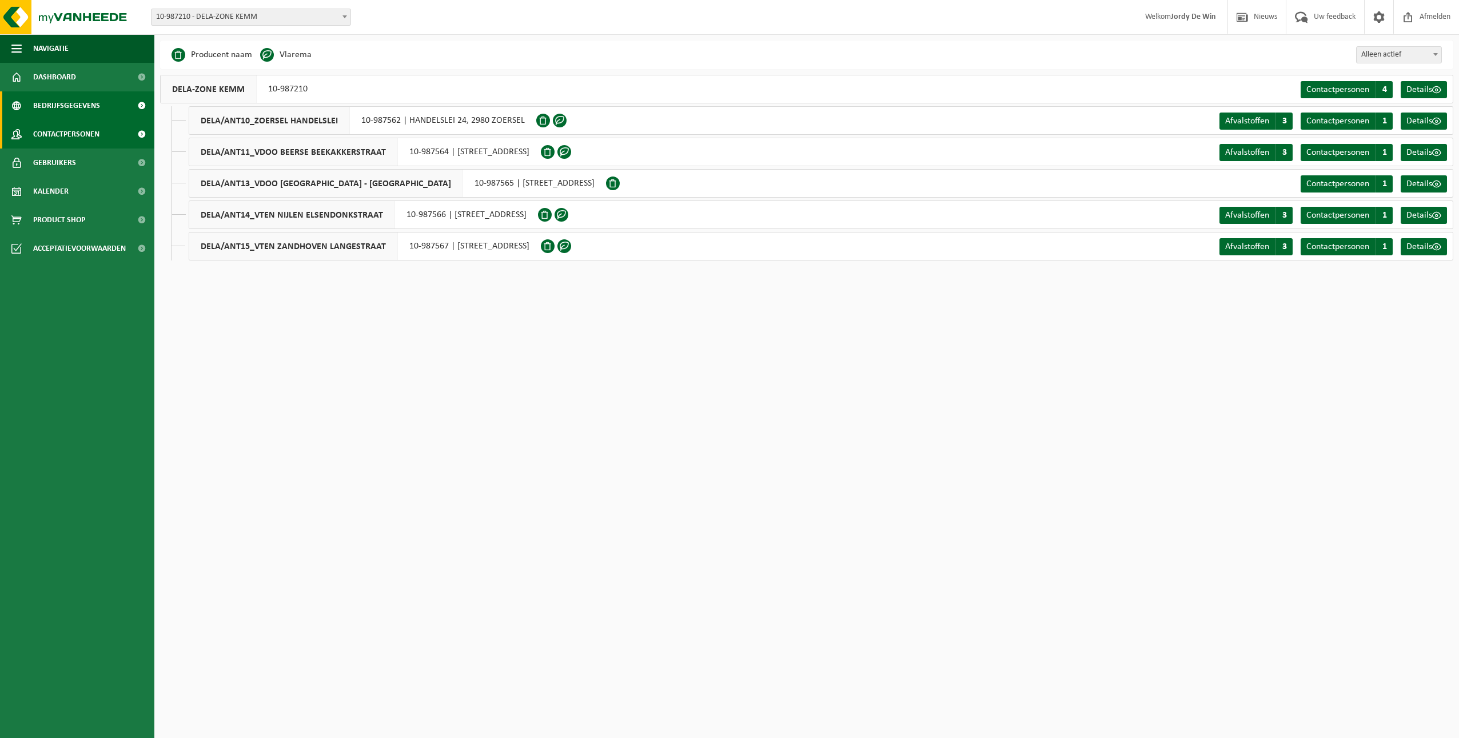
click at [70, 129] on span "Contactpersonen" at bounding box center [66, 134] width 66 height 29
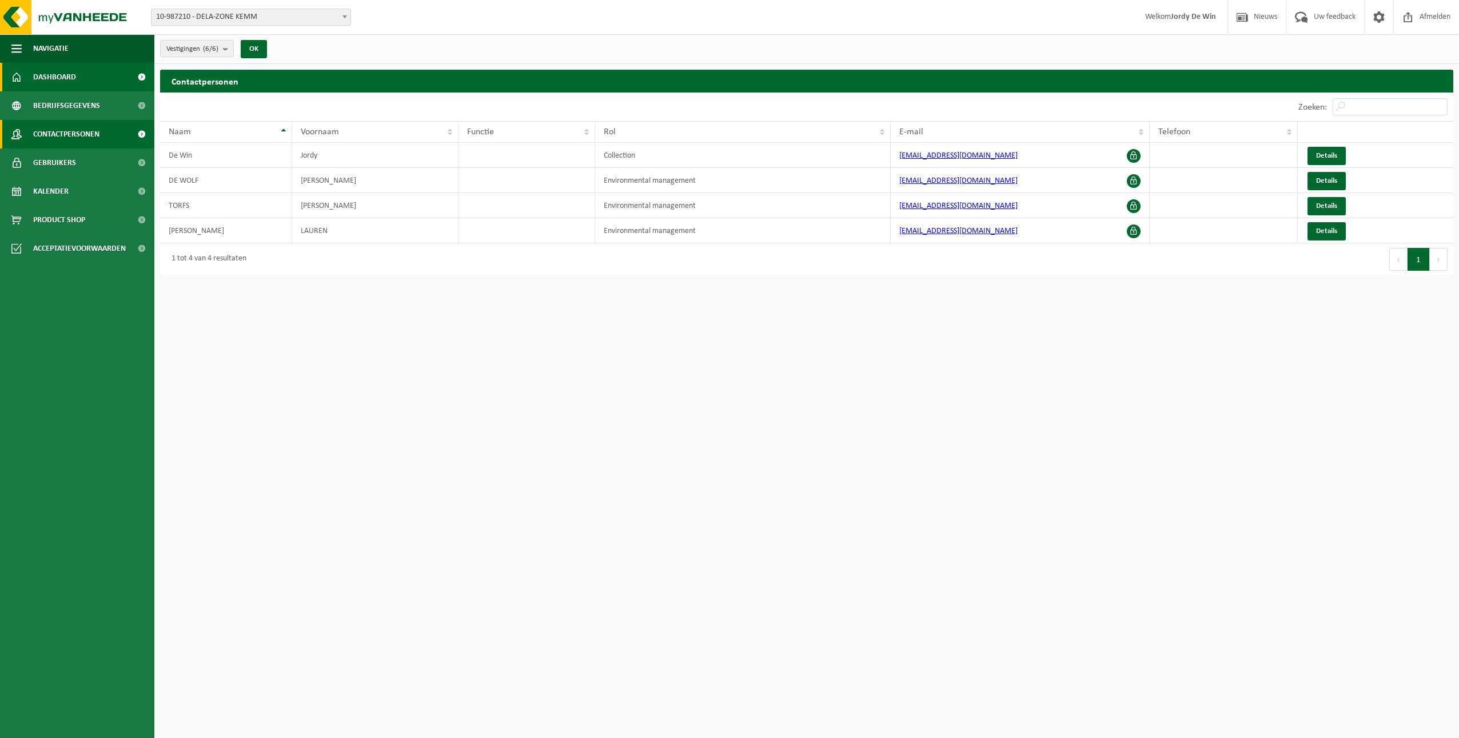
click at [72, 75] on span "Dashboard" at bounding box center [54, 77] width 43 height 29
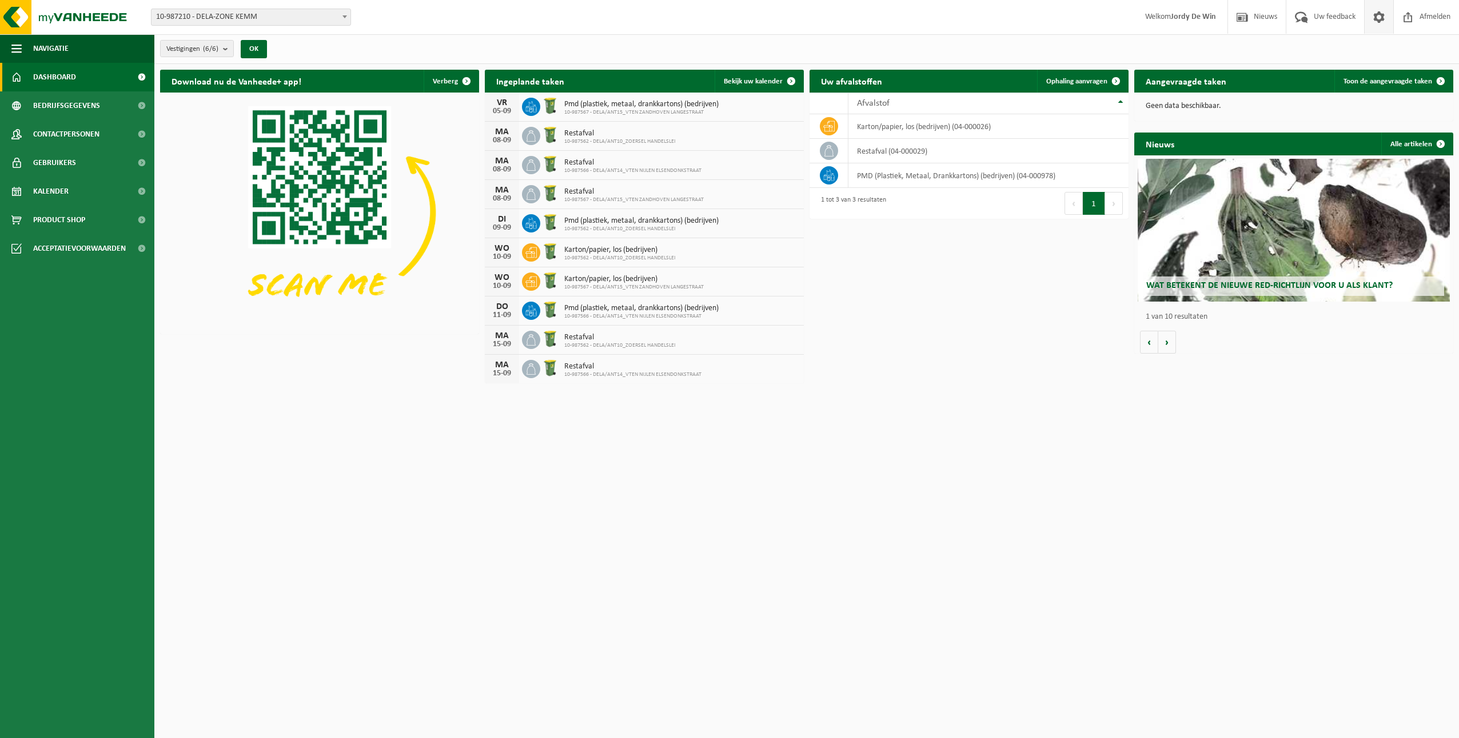
click at [1368, 24] on link at bounding box center [1378, 17] width 29 height 34
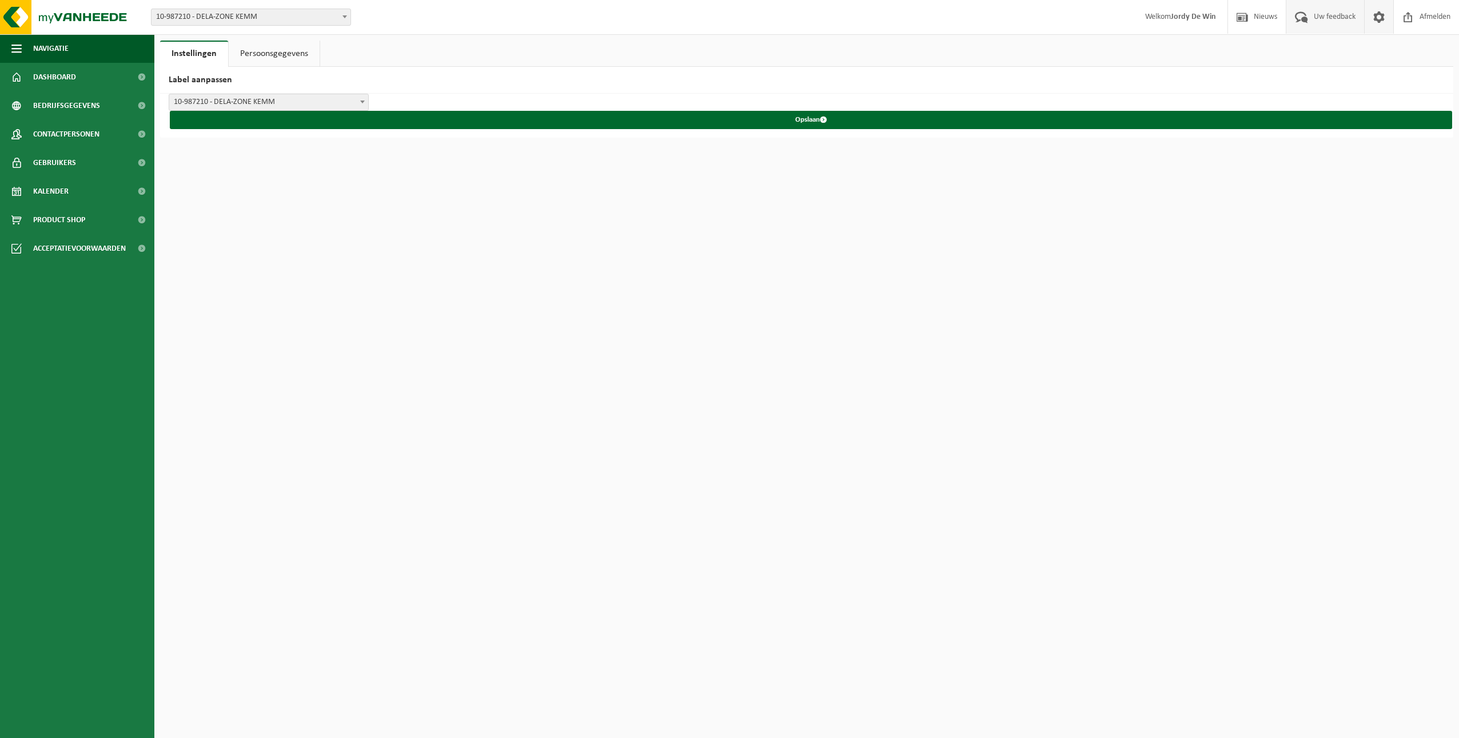
click at [1305, 19] on span at bounding box center [1301, 17] width 19 height 34
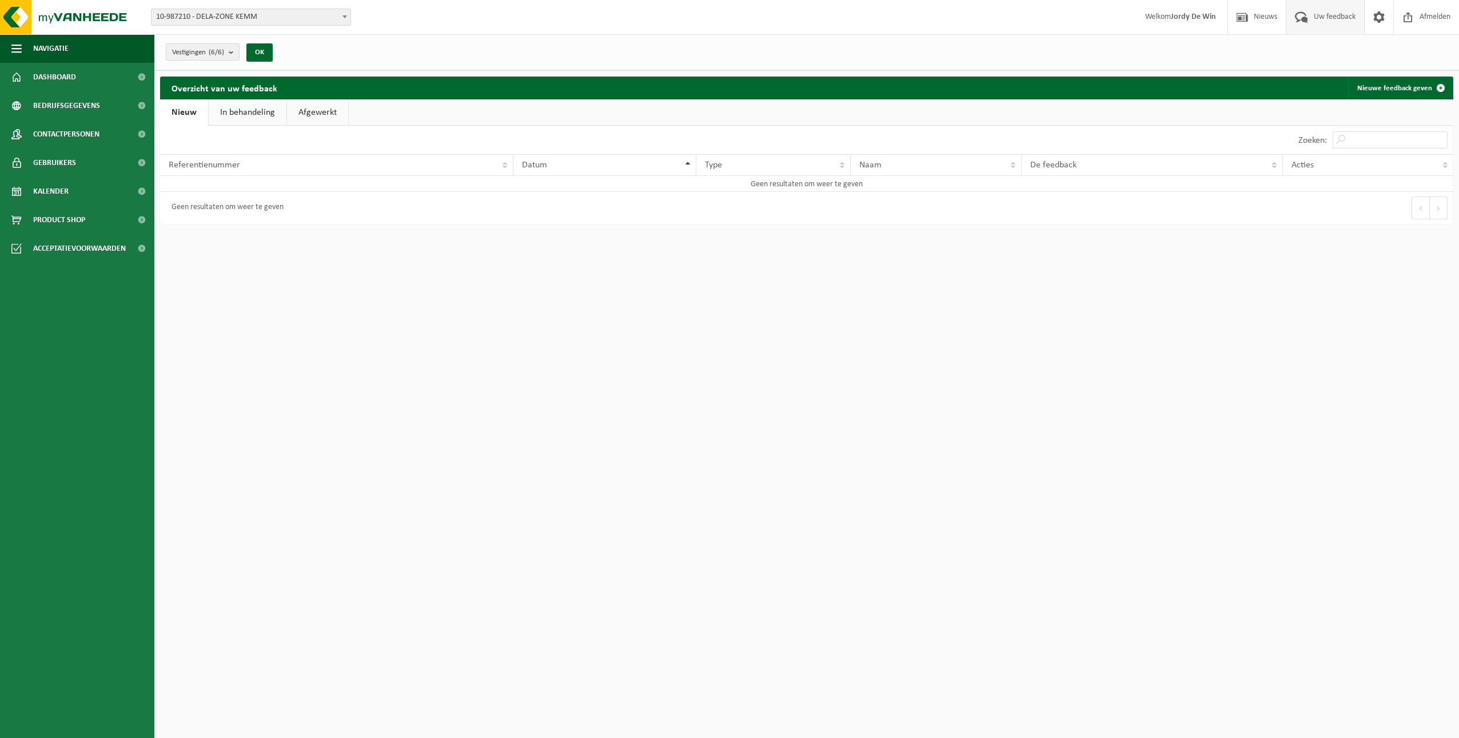
click at [211, 51] on count "(6/6)" at bounding box center [216, 52] width 15 height 7
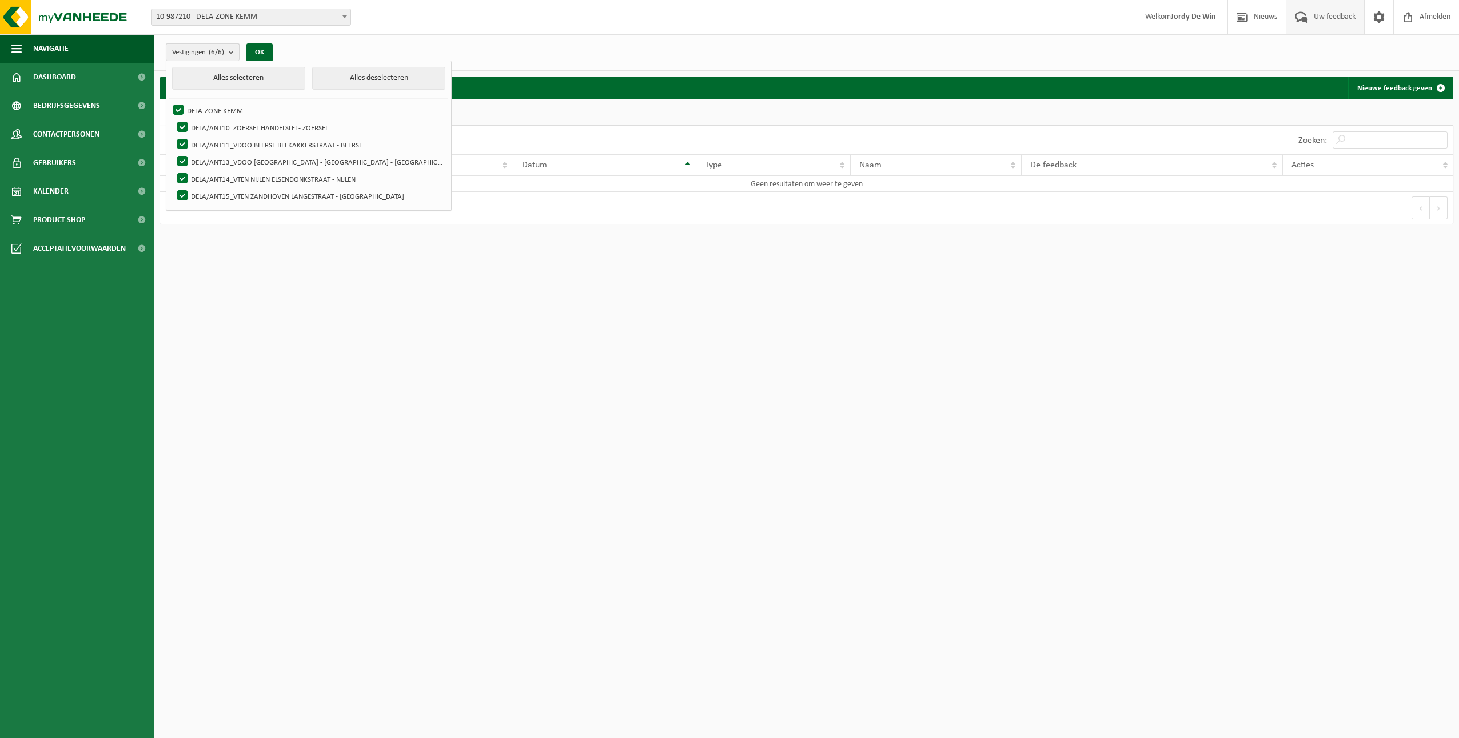
click at [211, 51] on count "(6/6)" at bounding box center [216, 52] width 15 height 7
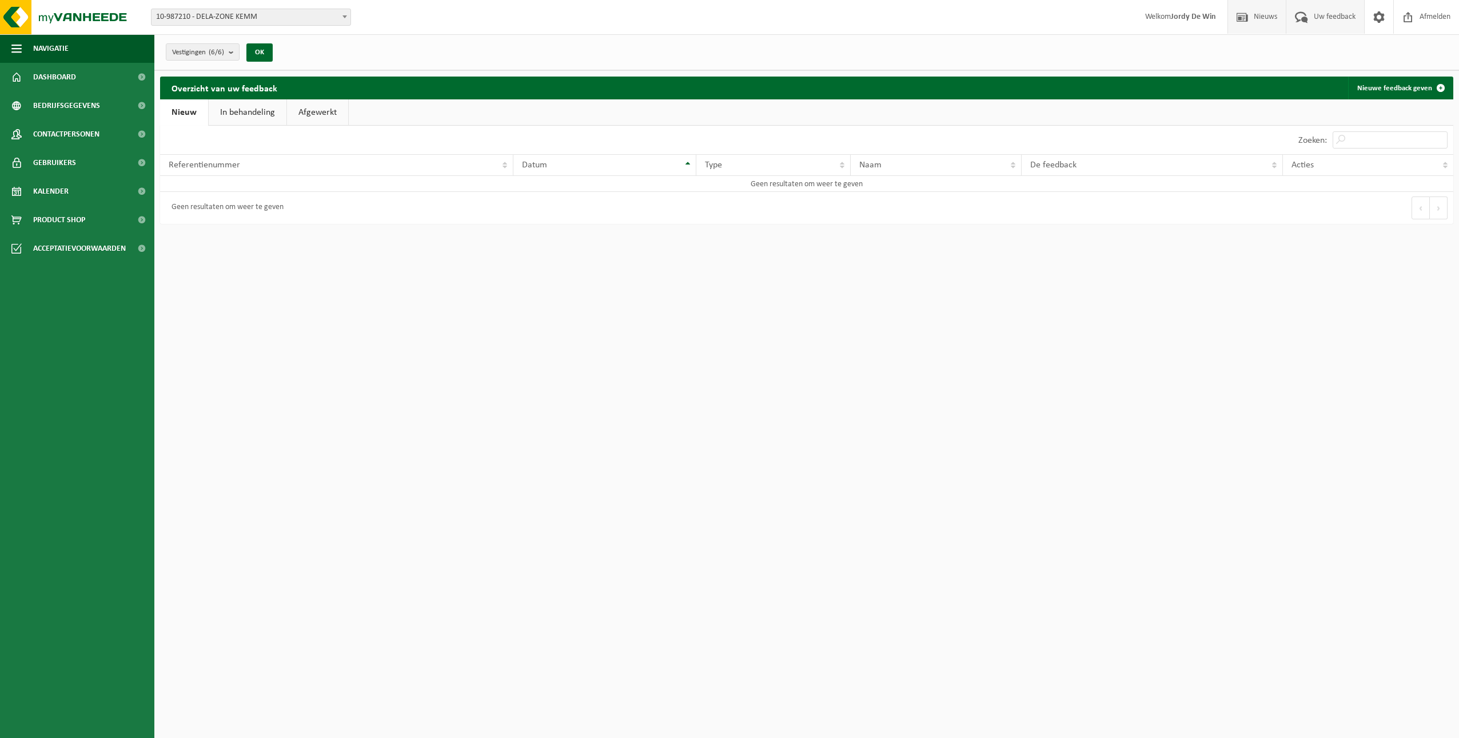
click at [1277, 28] on span "Nieuws" at bounding box center [1265, 17] width 29 height 34
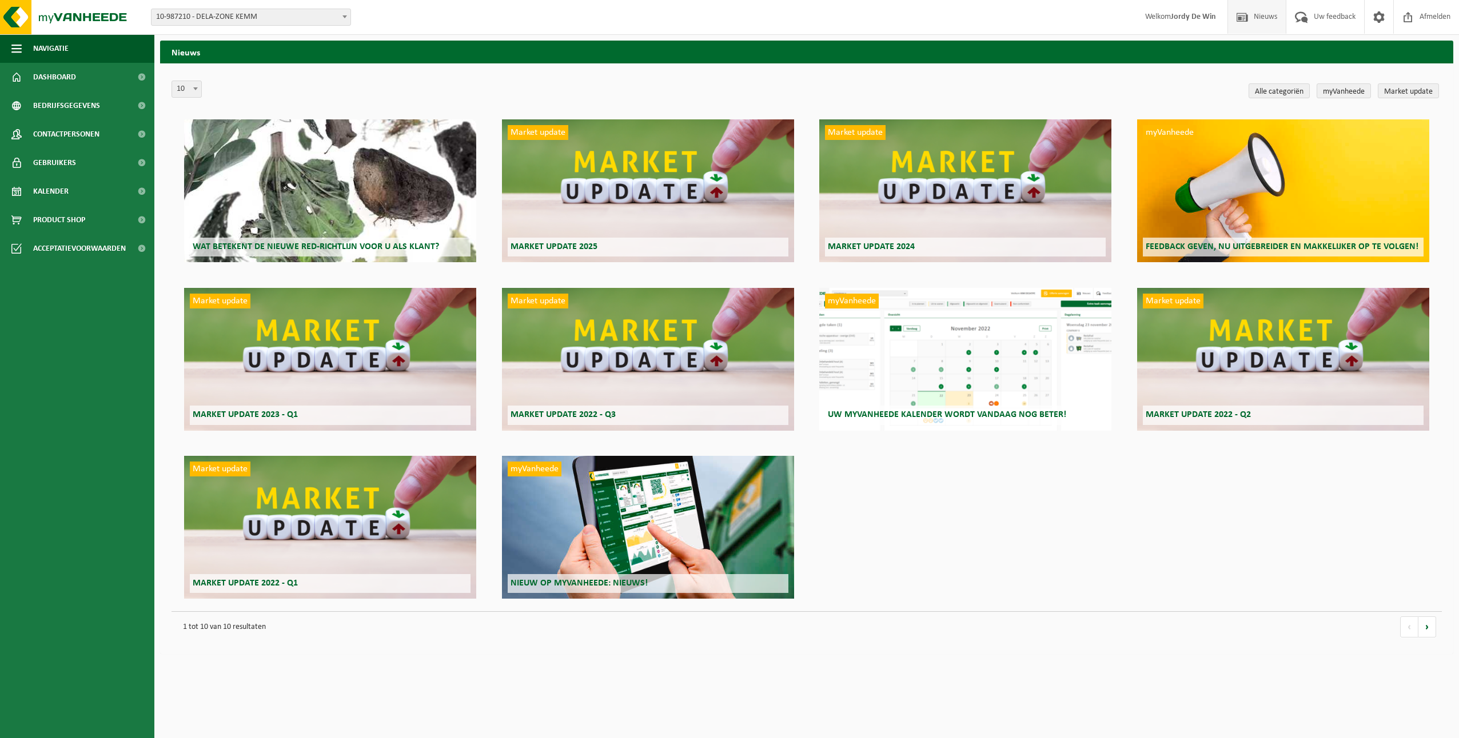
click at [1203, 30] on span "Welkom Jordy De Win" at bounding box center [1180, 17] width 94 height 34
click at [1199, 23] on span "Welkom Jordy De Win" at bounding box center [1180, 17] width 94 height 34
click at [62, 49] on span "Navigatie" at bounding box center [50, 48] width 35 height 29
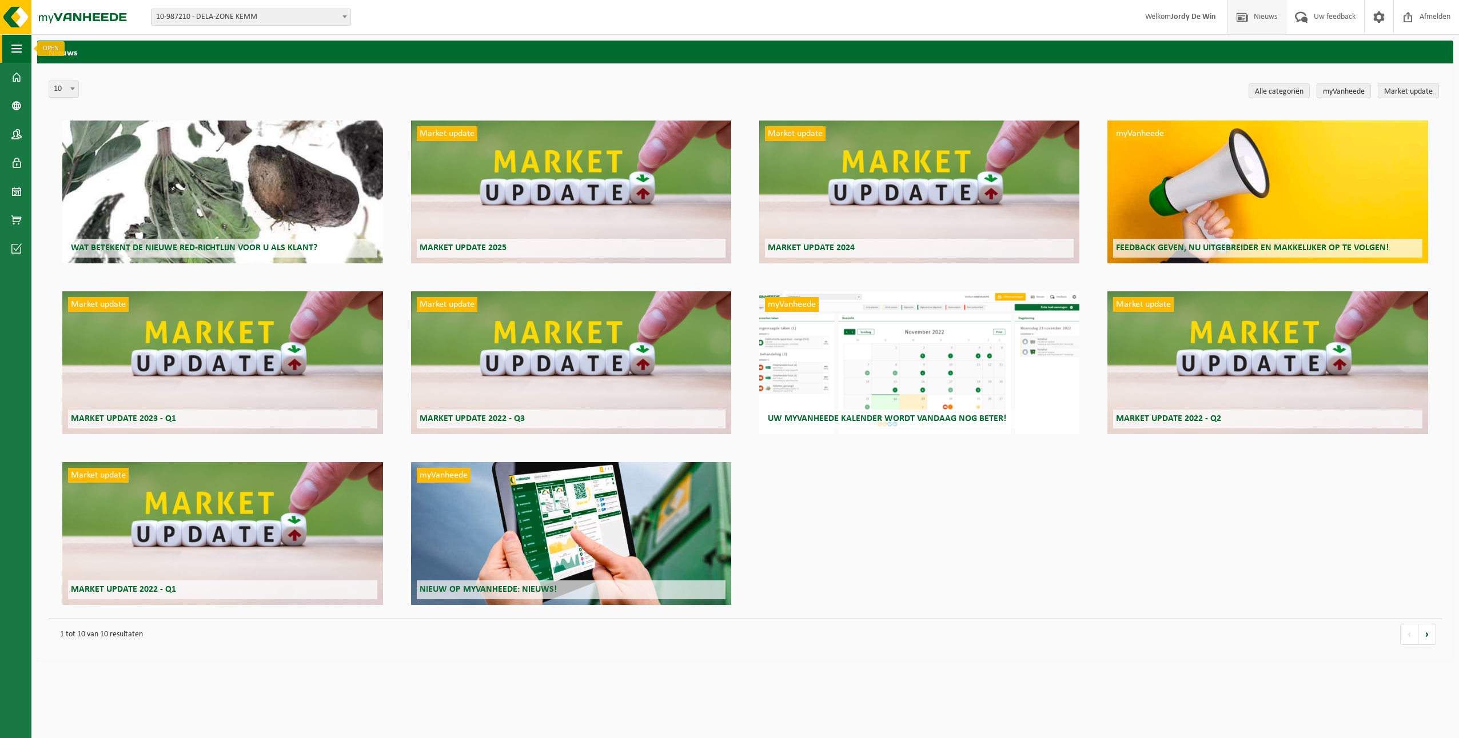
click at [20, 46] on span "button" at bounding box center [16, 48] width 10 height 29
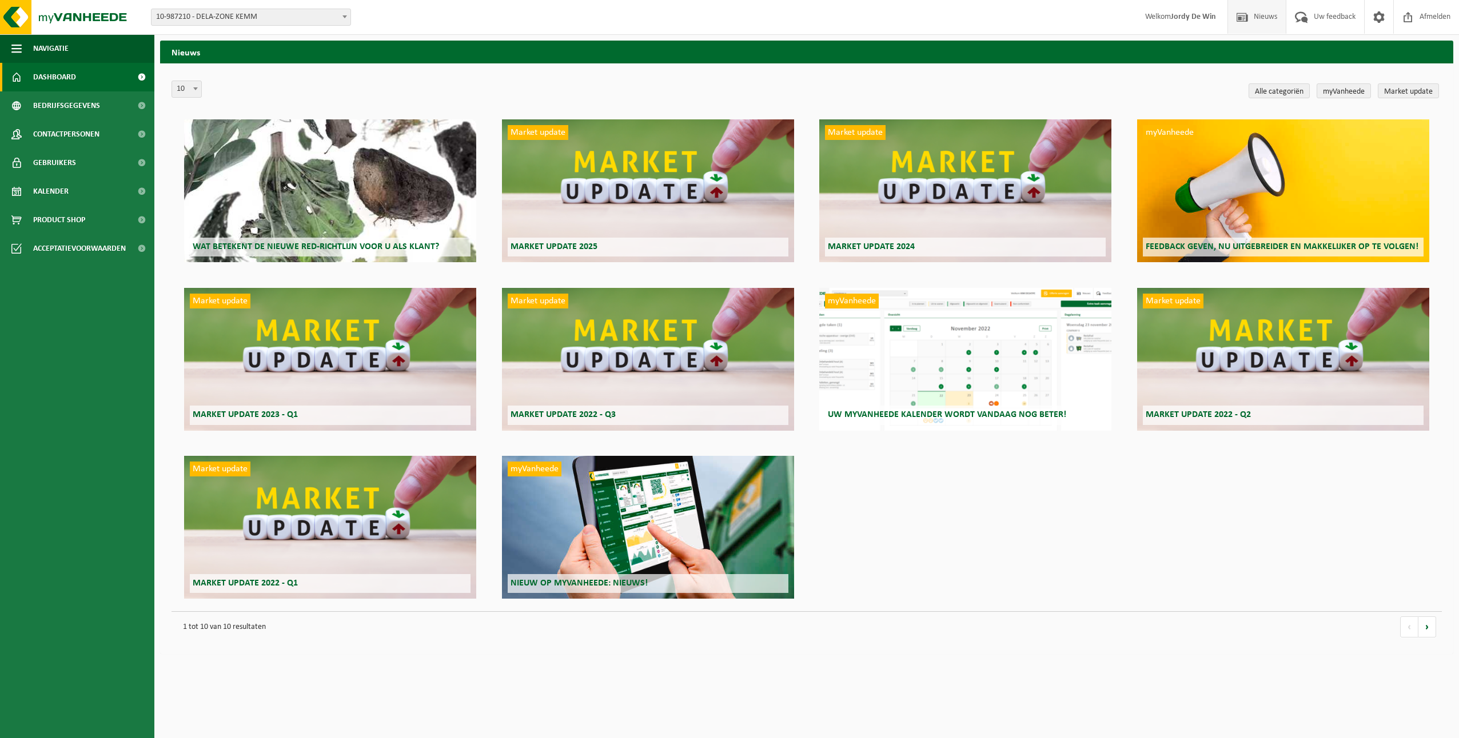
click at [53, 68] on span "Dashboard" at bounding box center [54, 77] width 43 height 29
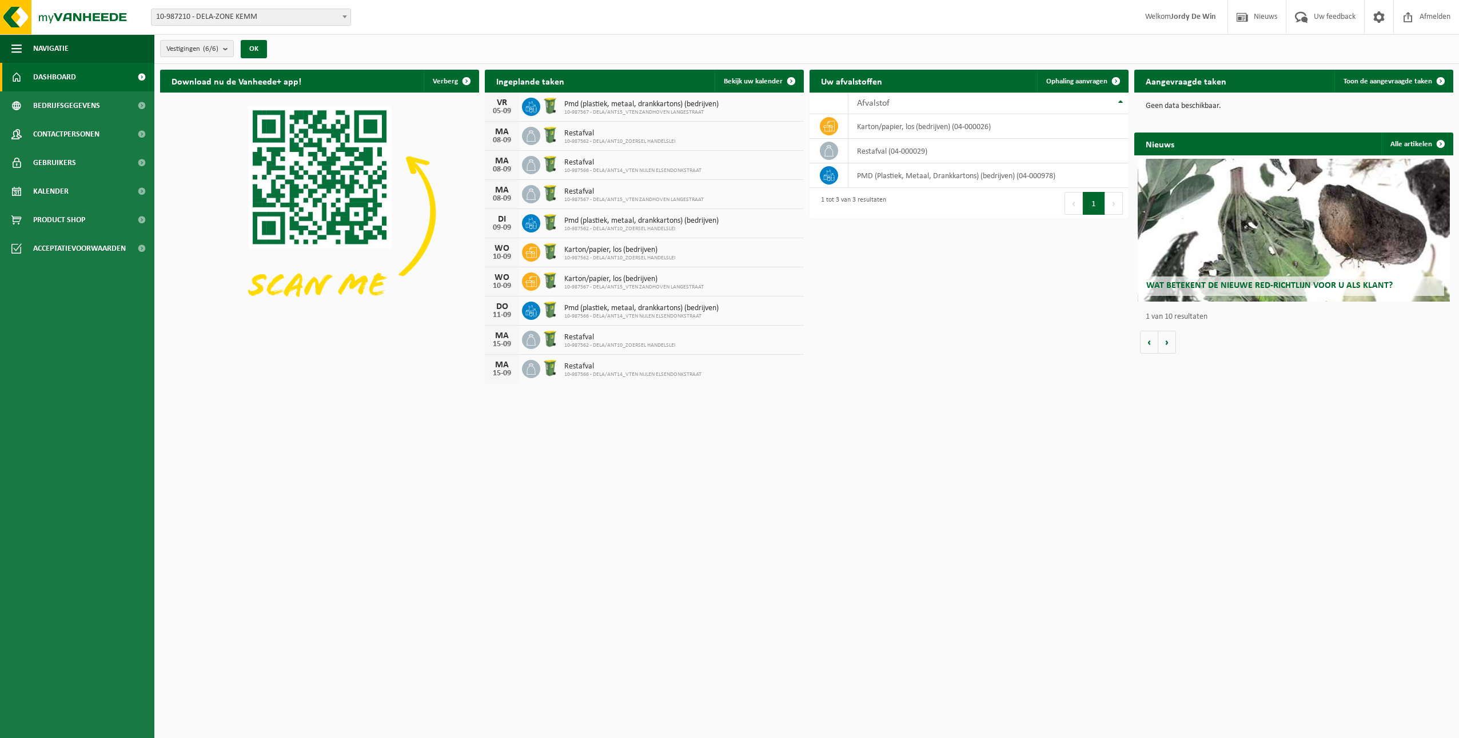
click at [65, 77] on span "Dashboard" at bounding box center [54, 77] width 43 height 29
click at [214, 50] on count "(6/6)" at bounding box center [210, 48] width 15 height 7
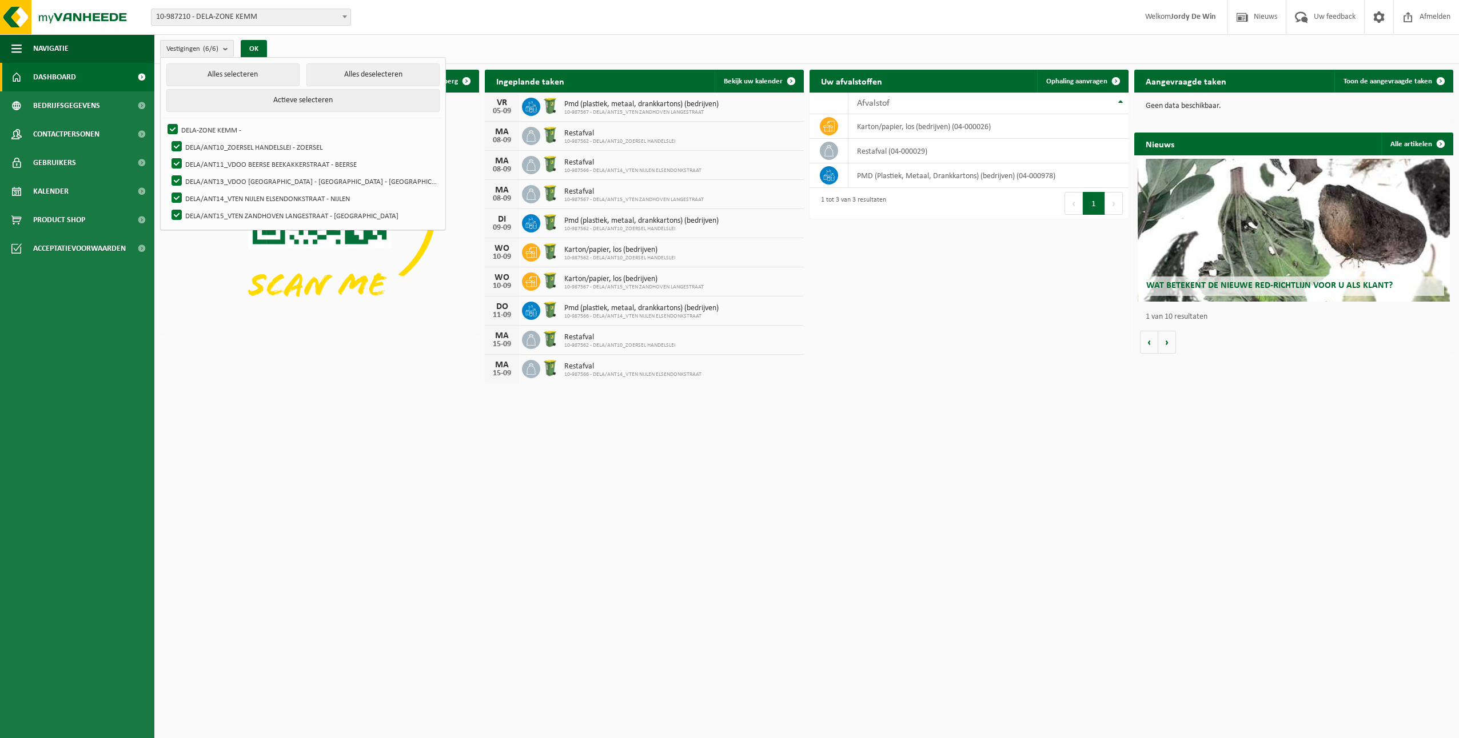
click at [69, 75] on span "Dashboard" at bounding box center [54, 77] width 43 height 29
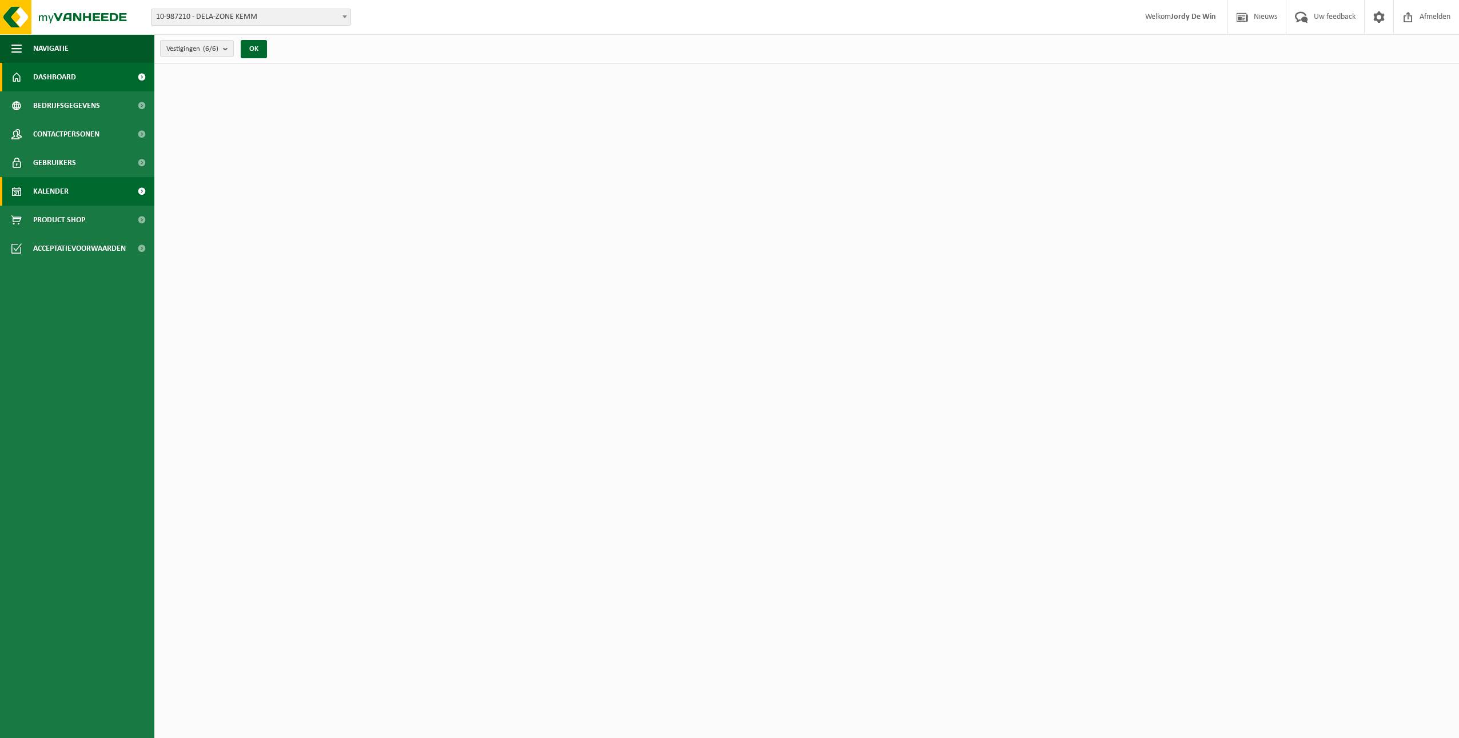
click at [71, 189] on link "Kalender" at bounding box center [77, 191] width 154 height 29
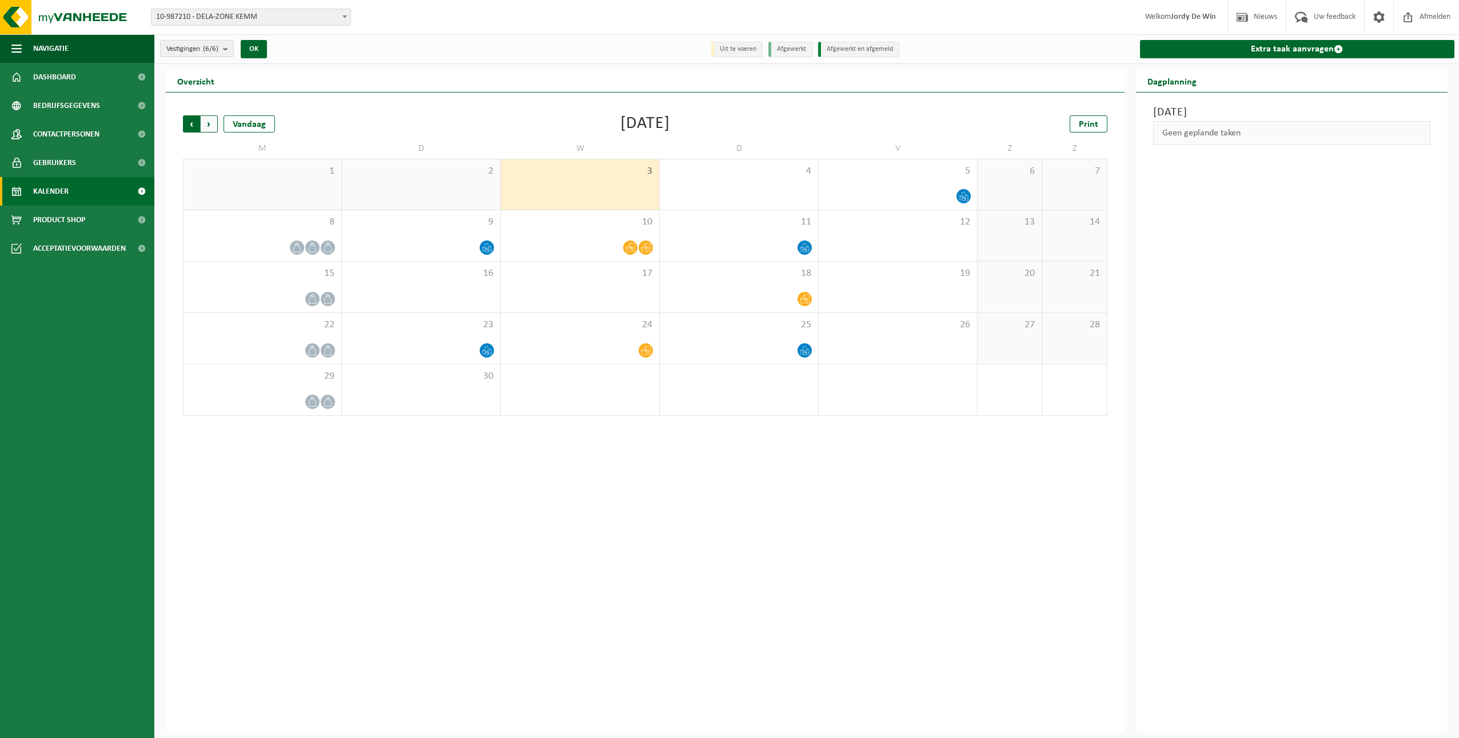
click at [210, 125] on span "Volgende" at bounding box center [209, 123] width 17 height 17
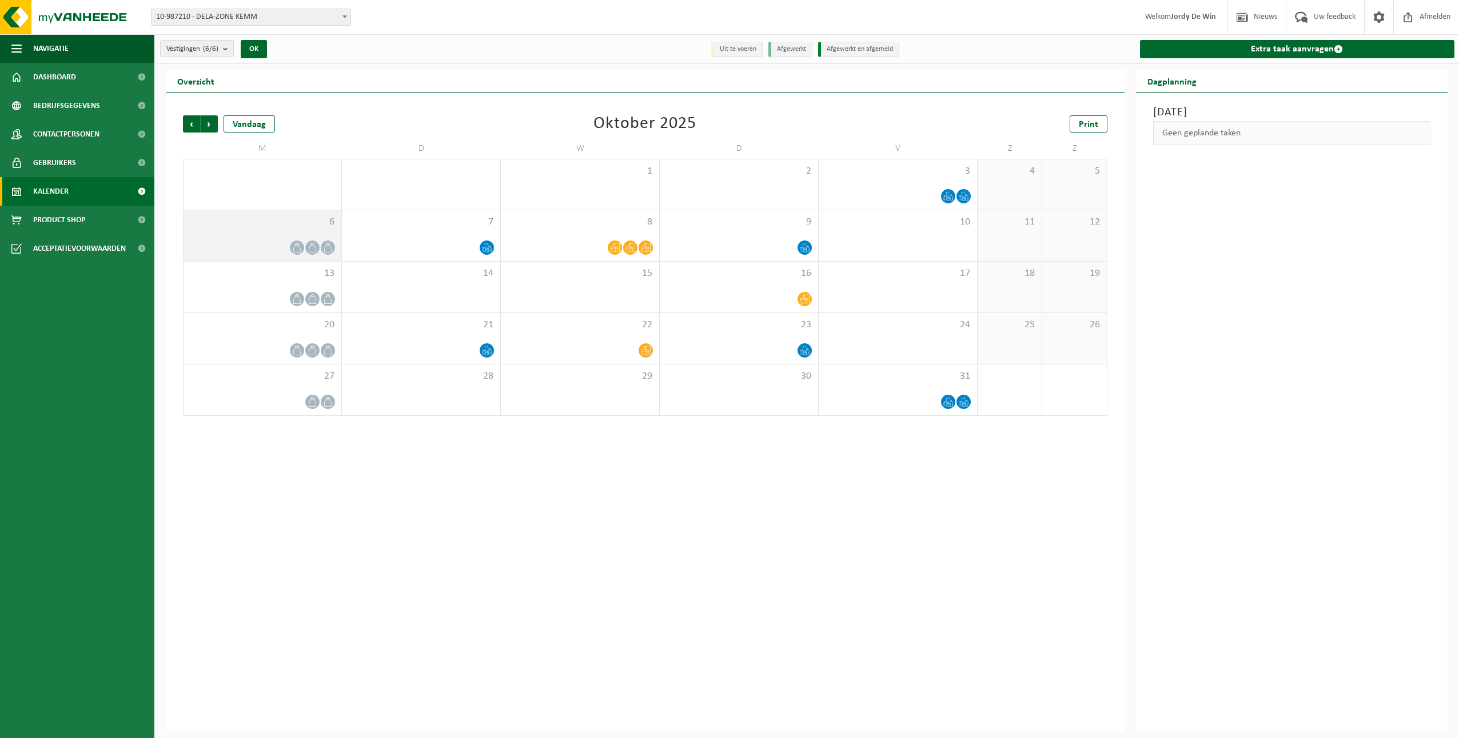
click at [294, 254] on div at bounding box center [296, 247] width 15 height 15
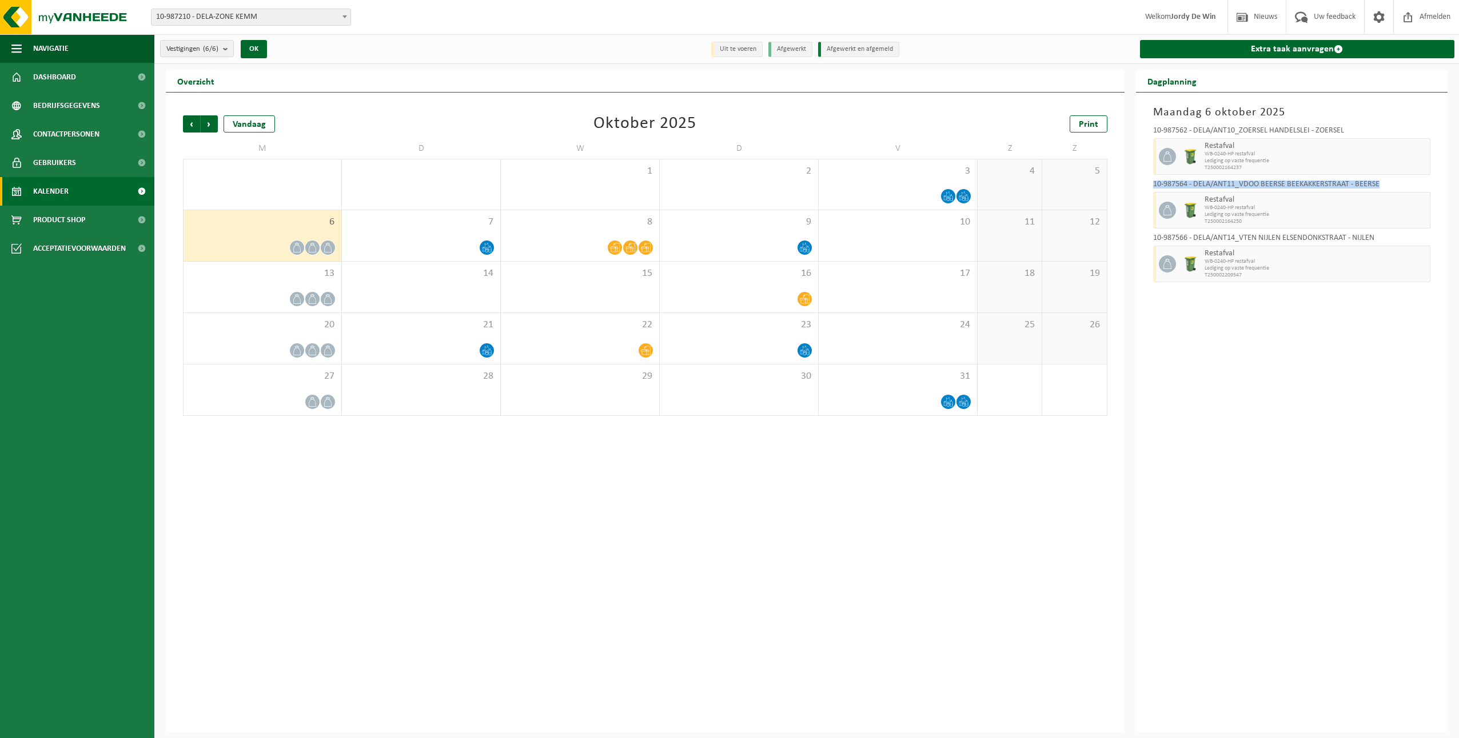
drag, startPoint x: 1379, startPoint y: 182, endPoint x: 1153, endPoint y: 179, distance: 225.8
click at [1153, 179] on div "10-987562 - DELA/ANT10_ZOERSEL HANDELSLEI - ZOERSEL Restafval WB-0240-HP restaf…" at bounding box center [1291, 202] width 289 height 163
copy div "10-987564 - DELA/ANT11_VDOO BEERSE BEEKAKKERSTRAAT - BEERSE"
click at [446, 239] on div "7" at bounding box center [421, 235] width 158 height 51
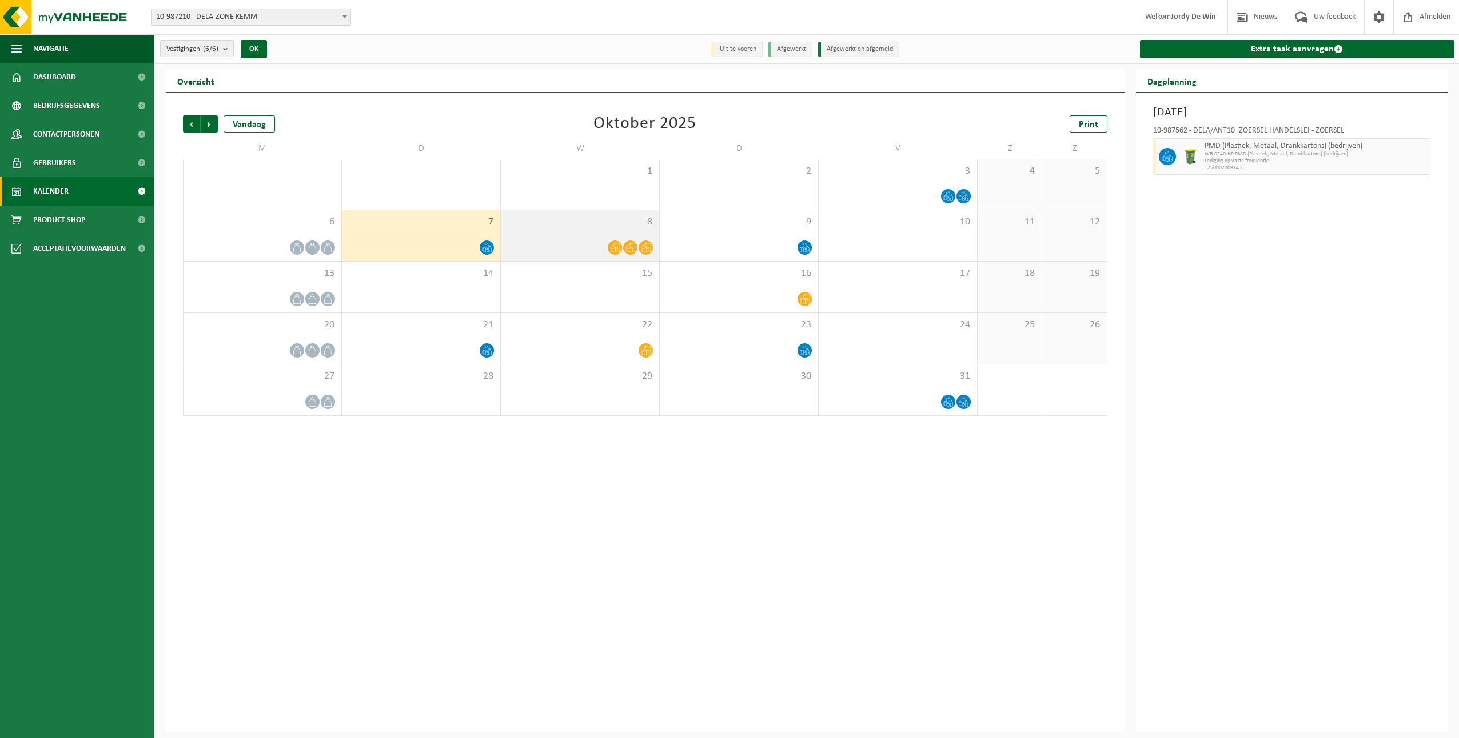
click at [594, 246] on div at bounding box center [579, 247] width 147 height 15
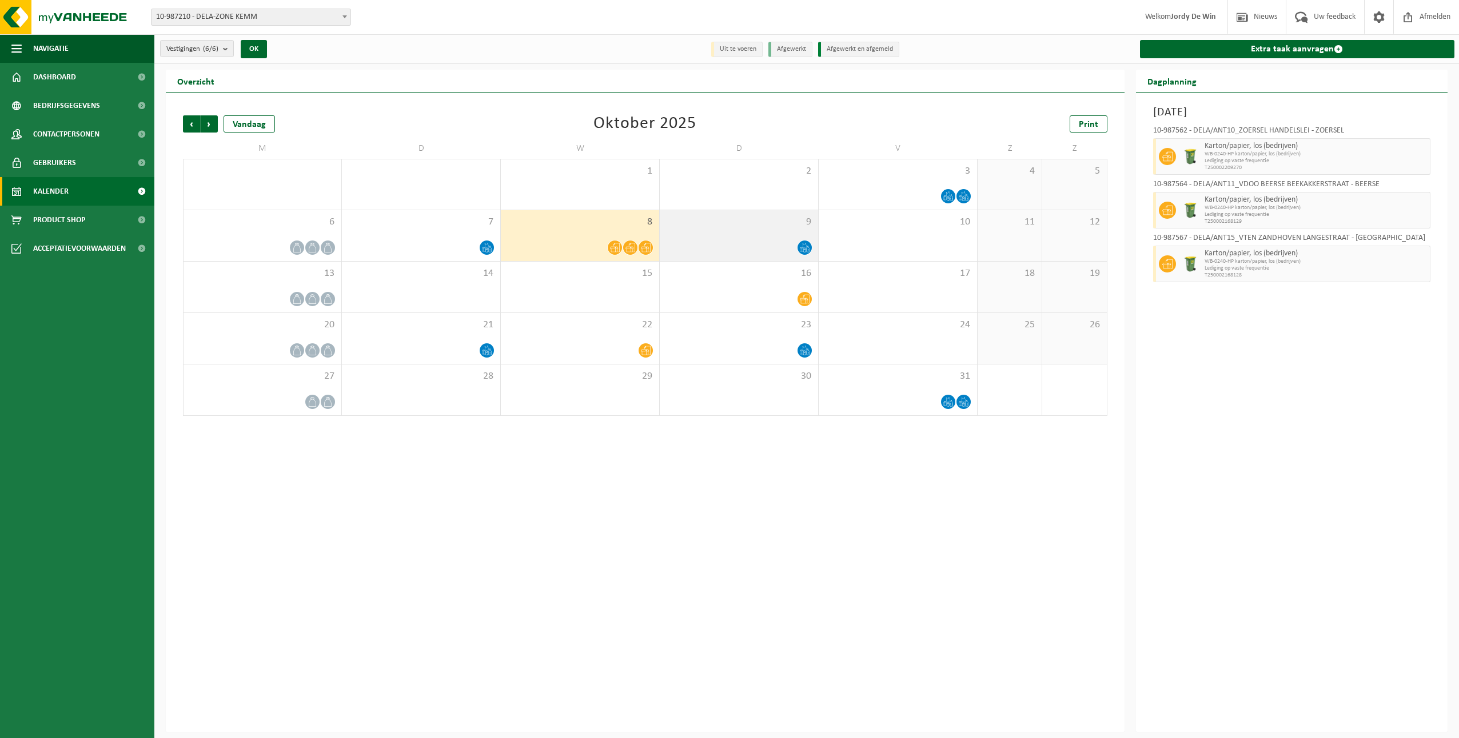
click at [802, 244] on icon at bounding box center [805, 248] width 10 height 10
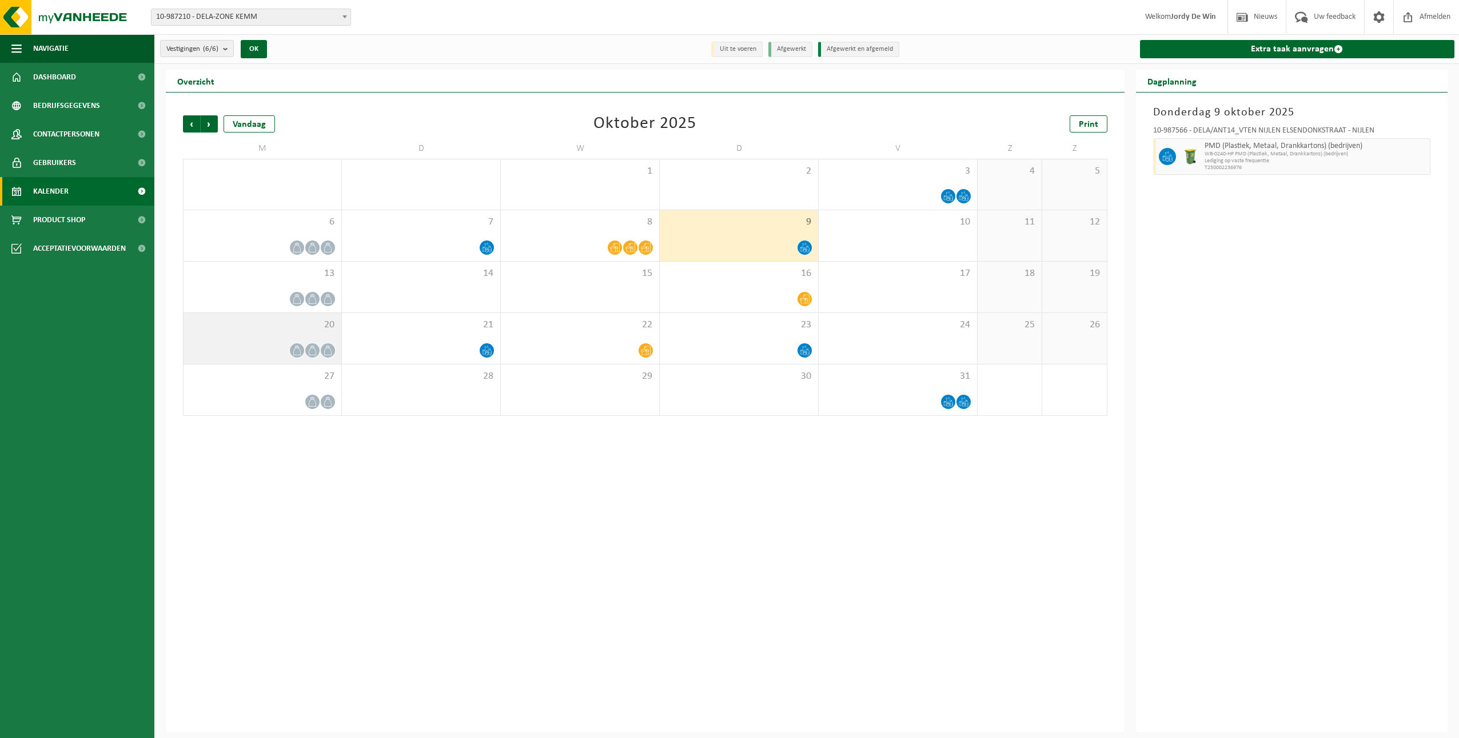
click at [315, 340] on div "20" at bounding box center [262, 338] width 158 height 51
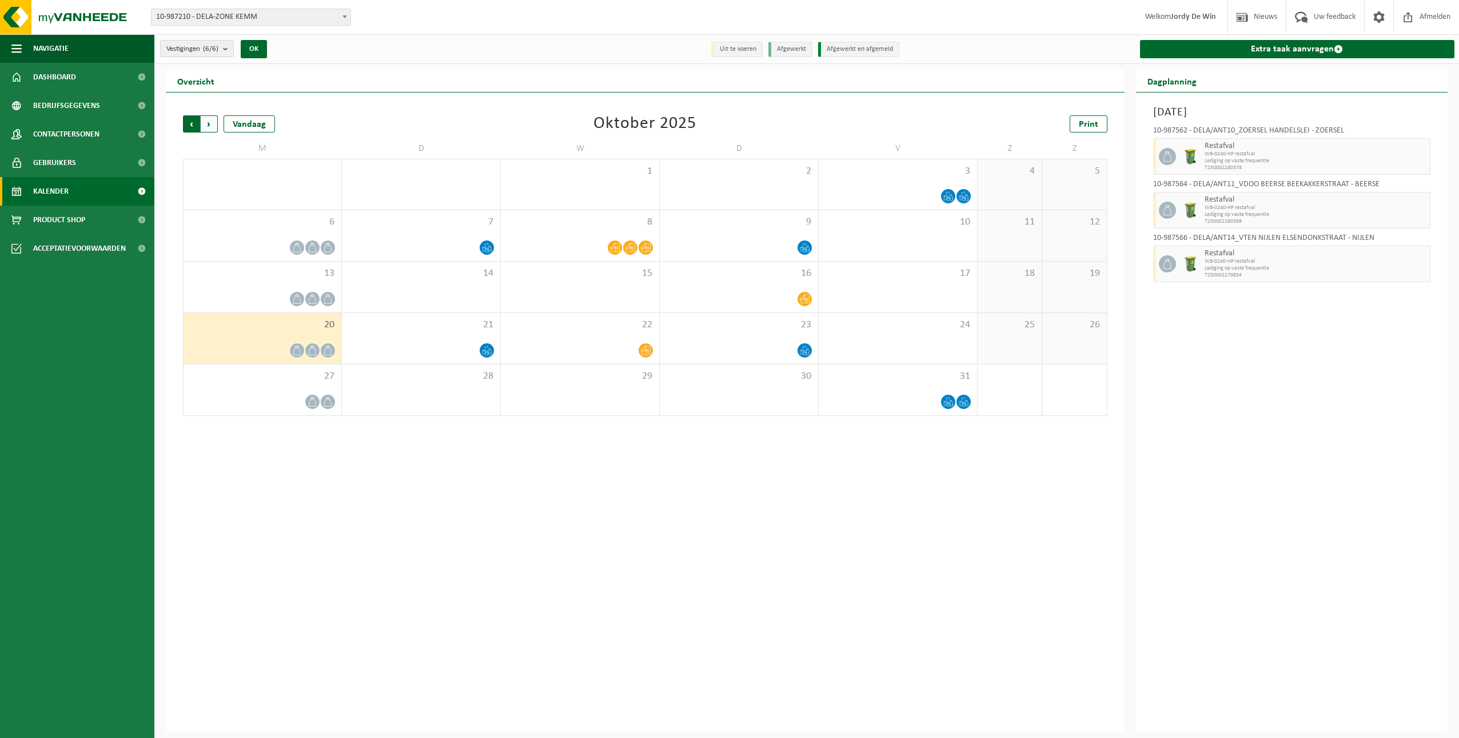
click at [212, 123] on span "Volgende" at bounding box center [209, 123] width 17 height 17
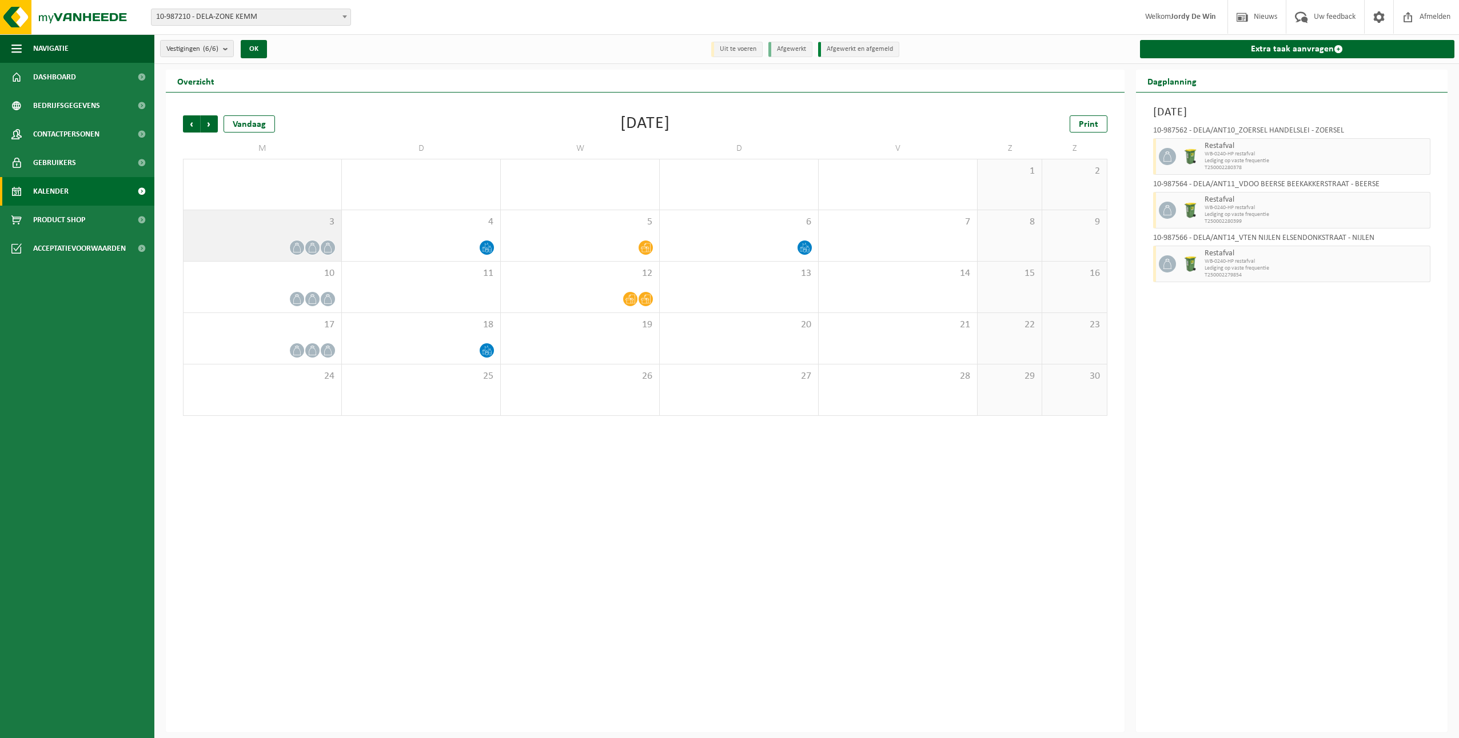
click at [297, 241] on span at bounding box center [297, 248] width 14 height 14
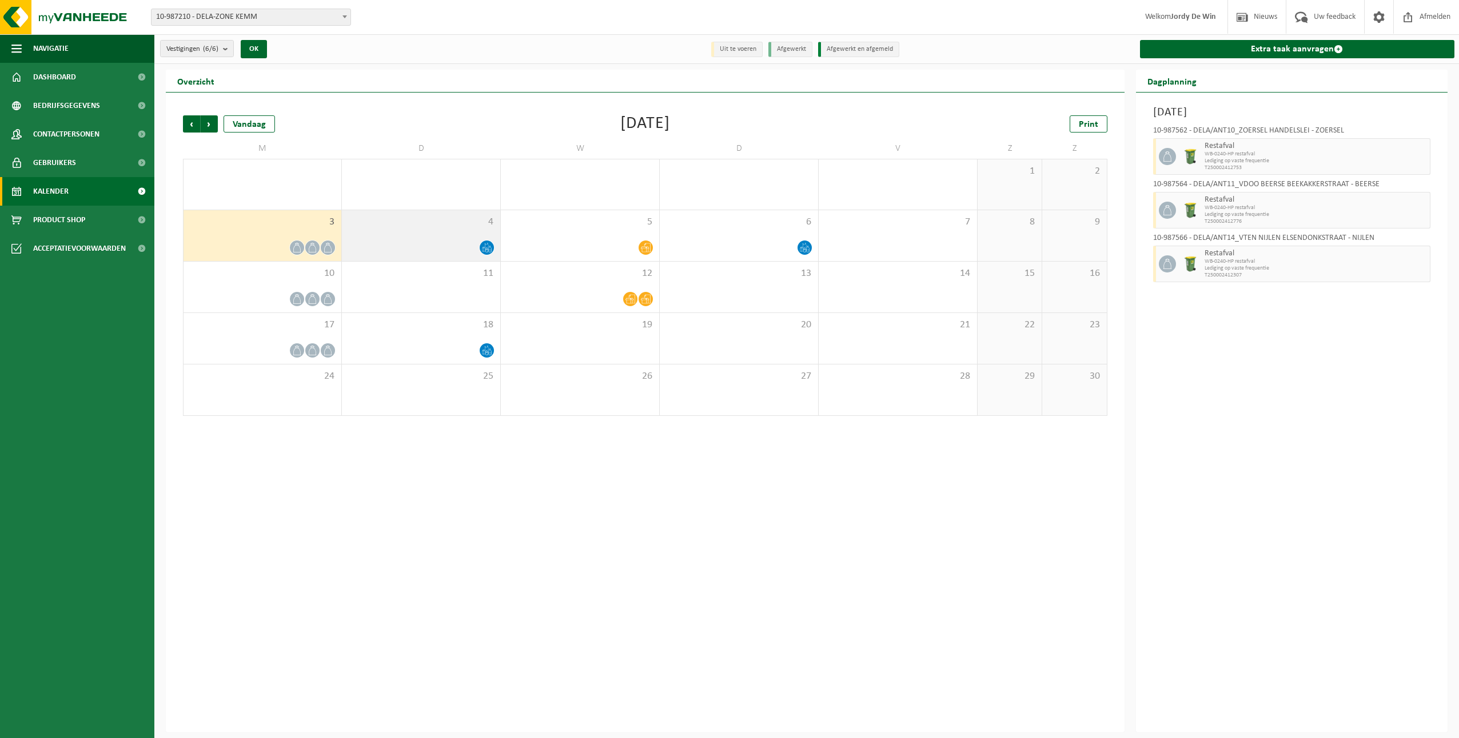
click at [477, 247] on div at bounding box center [421, 247] width 147 height 15
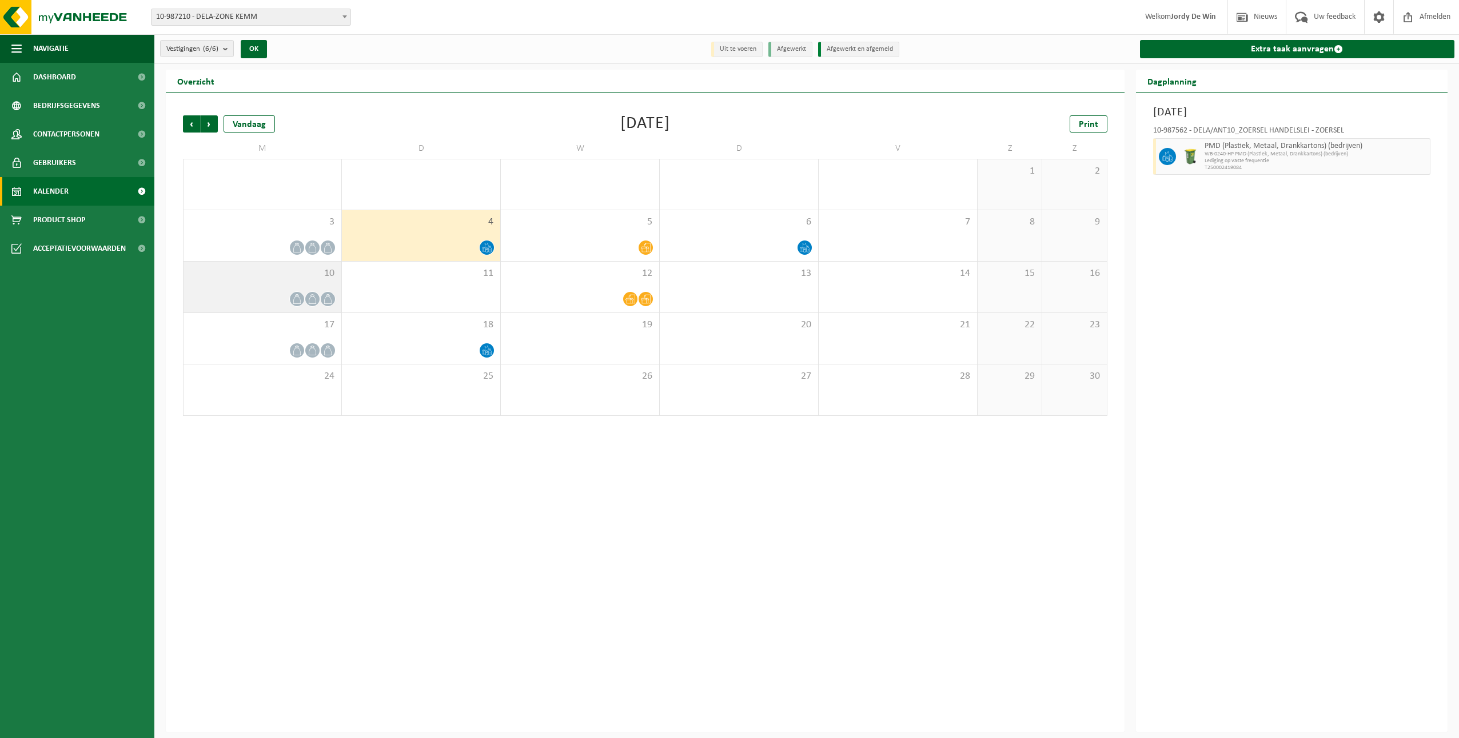
click at [302, 275] on span "10" at bounding box center [262, 273] width 146 height 13
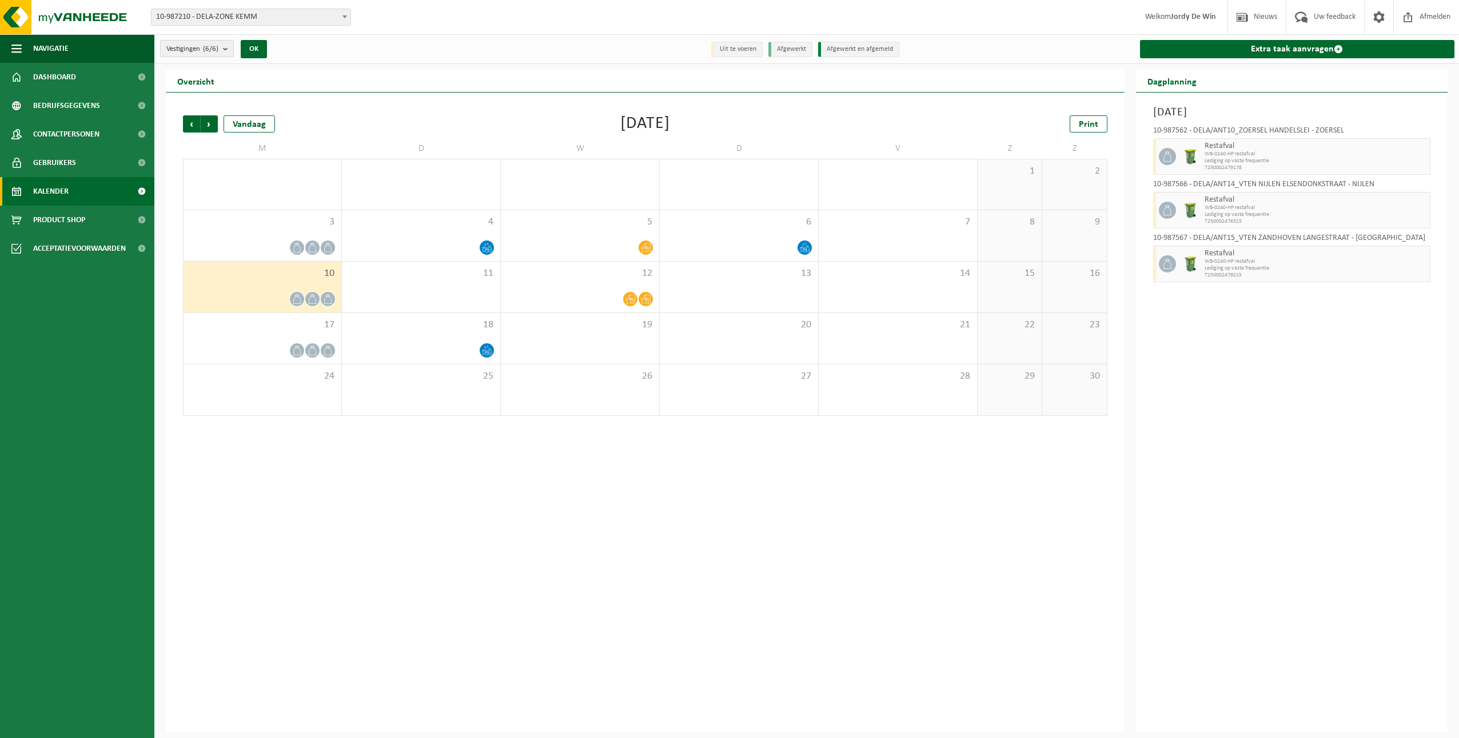
click at [199, 49] on span "Vestigingen (6/6)" at bounding box center [192, 49] width 52 height 17
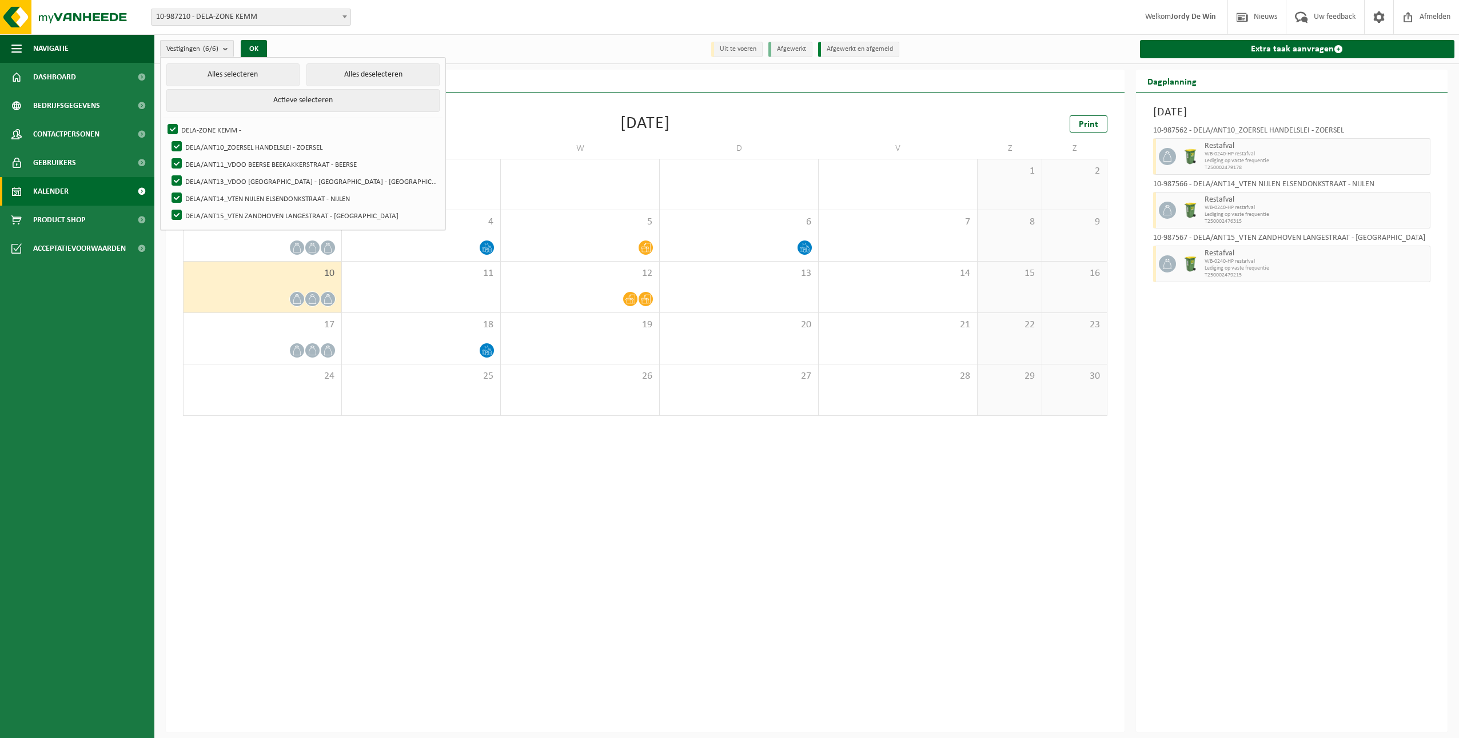
click at [199, 49] on span "Vestigingen (6/6)" at bounding box center [192, 49] width 52 height 17
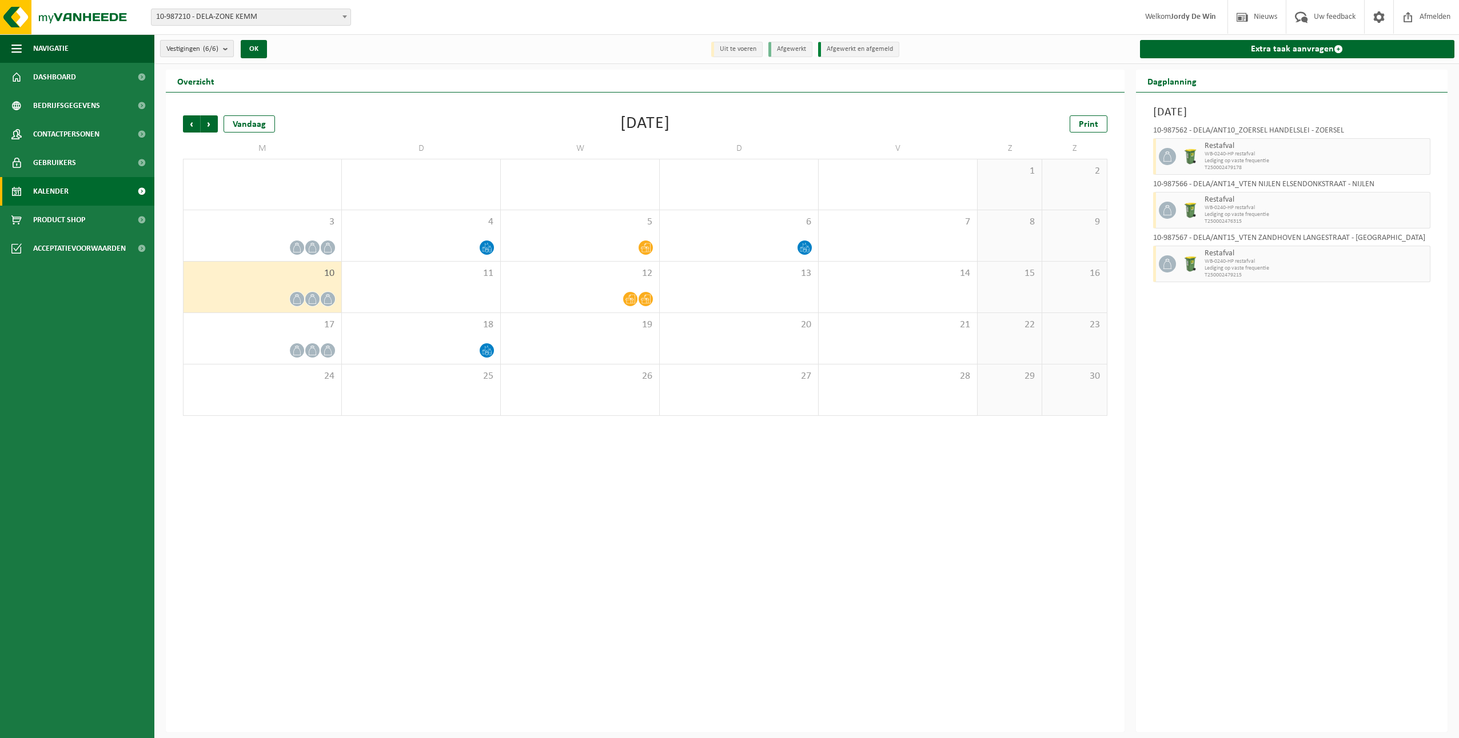
click at [199, 49] on span "Vestigingen (6/6)" at bounding box center [192, 49] width 52 height 17
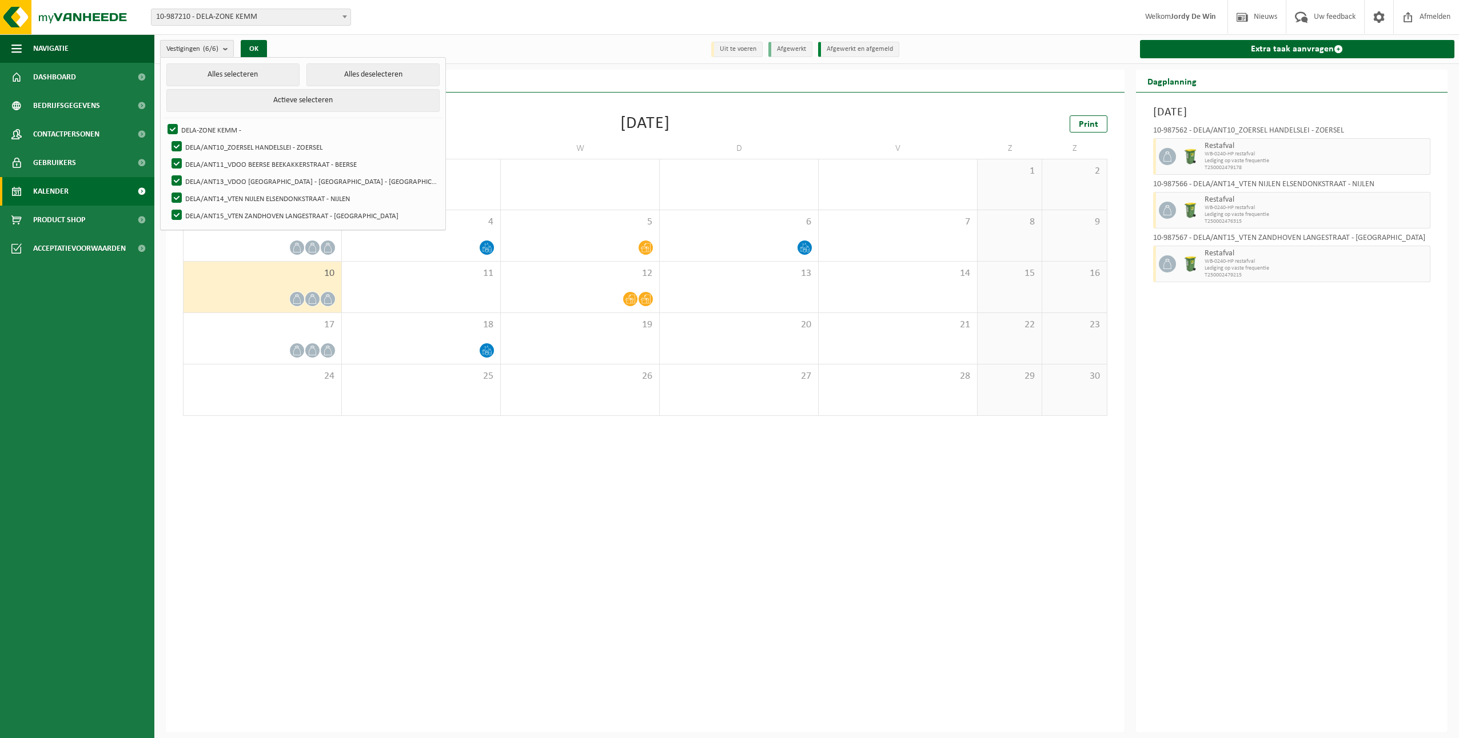
click at [199, 49] on span "Vestigingen (6/6)" at bounding box center [192, 49] width 52 height 17
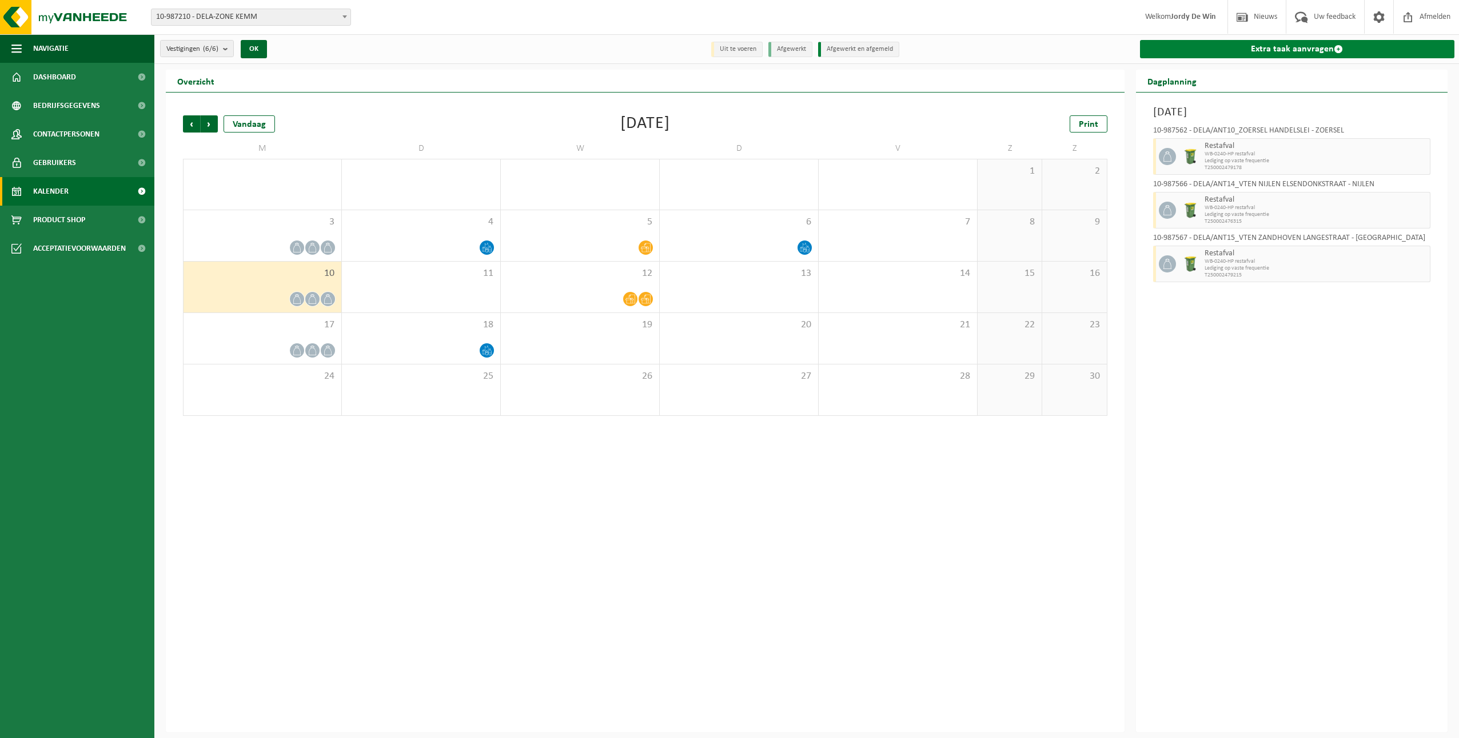
click at [1243, 46] on link "Extra taak aanvragen" at bounding box center [1297, 49] width 315 height 18
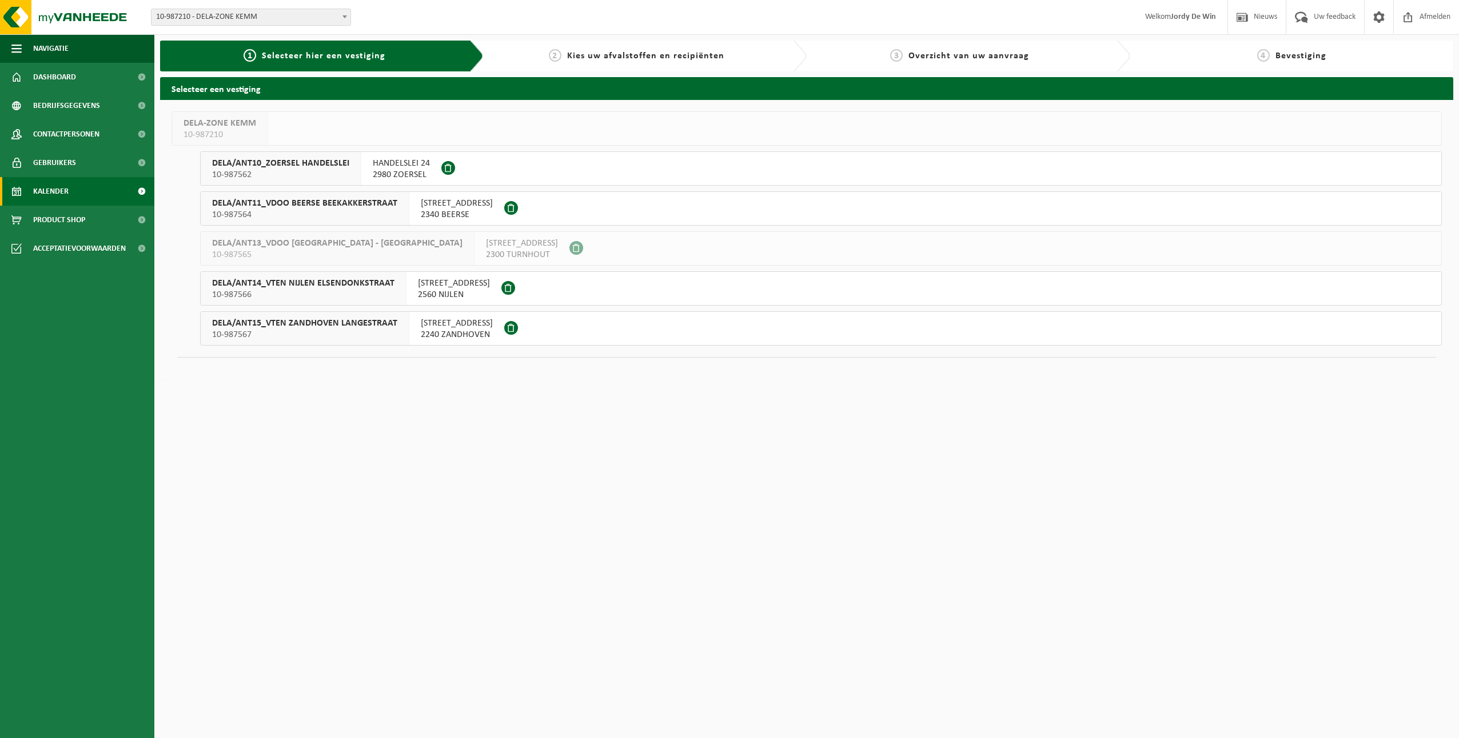
click at [72, 190] on link "Kalender" at bounding box center [77, 191] width 154 height 29
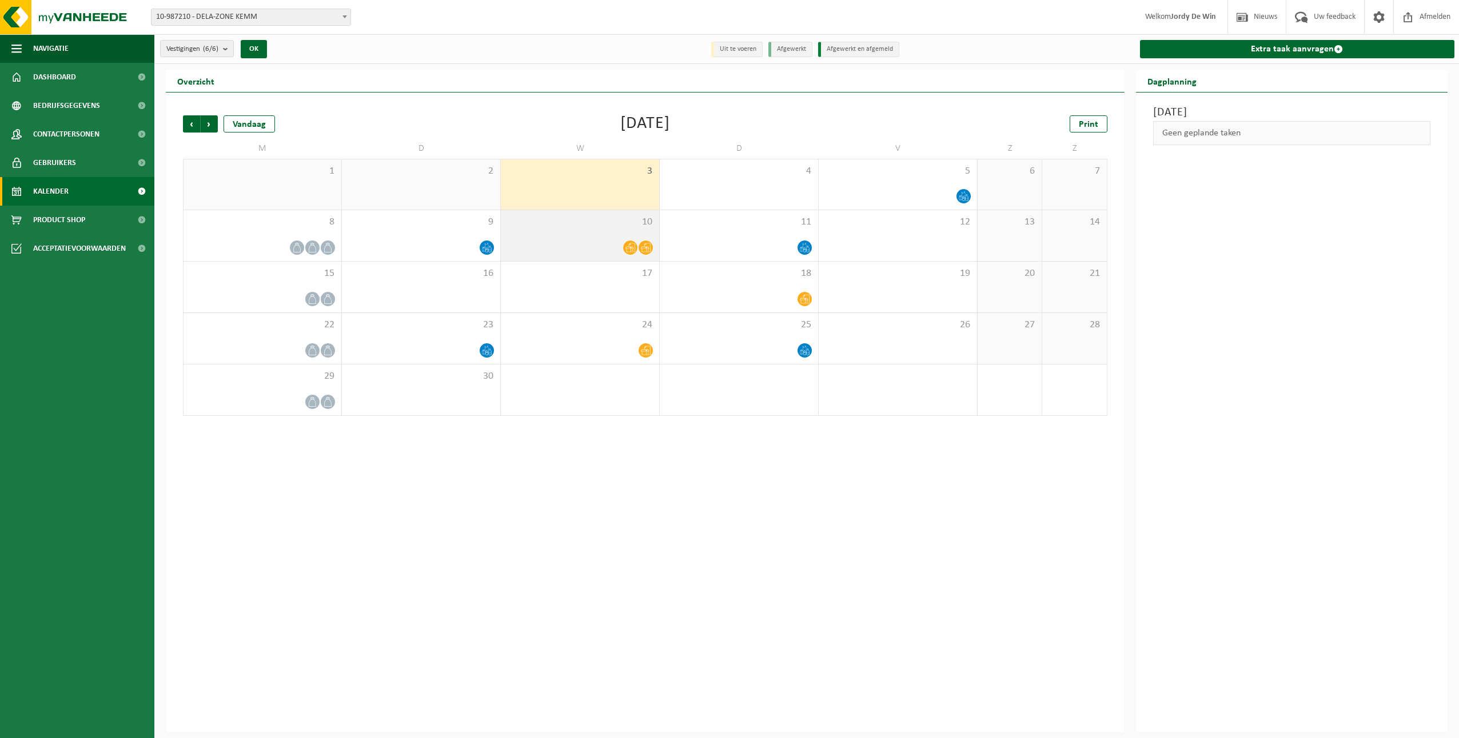
click at [627, 228] on div "10" at bounding box center [580, 235] width 158 height 51
